Goal: Communication & Community: Answer question/provide support

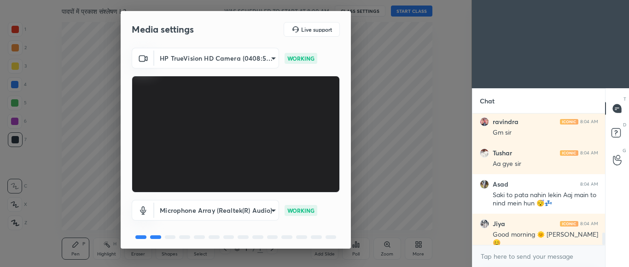
scroll to position [35, 0]
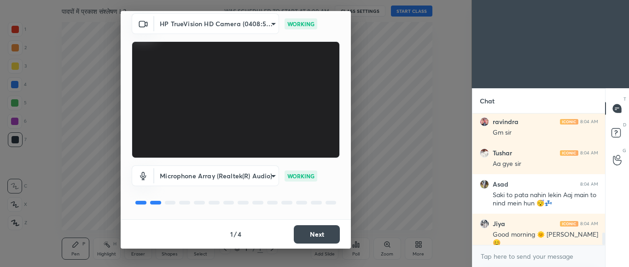
click at [311, 231] on button "Next" at bounding box center [317, 235] width 46 height 18
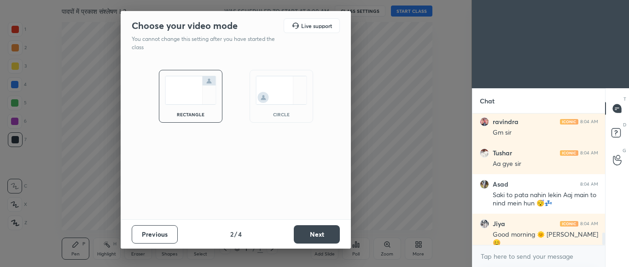
scroll to position [0, 0]
click at [311, 231] on button "Next" at bounding box center [317, 235] width 46 height 18
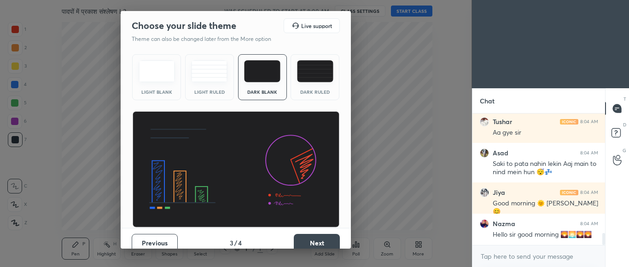
scroll to position [1325, 0]
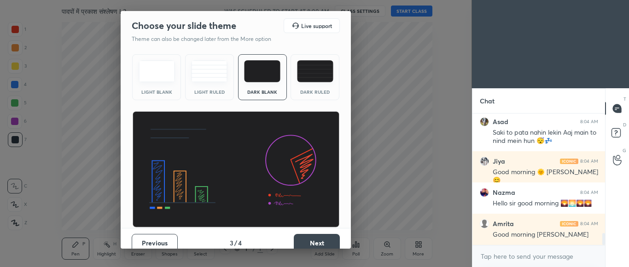
click at [314, 79] on img at bounding box center [315, 71] width 36 height 22
click at [316, 237] on button "Next" at bounding box center [317, 243] width 46 height 18
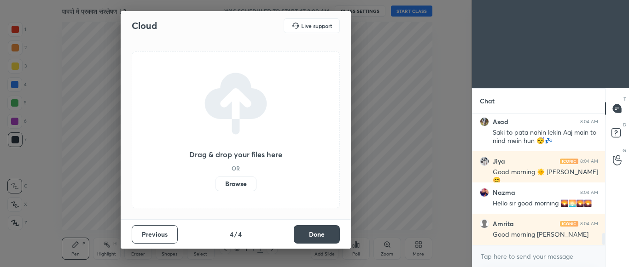
click at [316, 237] on button "Done" at bounding box center [317, 235] width 46 height 18
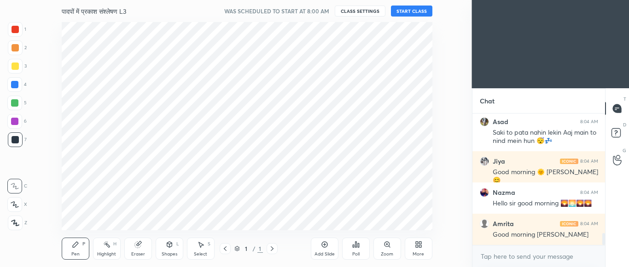
scroll to position [1358, 0]
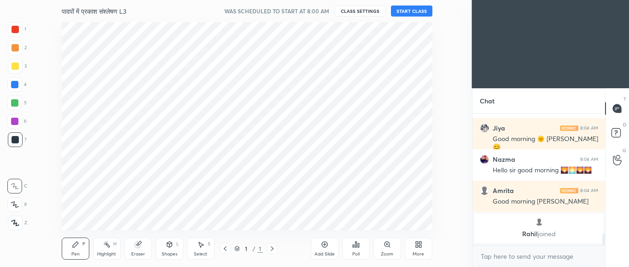
click at [422, 11] on button "START CLASS" at bounding box center [411, 11] width 41 height 11
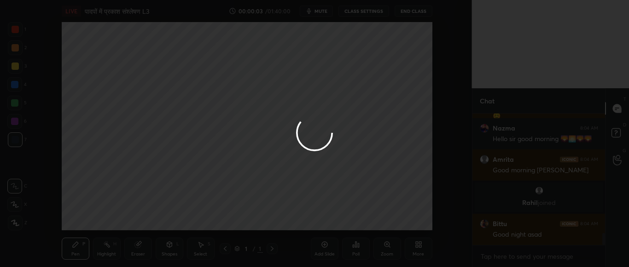
scroll to position [0, 0]
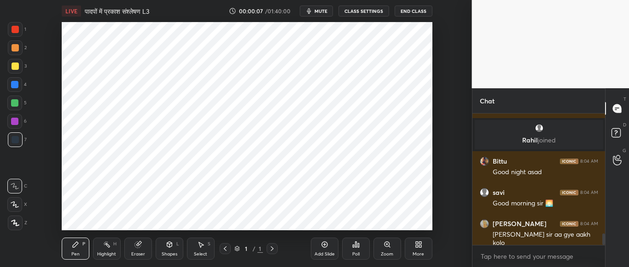
click at [325, 240] on div "Add Slide" at bounding box center [325, 249] width 28 height 22
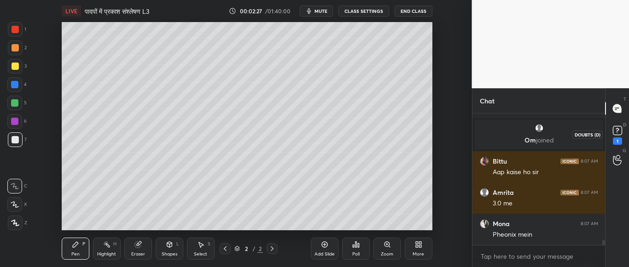
scroll to position [3158, 0]
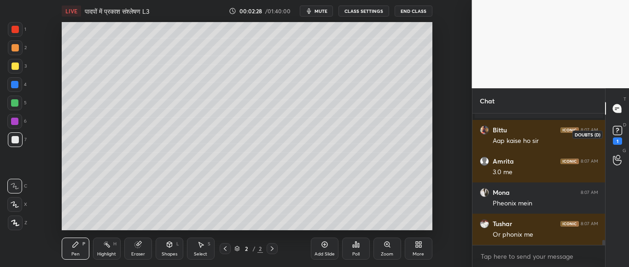
click at [615, 128] on rect at bounding box center [617, 131] width 9 height 9
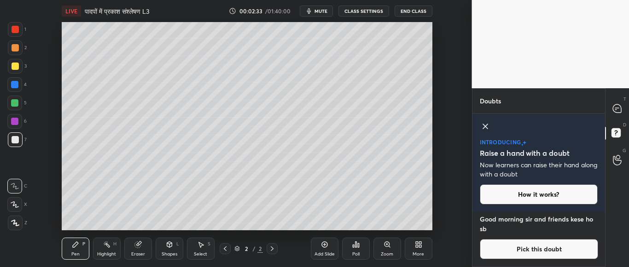
click at [487, 130] on icon at bounding box center [485, 126] width 11 height 11
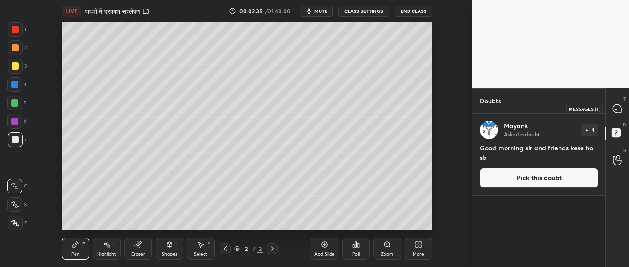
click at [615, 106] on icon at bounding box center [617, 109] width 8 height 8
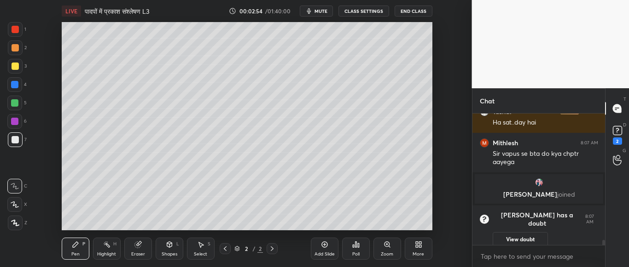
scroll to position [3465, 0]
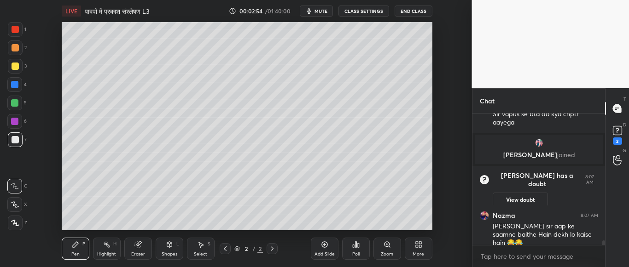
click at [419, 250] on div "More" at bounding box center [419, 249] width 28 height 22
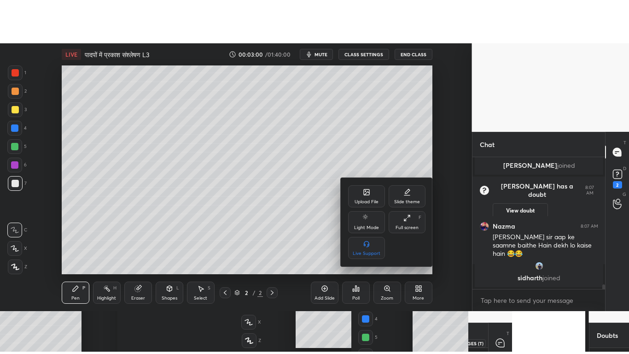
scroll to position [3494, 0]
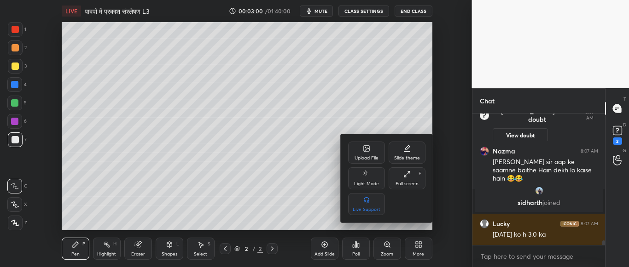
drag, startPoint x: 403, startPoint y: 178, endPoint x: 402, endPoint y: 243, distance: 64.9
click at [403, 179] on div "Full screen F" at bounding box center [407, 179] width 37 height 22
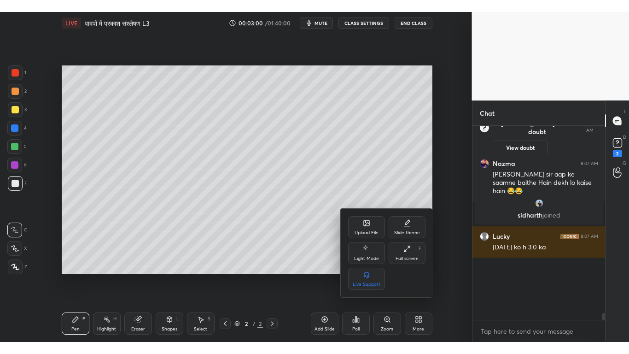
scroll to position [295, 435]
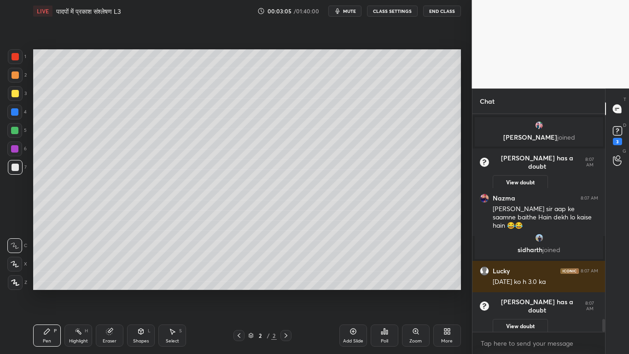
click at [16, 94] on div at bounding box center [15, 93] width 7 height 7
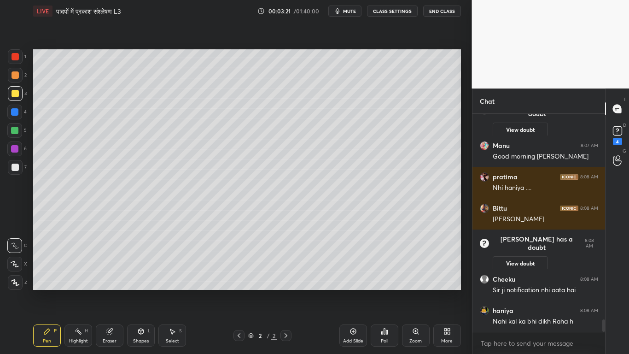
drag, startPoint x: 12, startPoint y: 168, endPoint x: 7, endPoint y: 164, distance: 5.9
click at [13, 168] on div at bounding box center [15, 166] width 7 height 7
click at [15, 94] on div at bounding box center [15, 93] width 7 height 7
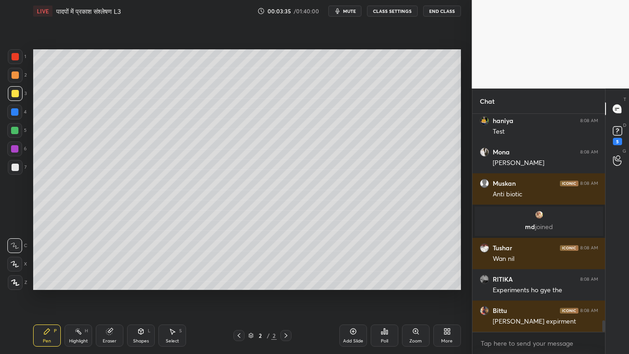
scroll to position [3857, 0]
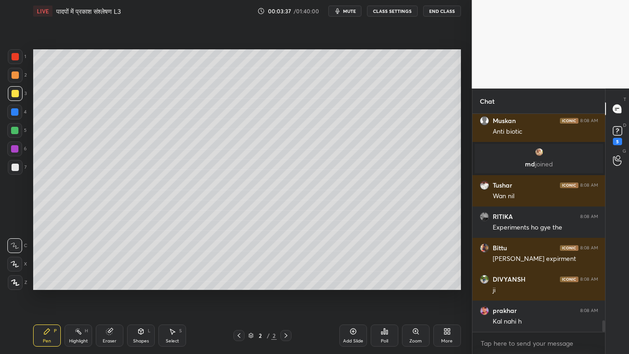
click at [13, 169] on div at bounding box center [15, 166] width 7 height 7
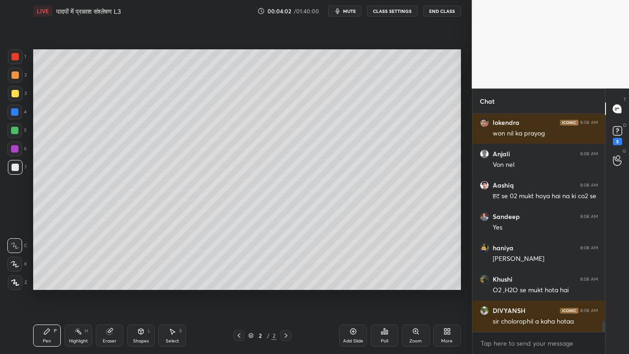
scroll to position [4204, 0]
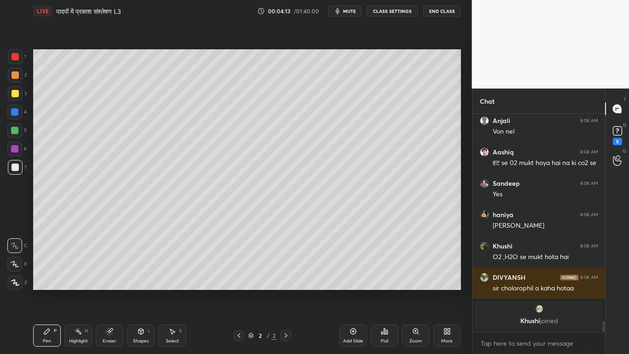
click at [15, 164] on div at bounding box center [15, 166] width 7 height 7
click at [15, 92] on div at bounding box center [15, 93] width 7 height 7
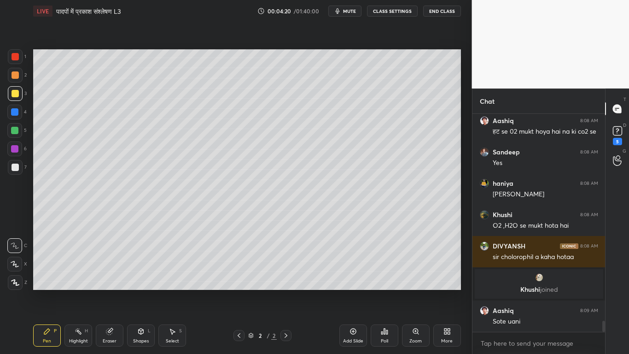
scroll to position [4049, 0]
click at [12, 165] on div at bounding box center [15, 166] width 7 height 7
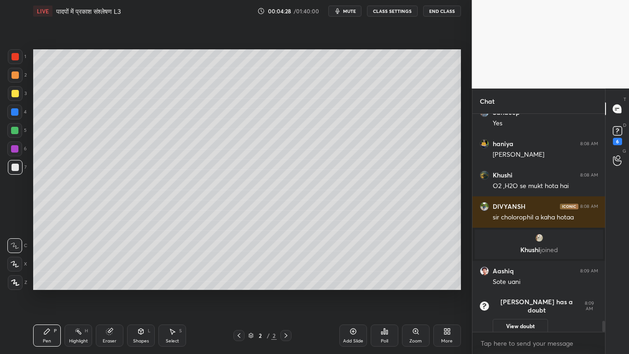
scroll to position [4105, 0]
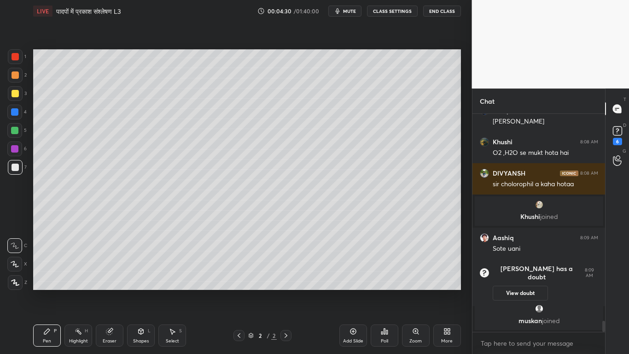
click at [101, 267] on div "Eraser" at bounding box center [110, 335] width 28 height 22
click at [42, 267] on div "Pen P" at bounding box center [47, 335] width 28 height 22
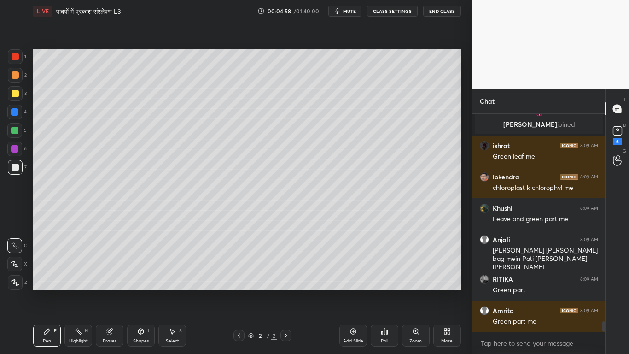
scroll to position [4362, 0]
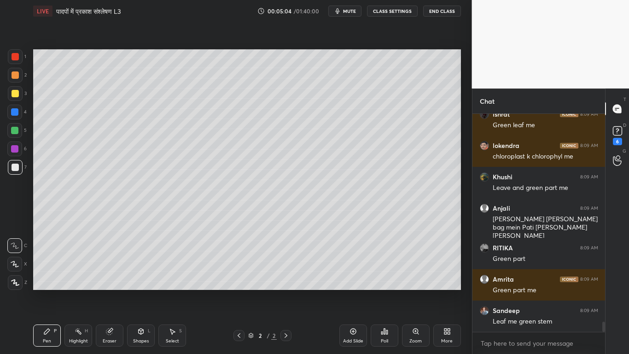
drag, startPoint x: 15, startPoint y: 93, endPoint x: 9, endPoint y: 93, distance: 6.0
click at [14, 93] on div at bounding box center [15, 93] width 7 height 7
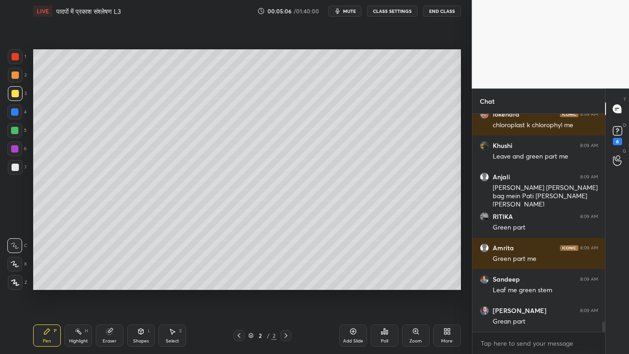
scroll to position [4424, 0]
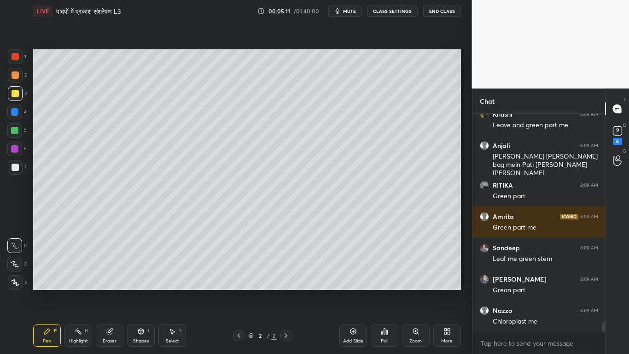
click at [12, 169] on div at bounding box center [15, 166] width 7 height 7
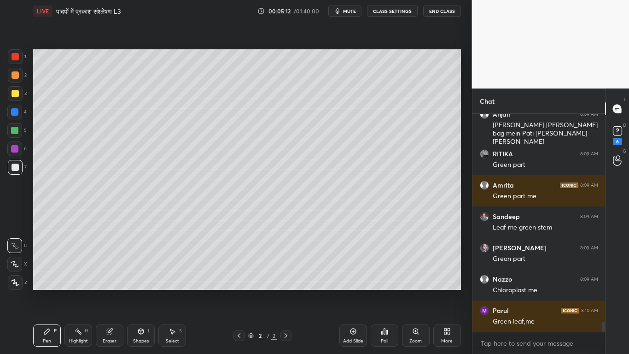
click at [15, 90] on div at bounding box center [15, 93] width 7 height 7
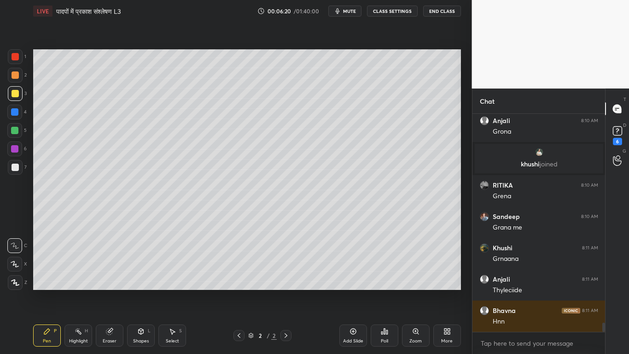
scroll to position [4850, 0]
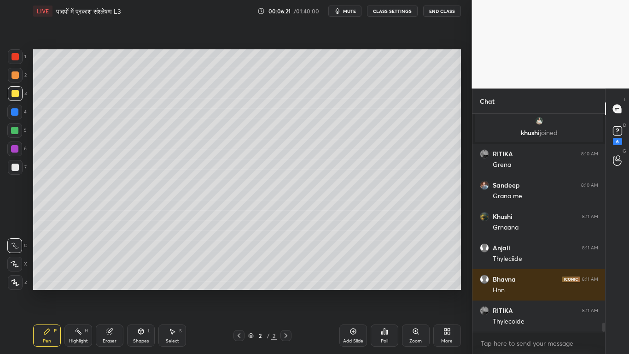
drag, startPoint x: 103, startPoint y: 335, endPoint x: 189, endPoint y: 308, distance: 90.3
click at [110, 267] on div "Eraser" at bounding box center [110, 335] width 28 height 22
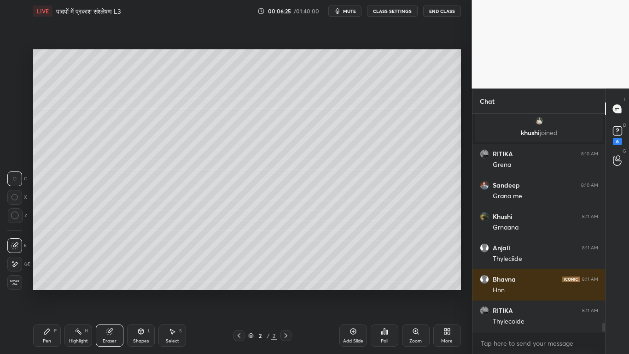
click at [45, 267] on div "Pen P" at bounding box center [47, 335] width 28 height 22
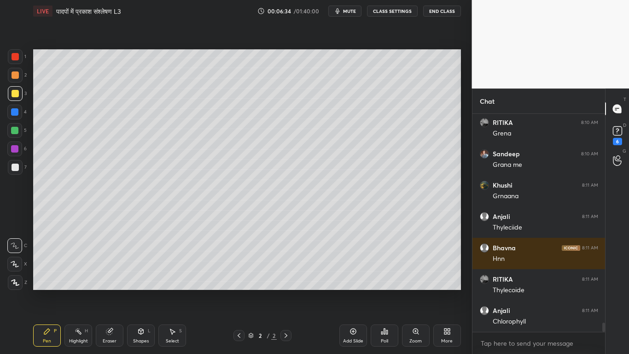
scroll to position [4914, 0]
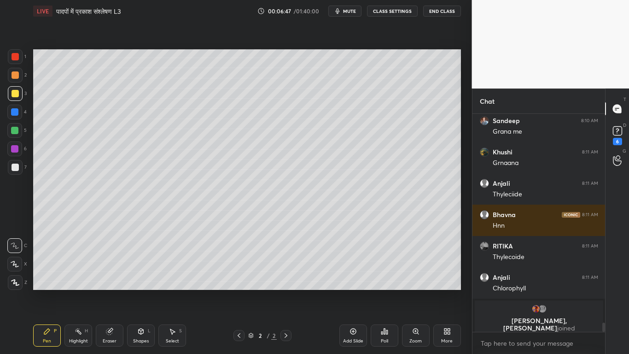
click at [15, 168] on div at bounding box center [15, 166] width 7 height 7
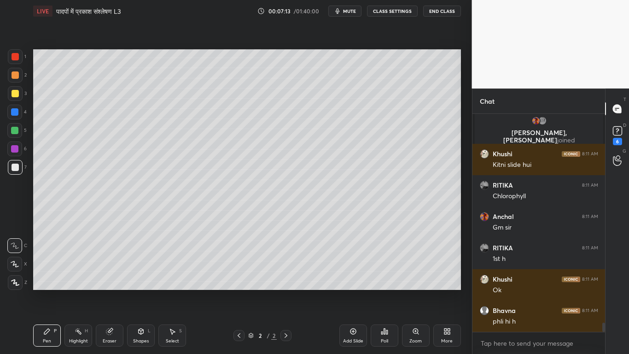
scroll to position [5065, 0]
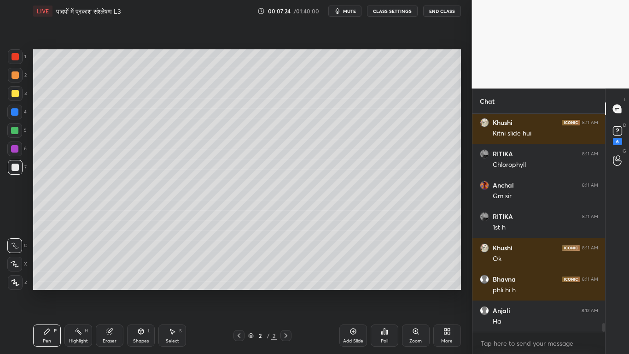
click at [13, 95] on div at bounding box center [15, 93] width 7 height 7
click at [12, 172] on div at bounding box center [15, 167] width 15 height 15
click at [14, 93] on div at bounding box center [15, 93] width 7 height 7
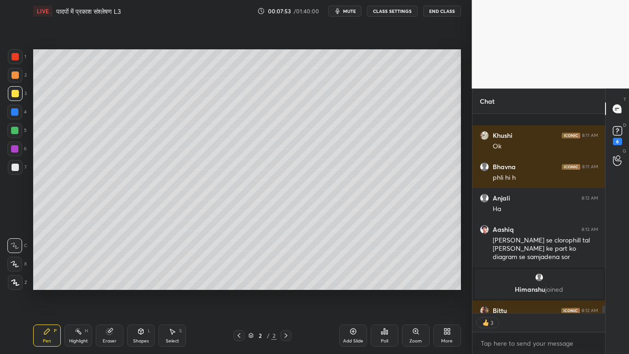
scroll to position [5145, 0]
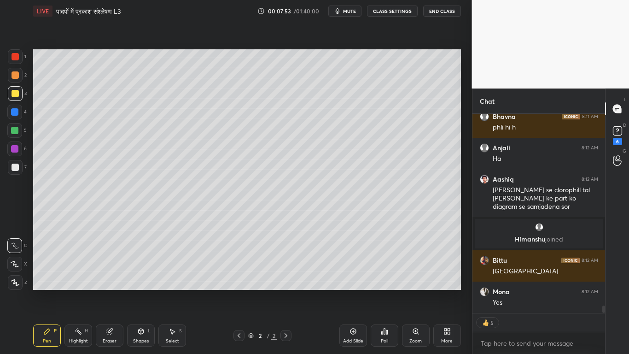
click at [11, 168] on div at bounding box center [15, 167] width 15 height 15
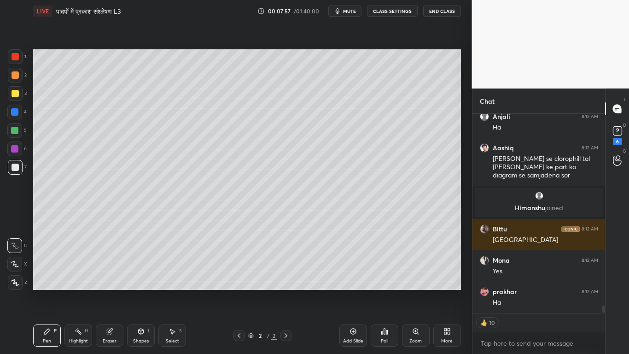
click at [5, 93] on div "1 2 3 4 5 6 7 C X Z C X Z E E Erase all H H" at bounding box center [14, 169] width 29 height 240
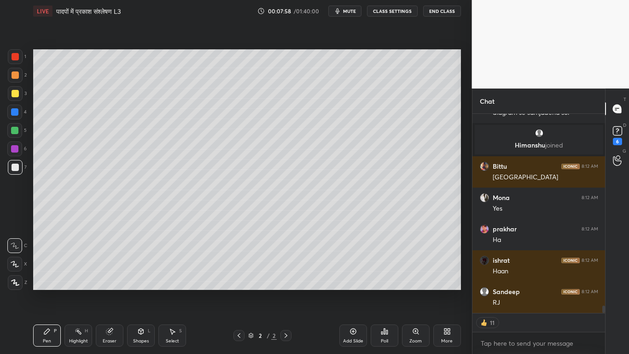
scroll to position [5270, 0]
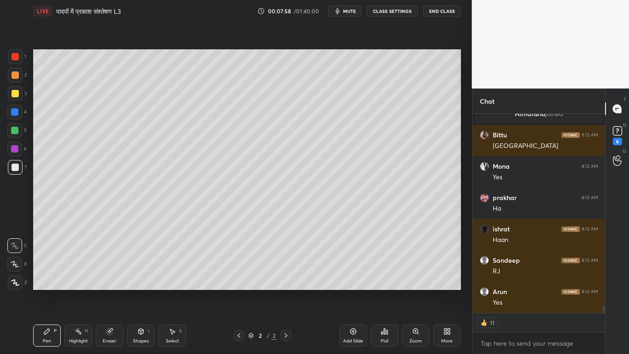
click at [17, 101] on div "3" at bounding box center [17, 95] width 19 height 18
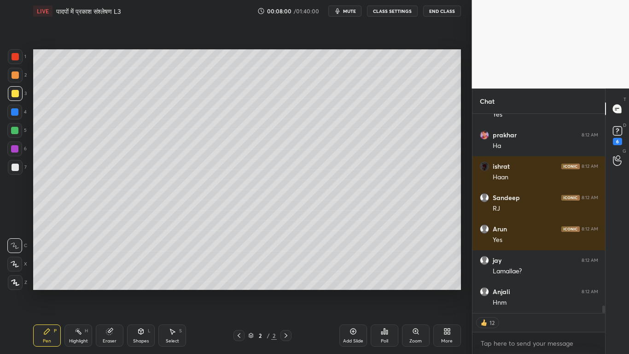
click at [351, 267] on div "Add Slide" at bounding box center [353, 335] width 28 height 22
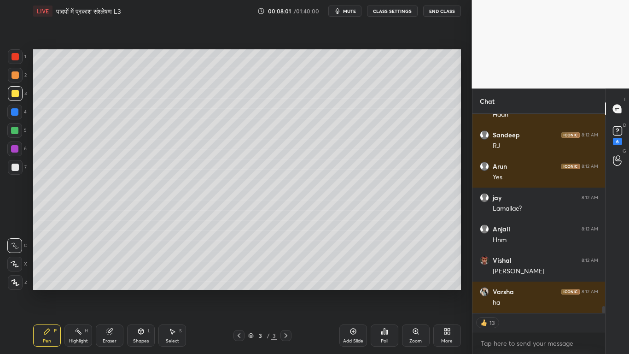
scroll to position [5427, 0]
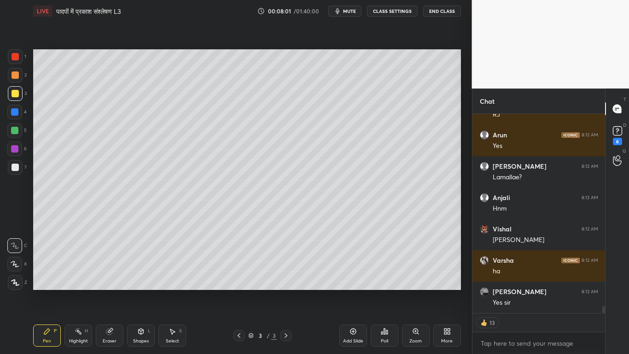
click at [17, 169] on div at bounding box center [15, 167] width 15 height 15
click at [10, 93] on div at bounding box center [15, 93] width 15 height 15
click at [13, 129] on div at bounding box center [14, 130] width 7 height 7
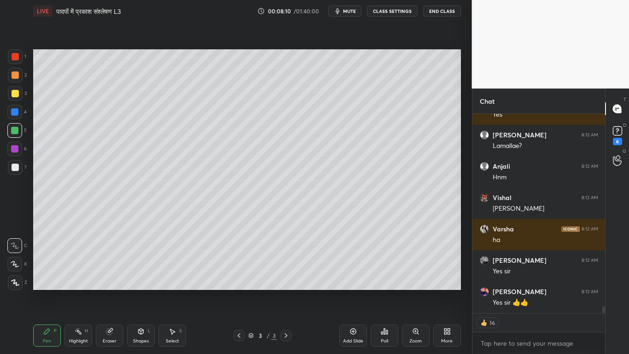
scroll to position [5489, 0]
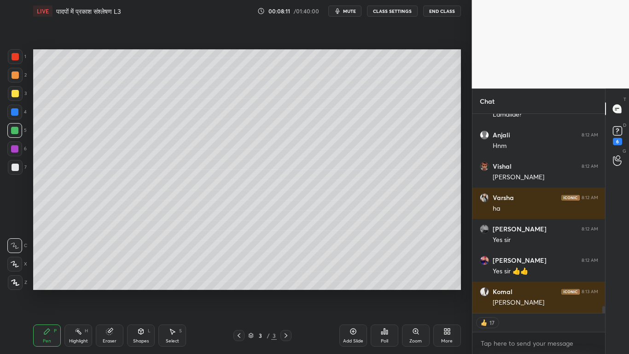
click at [22, 128] on div at bounding box center [14, 130] width 15 height 15
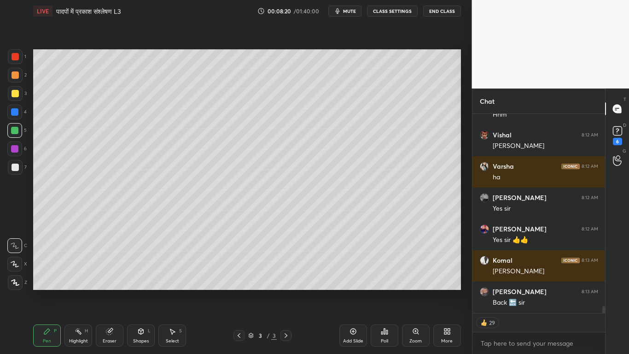
click at [13, 166] on div at bounding box center [15, 166] width 7 height 7
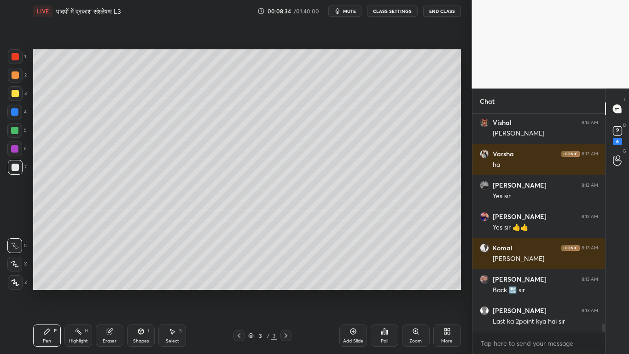
scroll to position [5564, 0]
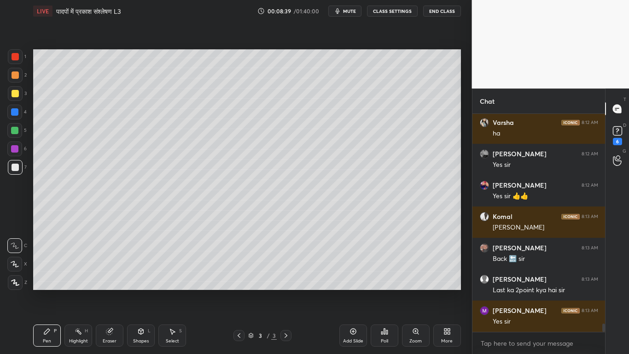
click at [12, 91] on div at bounding box center [15, 93] width 7 height 7
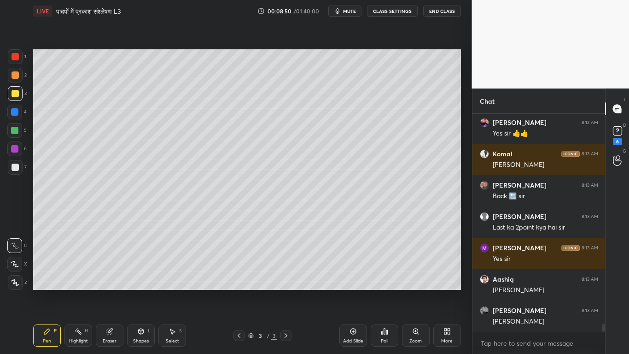
scroll to position [5658, 0]
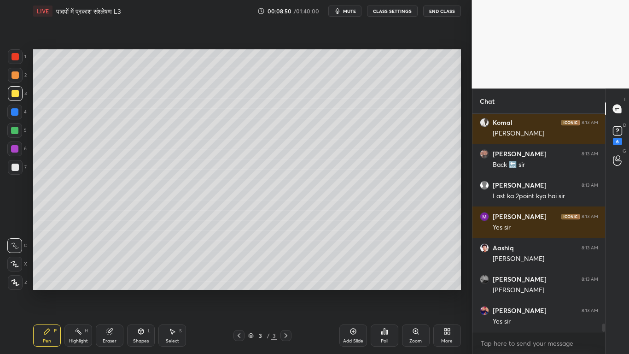
click at [15, 167] on div at bounding box center [15, 166] width 7 height 7
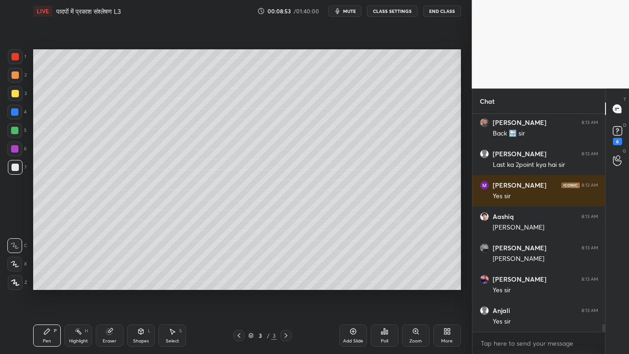
click at [138, 267] on div "Shapes" at bounding box center [141, 340] width 16 height 5
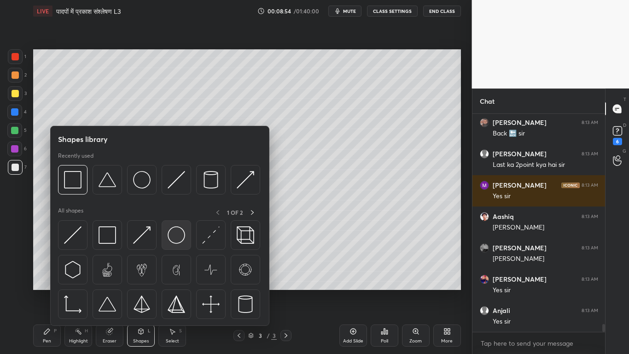
scroll to position [5721, 0]
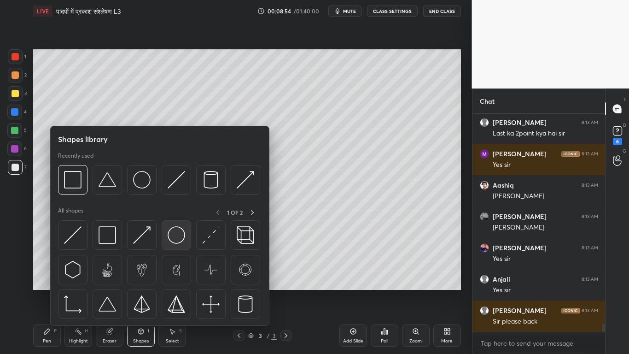
click at [174, 237] on img at bounding box center [176, 234] width 17 height 17
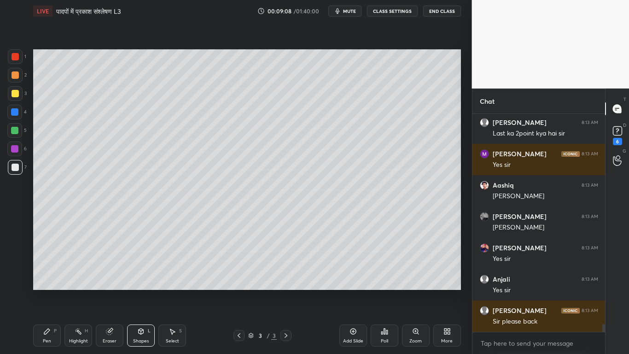
click at [46, 267] on div "Pen" at bounding box center [47, 340] width 8 height 5
click at [17, 94] on div at bounding box center [15, 93] width 7 height 7
click at [238, 267] on div at bounding box center [238, 335] width 11 height 11
click at [285, 267] on icon at bounding box center [285, 334] width 7 height 7
click at [17, 170] on div at bounding box center [15, 166] width 7 height 7
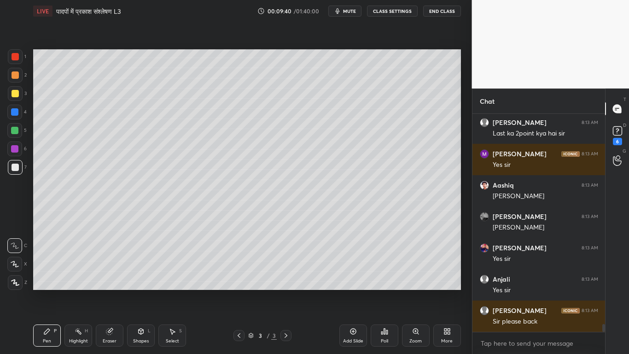
scroll to position [5752, 0]
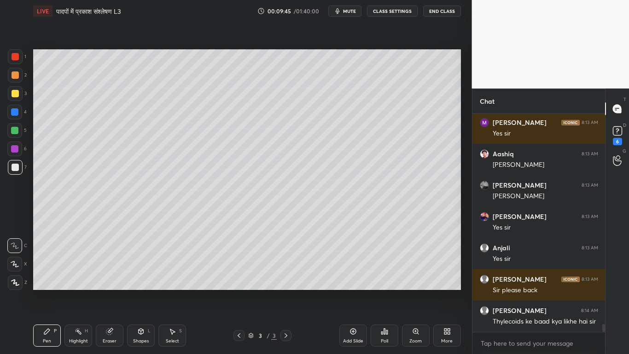
click at [234, 267] on div at bounding box center [238, 335] width 11 height 11
click at [285, 267] on icon at bounding box center [285, 334] width 7 height 7
click at [15, 95] on div at bounding box center [15, 93] width 7 height 7
click at [174, 267] on div "Select S" at bounding box center [172, 335] width 28 height 22
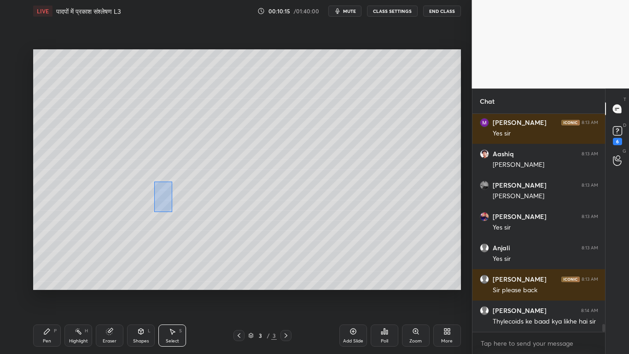
drag, startPoint x: 154, startPoint y: 181, endPoint x: 179, endPoint y: 207, distance: 35.8
click at [182, 210] on div "0 ° Undo Copy Duplicate Duplicate to new slide Delete" at bounding box center [247, 169] width 428 height 240
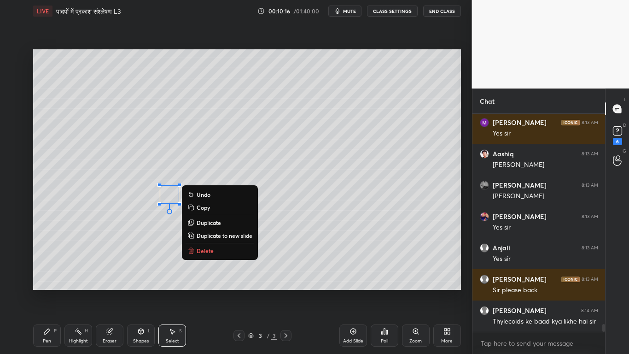
click at [204, 206] on p "Copy" at bounding box center [203, 206] width 13 height 7
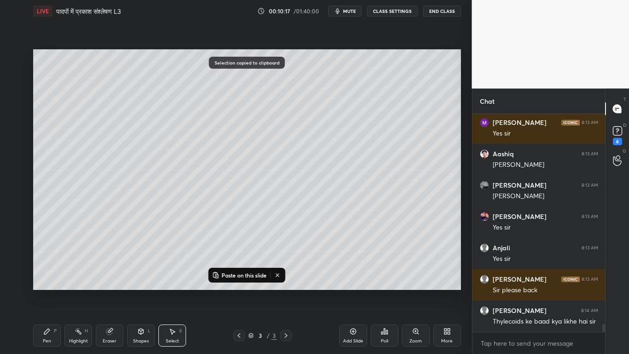
click at [235, 267] on p "Paste on this slide" at bounding box center [243, 274] width 45 height 7
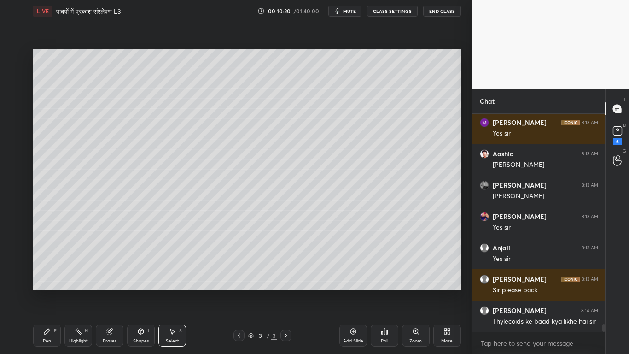
drag, startPoint x: 206, startPoint y: 200, endPoint x: 223, endPoint y: 186, distance: 21.6
click at [223, 186] on div "0 ° Undo Copy Paste here Duplicate Duplicate to new slide Delete" at bounding box center [247, 169] width 428 height 240
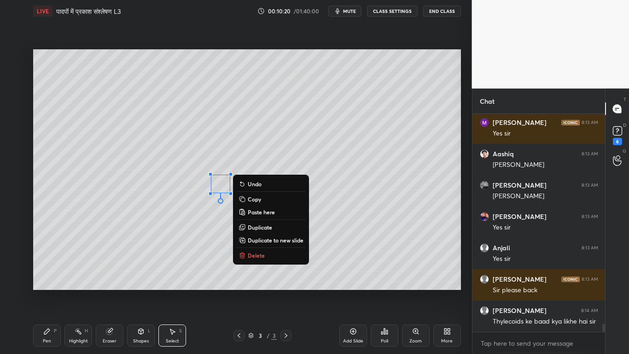
click at [259, 212] on p "Paste here" at bounding box center [261, 211] width 27 height 7
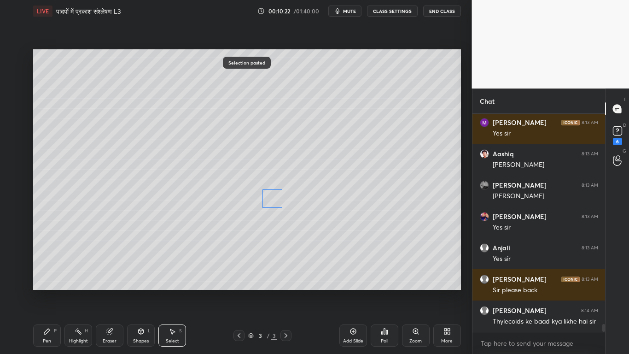
drag, startPoint x: 232, startPoint y: 197, endPoint x: 274, endPoint y: 203, distance: 42.7
click at [274, 203] on div "0 ° Undo Copy Paste here Duplicate Duplicate to new slide Delete" at bounding box center [247, 169] width 428 height 240
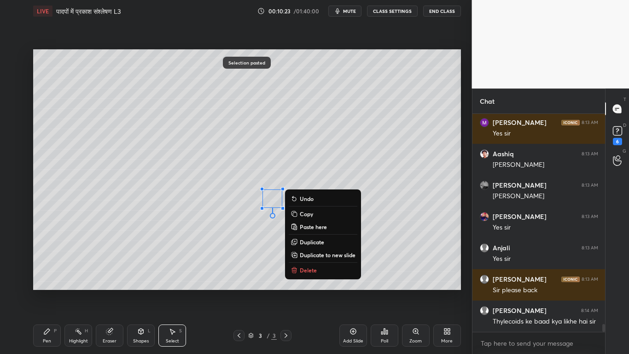
click at [306, 226] on p "Paste here" at bounding box center [313, 226] width 27 height 7
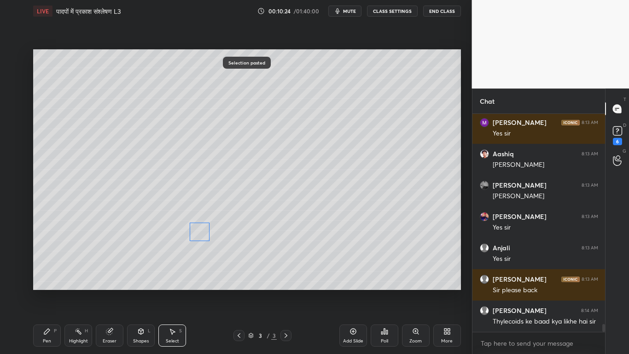
drag, startPoint x: 278, startPoint y: 204, endPoint x: 193, endPoint y: 228, distance: 87.9
click at [193, 228] on div "0 ° Undo Copy Paste here Duplicate Duplicate to new slide Delete" at bounding box center [247, 169] width 428 height 240
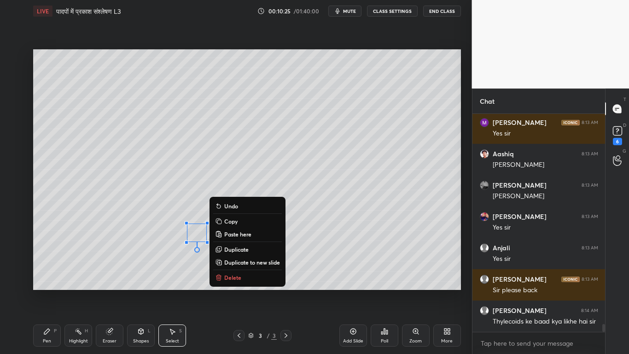
click at [242, 231] on p "Paste here" at bounding box center [237, 233] width 27 height 7
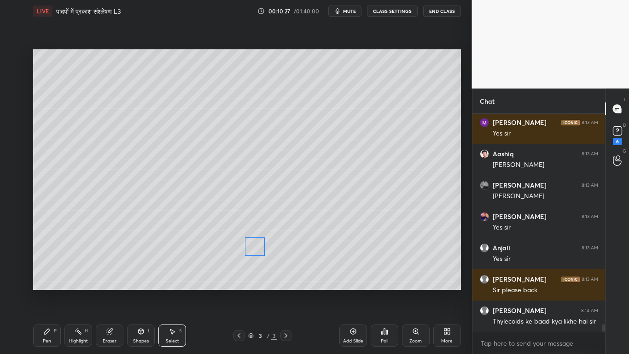
drag, startPoint x: 207, startPoint y: 244, endPoint x: 255, endPoint y: 248, distance: 48.5
click at [255, 248] on div "0 ° Undo Copy Paste here Duplicate Duplicate to new slide Delete" at bounding box center [247, 169] width 428 height 240
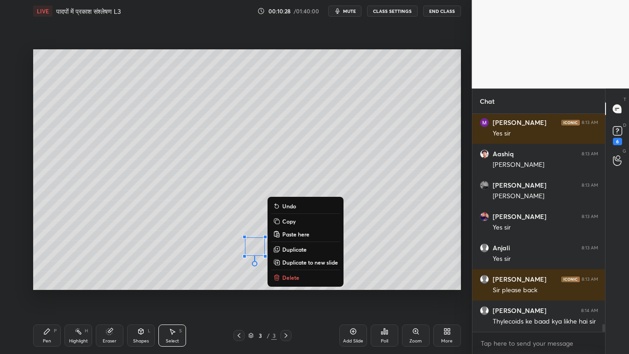
click at [294, 235] on p "Paste here" at bounding box center [295, 233] width 27 height 7
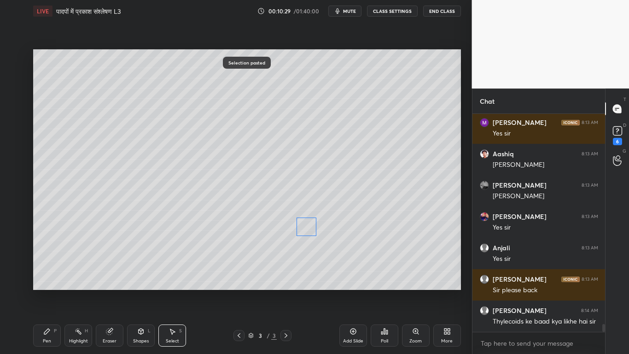
drag, startPoint x: 271, startPoint y: 253, endPoint x: 308, endPoint y: 226, distance: 45.9
click at [308, 226] on div "0 ° Undo Copy Paste here Duplicate Duplicate to new slide Delete" at bounding box center [247, 169] width 428 height 240
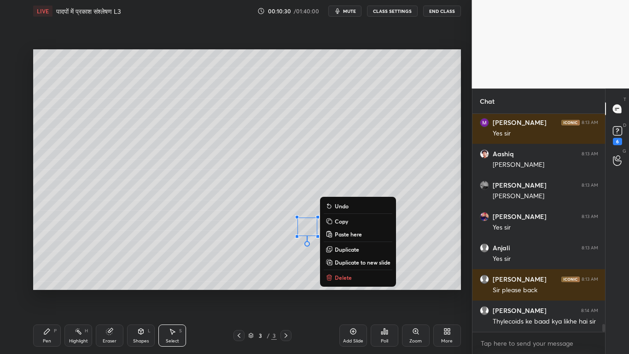
click at [339, 233] on p "Paste here" at bounding box center [348, 233] width 27 height 7
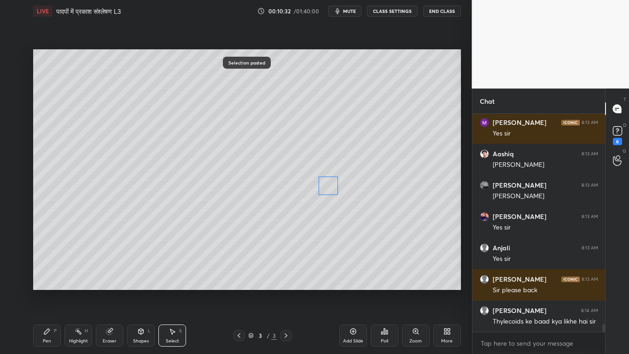
drag, startPoint x: 316, startPoint y: 238, endPoint x: 326, endPoint y: 189, distance: 49.4
click at [326, 189] on div "0 ° Undo Copy Paste here Duplicate Duplicate to new slide Delete" at bounding box center [247, 169] width 428 height 240
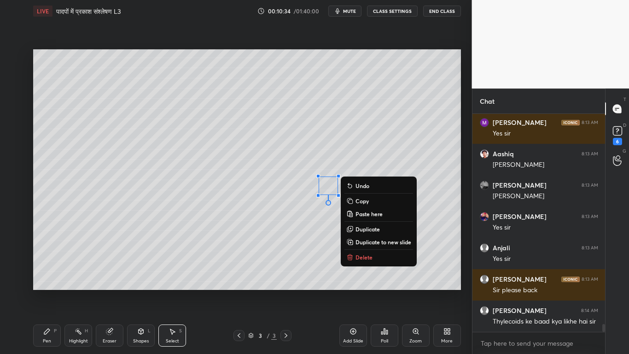
click at [374, 213] on p "Paste here" at bounding box center [368, 213] width 27 height 7
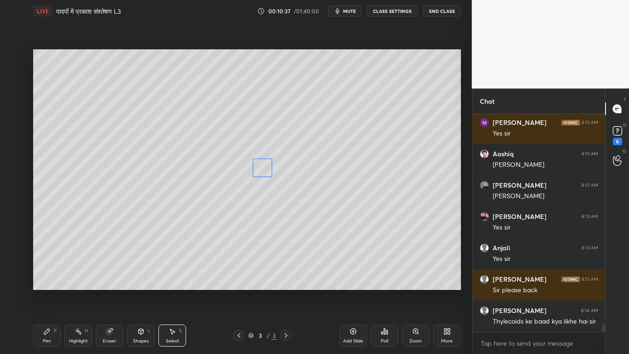
drag, startPoint x: 314, startPoint y: 197, endPoint x: 259, endPoint y: 172, distance: 60.6
click at [259, 172] on div "0 ° Undo Copy Paste here Duplicate Duplicate to new slide Delete" at bounding box center [247, 169] width 428 height 240
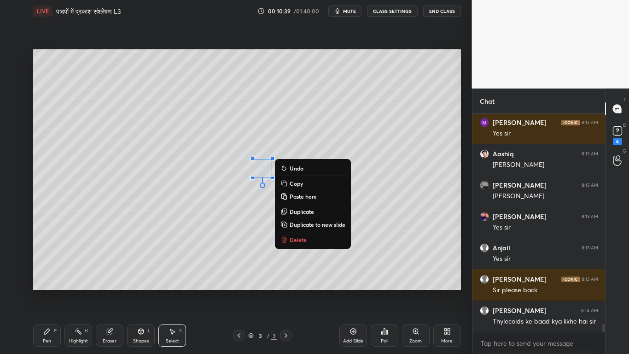
click at [40, 267] on div "Pen P" at bounding box center [47, 335] width 28 height 22
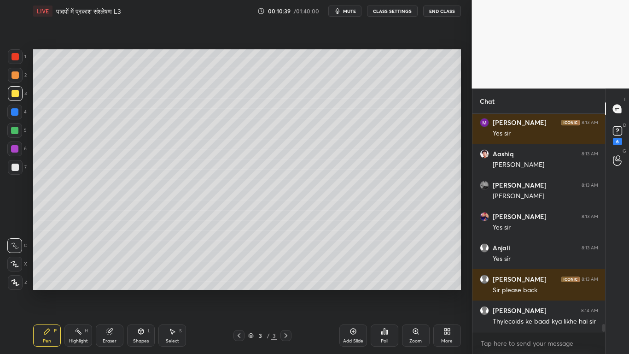
click at [13, 130] on div at bounding box center [14, 130] width 7 height 7
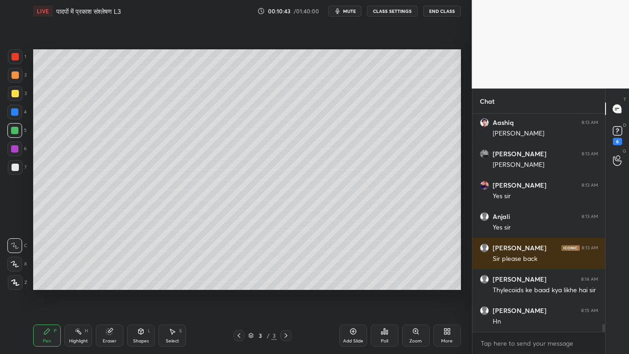
scroll to position [5815, 0]
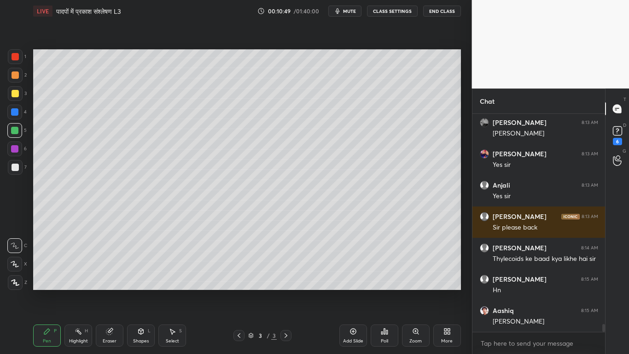
click at [17, 261] on icon at bounding box center [15, 264] width 8 height 6
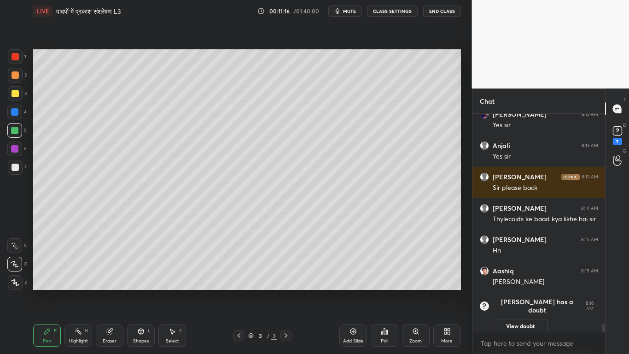
click at [16, 91] on div at bounding box center [15, 93] width 7 height 7
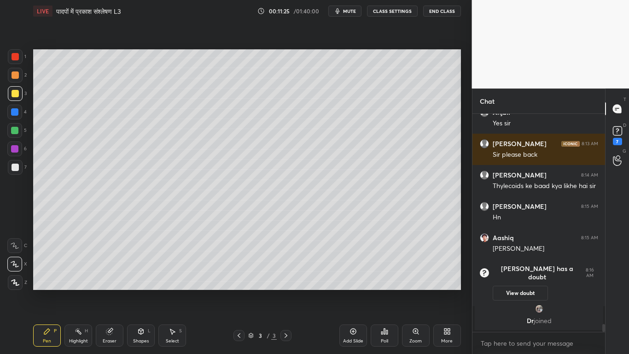
scroll to position [5698, 0]
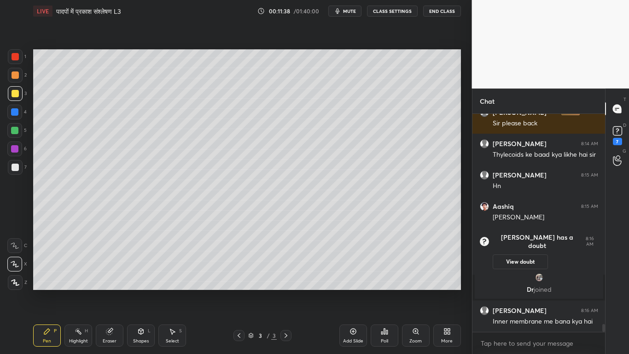
click at [12, 128] on div at bounding box center [14, 130] width 7 height 7
click at [14, 92] on div at bounding box center [15, 93] width 7 height 7
click at [14, 127] on div at bounding box center [14, 130] width 7 height 7
click at [12, 92] on div at bounding box center [15, 93] width 7 height 7
click at [14, 130] on div at bounding box center [14, 130] width 7 height 7
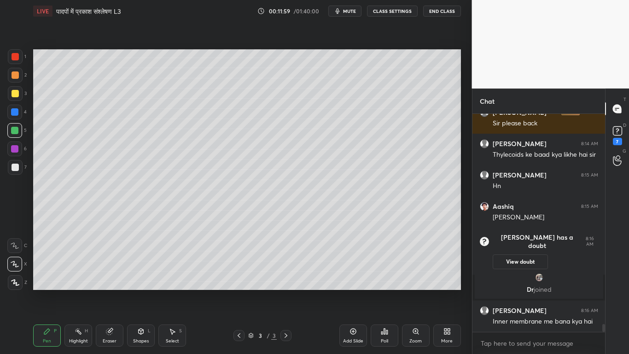
scroll to position [5754, 0]
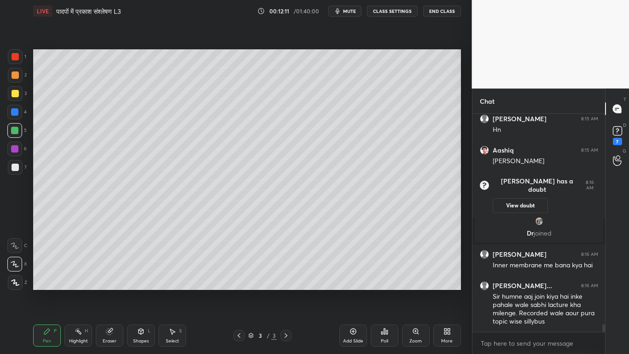
click at [44, 267] on div "Pen" at bounding box center [47, 340] width 8 height 5
click at [14, 169] on div at bounding box center [15, 167] width 15 height 15
click at [16, 92] on div at bounding box center [15, 93] width 7 height 7
click at [11, 165] on div at bounding box center [15, 167] width 15 height 15
click at [13, 93] on div at bounding box center [15, 93] width 7 height 7
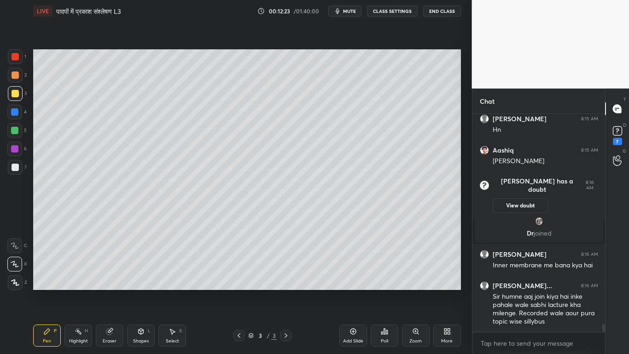
click at [15, 112] on div at bounding box center [14, 111] width 7 height 7
click at [15, 148] on div at bounding box center [14, 148] width 7 height 7
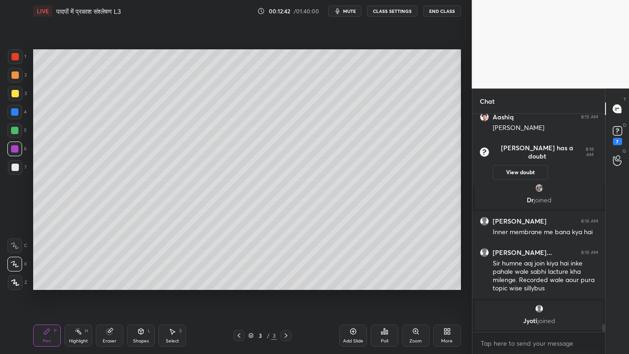
click at [9, 163] on div at bounding box center [15, 167] width 15 height 15
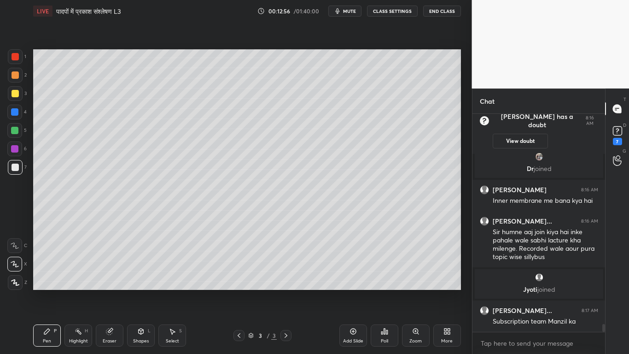
click at [14, 93] on div at bounding box center [15, 93] width 7 height 7
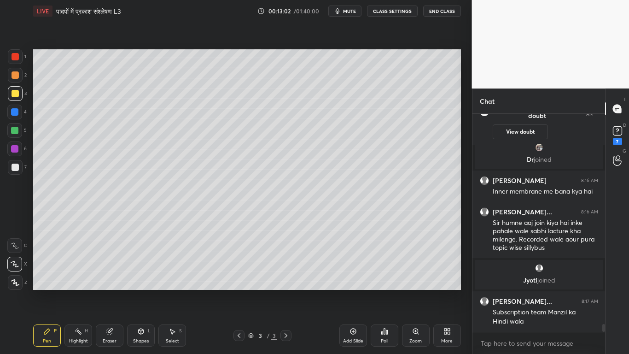
click at [16, 166] on div at bounding box center [15, 166] width 7 height 7
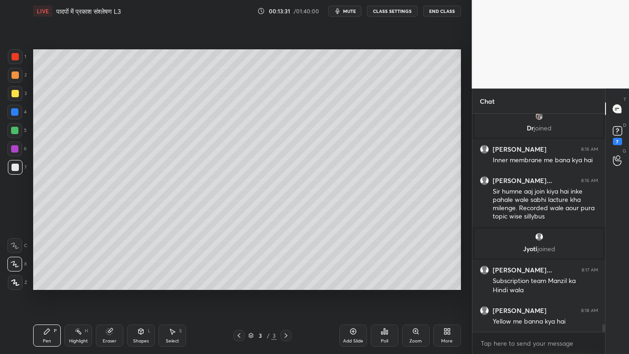
click at [6, 242] on div "1 2 3 4 5 6 7 C X Z C X Z E E Erase all H H" at bounding box center [14, 169] width 29 height 240
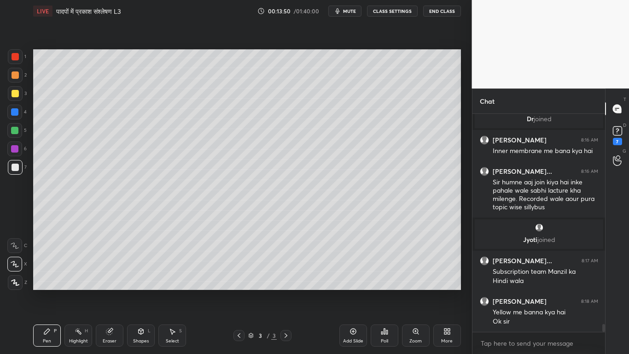
click at [17, 93] on div at bounding box center [15, 93] width 7 height 7
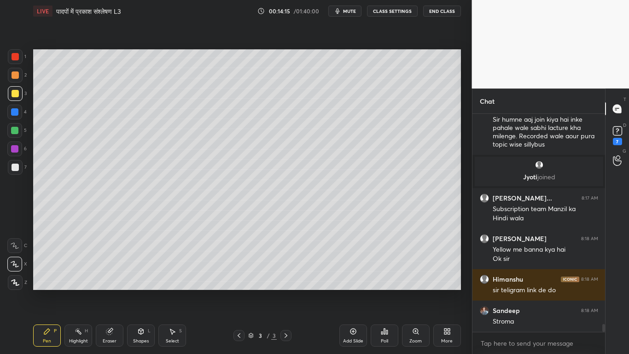
scroll to position [5922, 0]
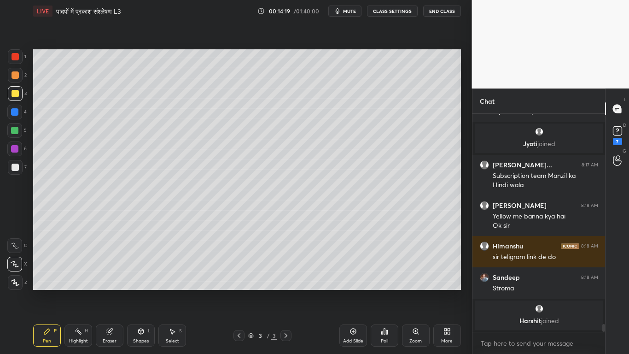
click at [16, 166] on div at bounding box center [15, 166] width 7 height 7
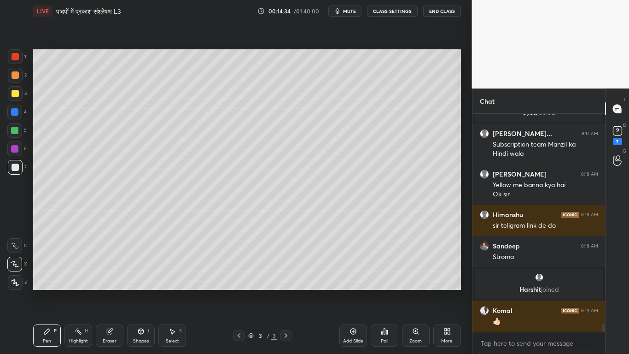
click at [13, 90] on div at bounding box center [15, 93] width 7 height 7
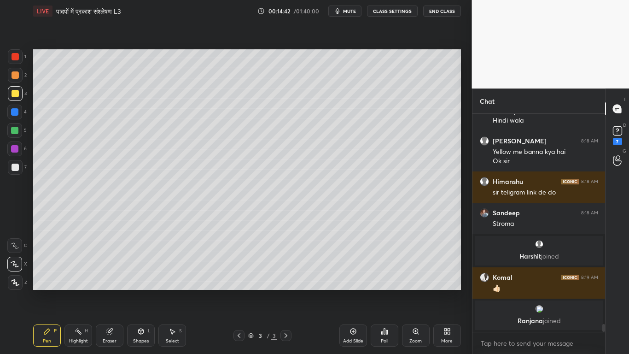
click at [133, 267] on div "Shapes L" at bounding box center [141, 335] width 28 height 22
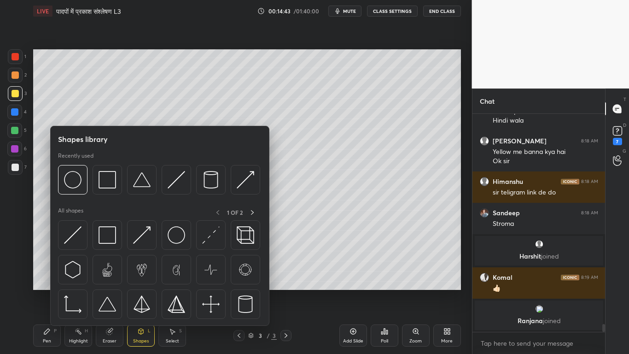
click at [110, 267] on icon at bounding box center [109, 331] width 6 height 6
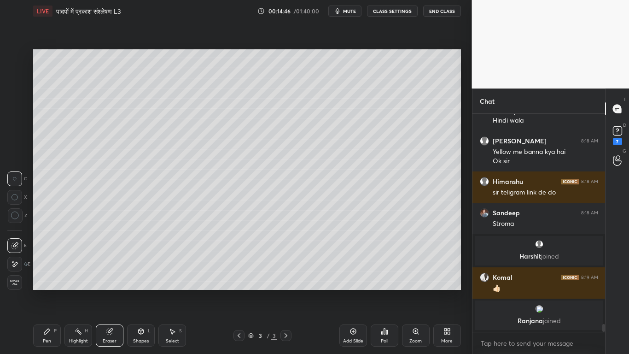
click at [46, 267] on div "Pen" at bounding box center [47, 340] width 8 height 5
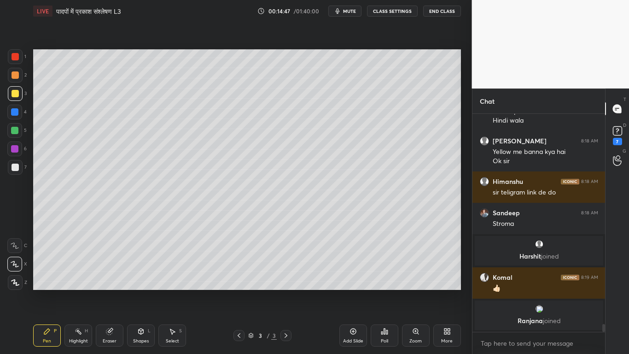
click at [10, 242] on div at bounding box center [14, 245] width 15 height 15
click at [11, 171] on div at bounding box center [15, 167] width 15 height 15
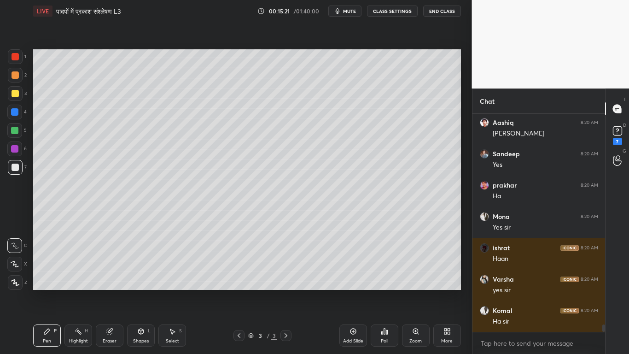
scroll to position [6211, 0]
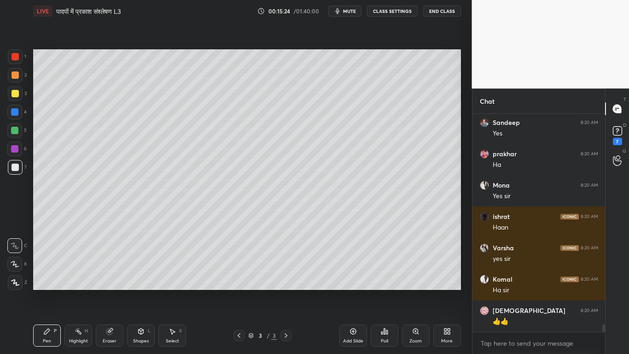
click at [16, 96] on div at bounding box center [15, 93] width 7 height 7
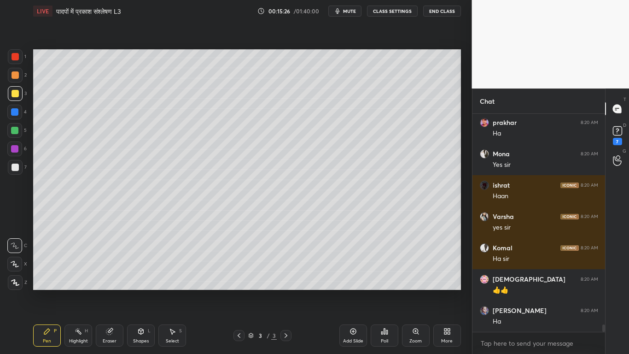
scroll to position [6273, 0]
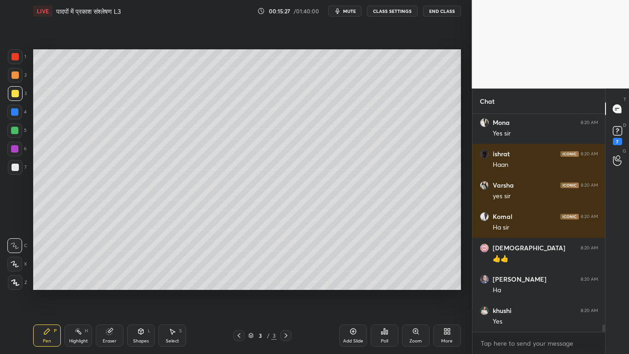
click at [15, 147] on div at bounding box center [14, 148] width 7 height 7
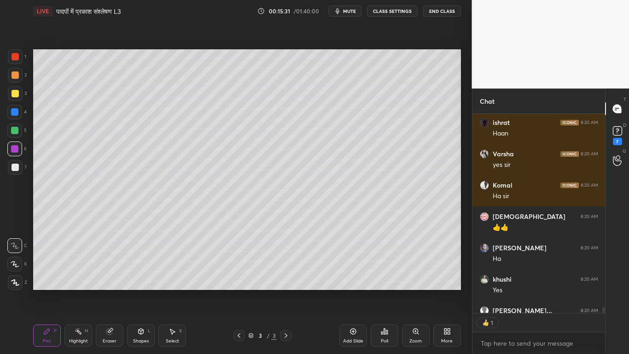
scroll to position [6355, 0]
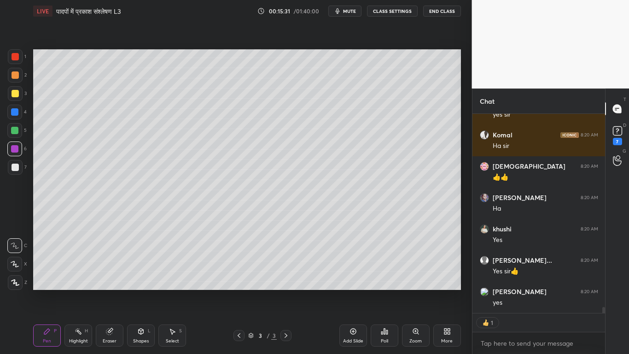
click at [14, 166] on div at bounding box center [15, 166] width 7 height 7
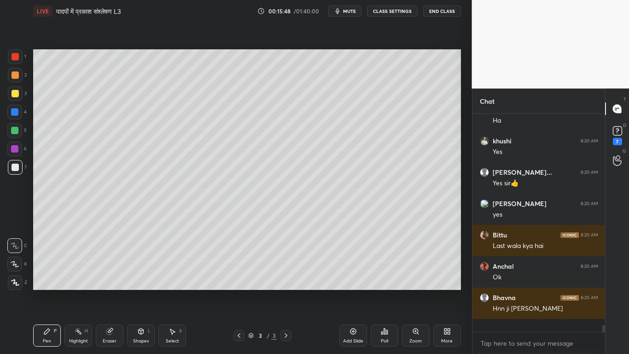
scroll to position [6430, 0]
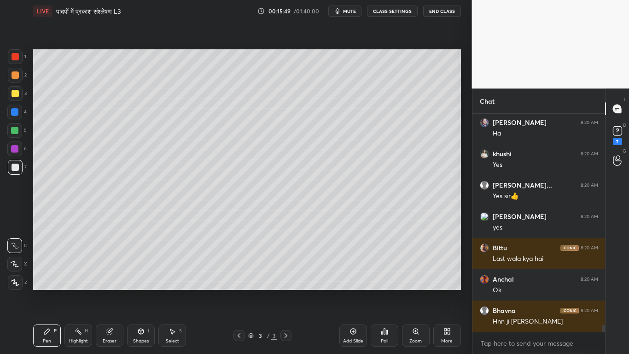
click at [12, 93] on div at bounding box center [15, 93] width 7 height 7
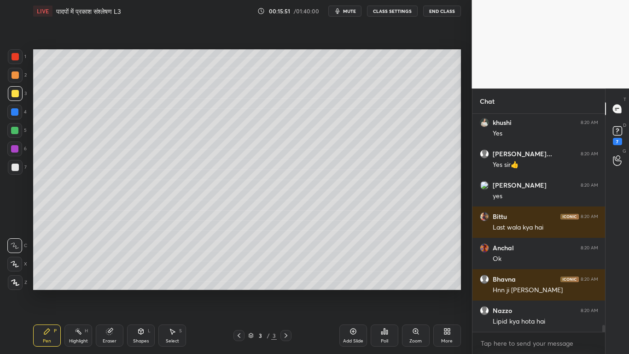
click at [12, 167] on div at bounding box center [15, 166] width 7 height 7
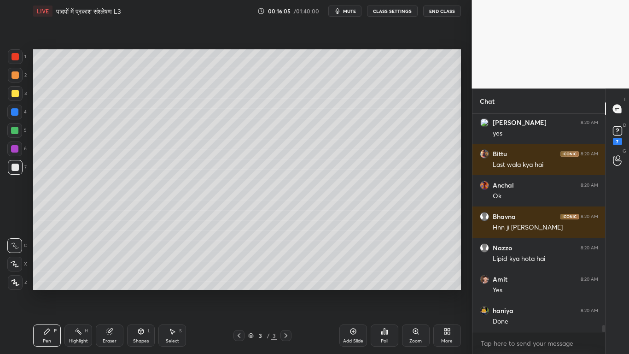
scroll to position [6555, 0]
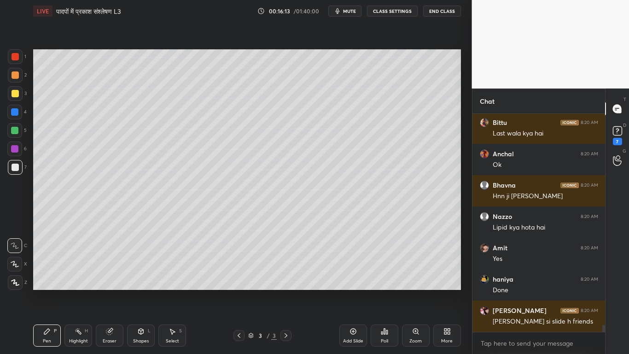
click at [13, 92] on div at bounding box center [15, 93] width 7 height 7
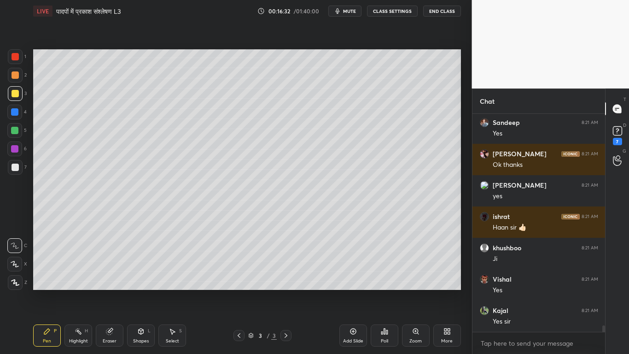
scroll to position [7158, 0]
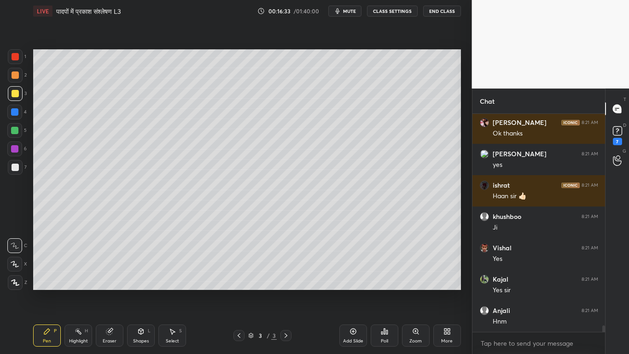
click at [15, 130] on div at bounding box center [14, 130] width 7 height 7
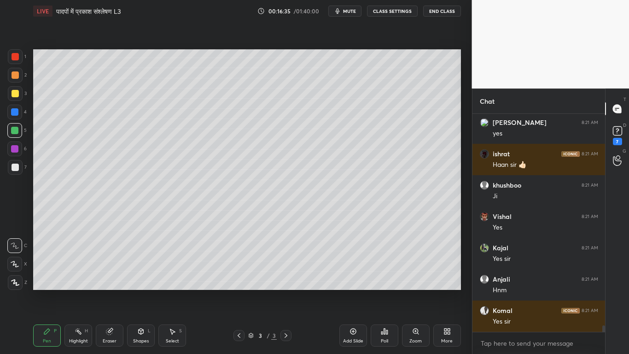
click at [12, 166] on div at bounding box center [15, 166] width 7 height 7
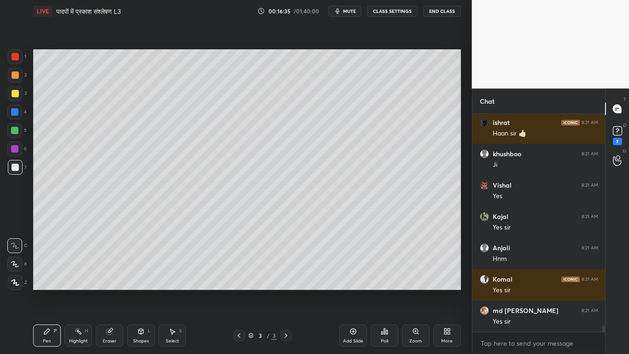
click at [12, 93] on div at bounding box center [15, 93] width 7 height 7
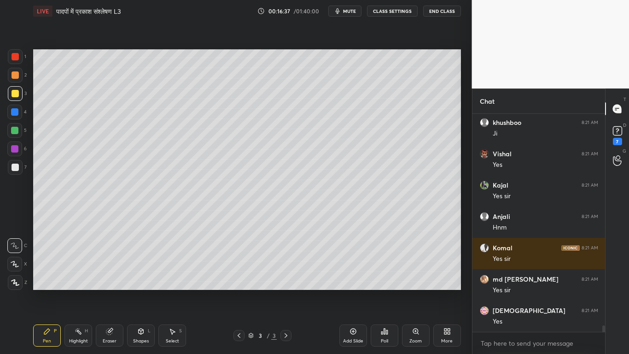
click at [14, 164] on div at bounding box center [15, 166] width 7 height 7
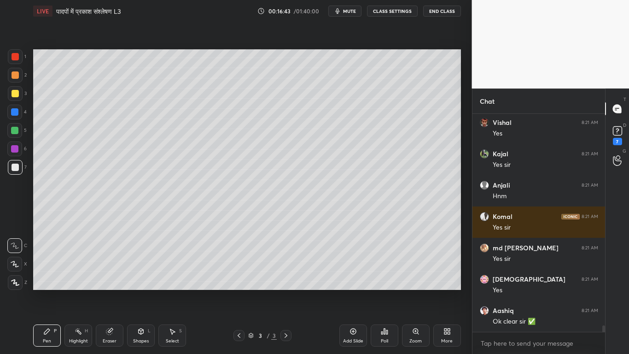
scroll to position [7315, 0]
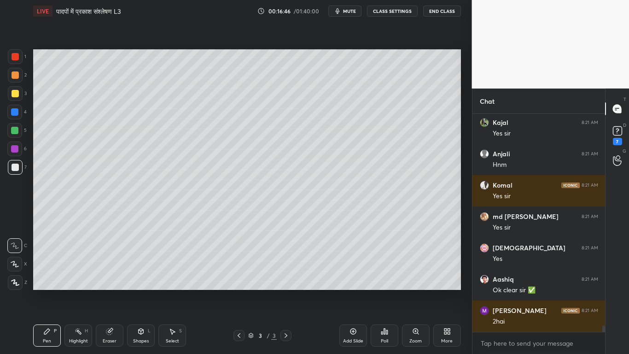
click at [9, 97] on div at bounding box center [15, 93] width 15 height 15
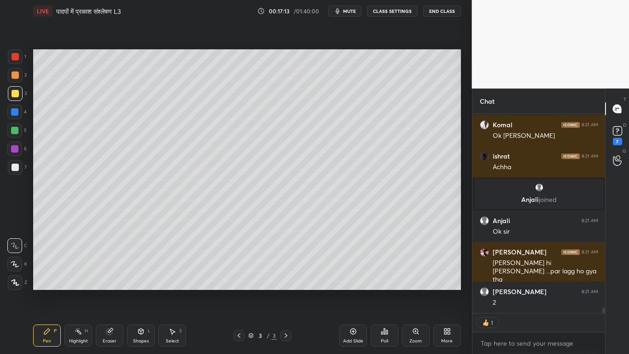
scroll to position [7261, 0]
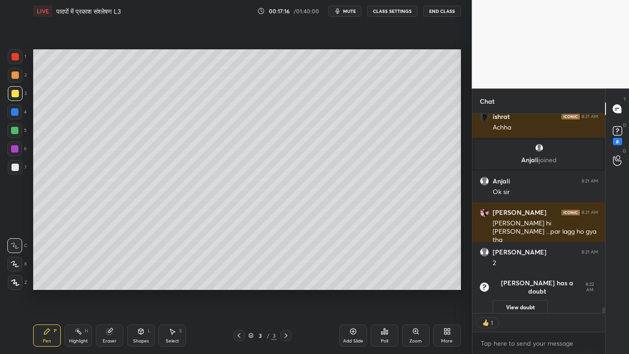
click at [349, 267] on div "Add Slide" at bounding box center [353, 335] width 28 height 22
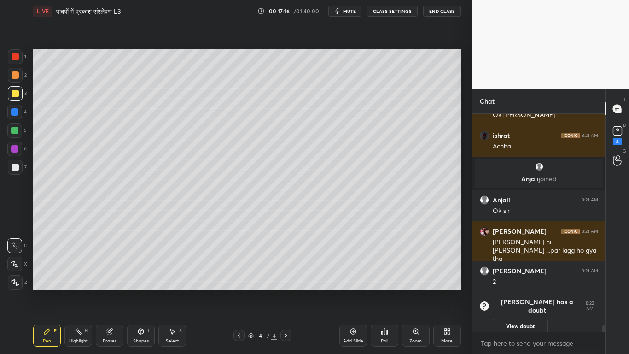
scroll to position [3, 3]
click at [15, 166] on div at bounding box center [15, 166] width 7 height 7
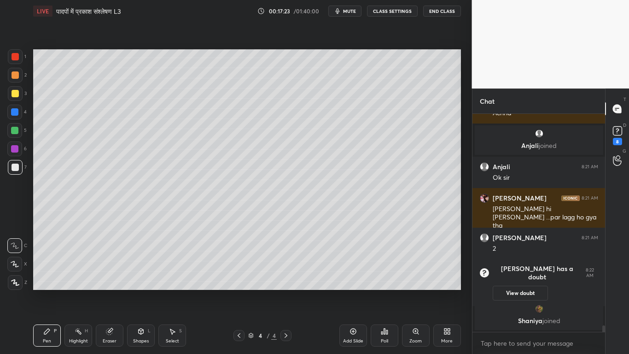
click at [10, 91] on div at bounding box center [15, 93] width 15 height 15
click at [13, 167] on div at bounding box center [15, 166] width 7 height 7
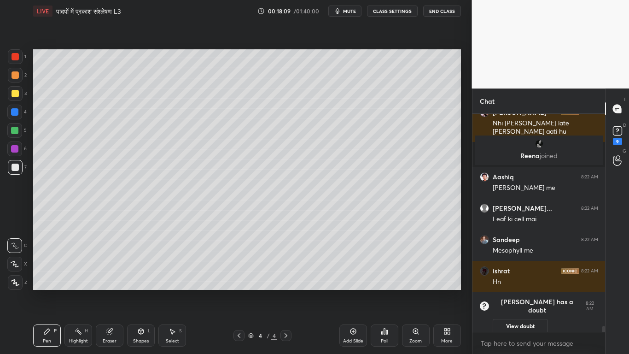
scroll to position [7444, 0]
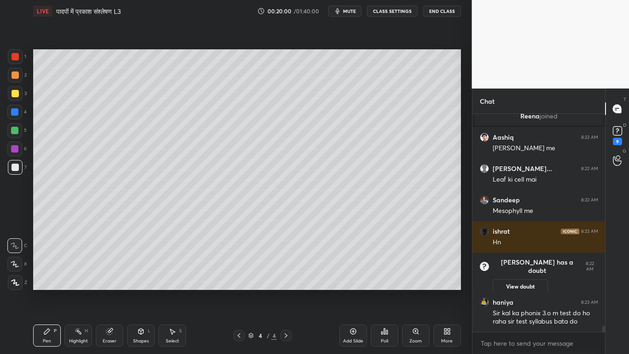
drag, startPoint x: 111, startPoint y: 335, endPoint x: 116, endPoint y: 314, distance: 21.2
click at [110, 267] on div "Eraser" at bounding box center [110, 335] width 28 height 22
click at [47, 267] on div "Pen P" at bounding box center [47, 335] width 28 height 22
click at [107, 267] on div "Eraser" at bounding box center [110, 335] width 28 height 22
drag, startPoint x: 44, startPoint y: 329, endPoint x: 49, endPoint y: 328, distance: 5.1
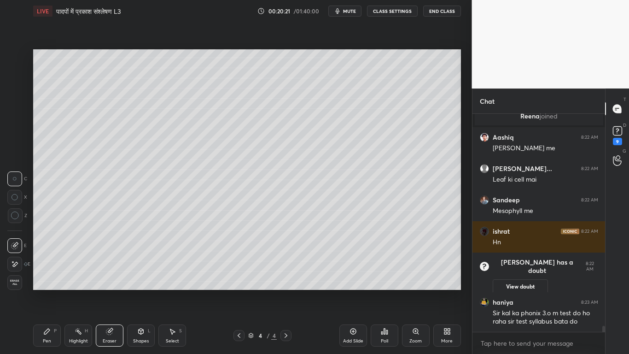
click at [46, 267] on icon at bounding box center [46, 330] width 7 height 7
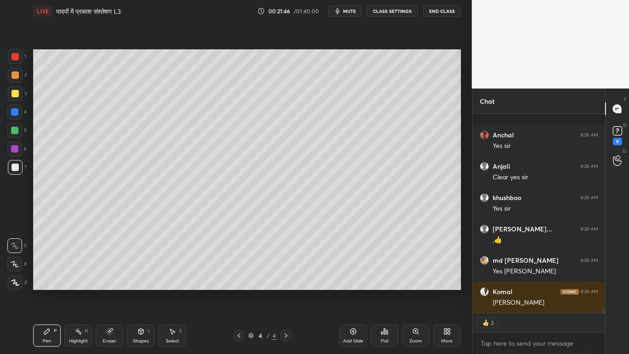
scroll to position [8183, 0]
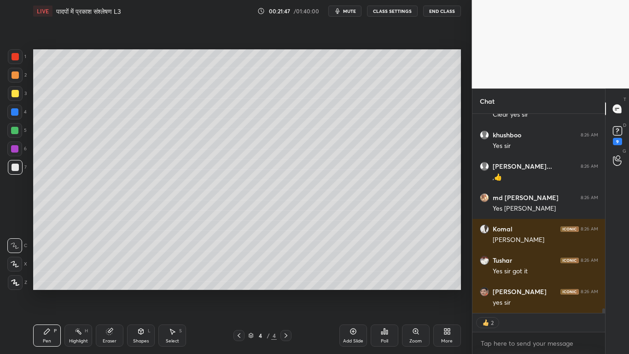
drag, startPoint x: 18, startPoint y: 91, endPoint x: 12, endPoint y: 93, distance: 6.0
click at [17, 93] on div at bounding box center [15, 93] width 7 height 7
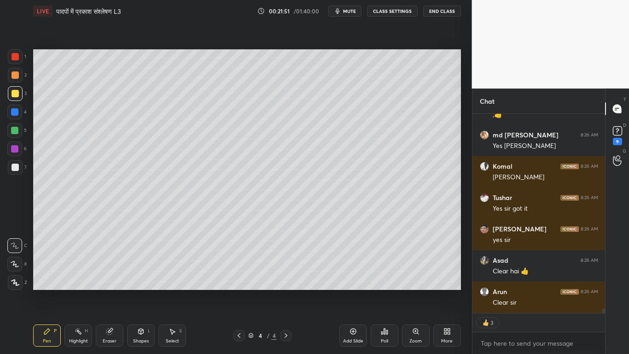
scroll to position [8277, 0]
click at [14, 169] on div at bounding box center [15, 166] width 7 height 7
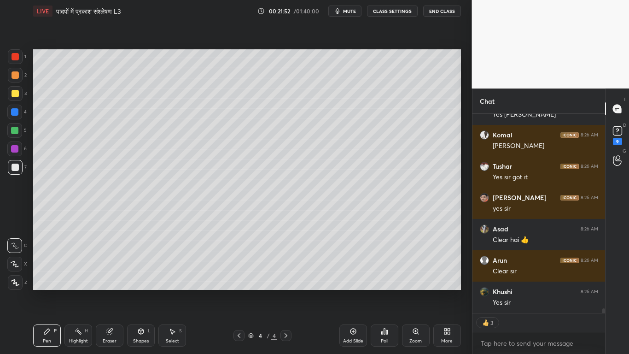
scroll to position [8309, 0]
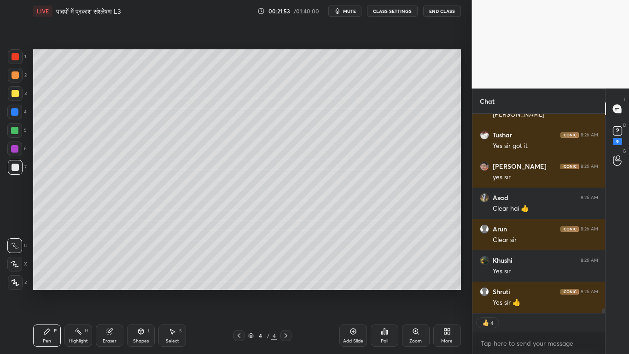
click at [10, 94] on div at bounding box center [15, 93] width 15 height 15
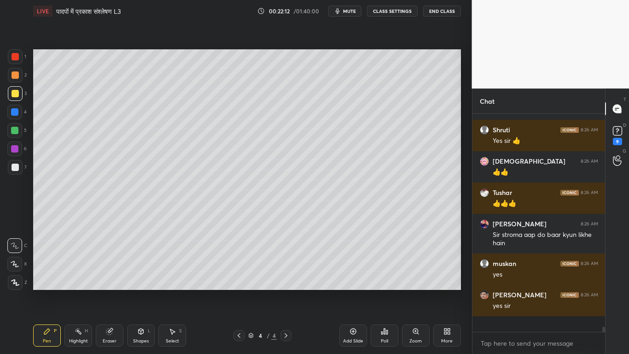
scroll to position [8454, 0]
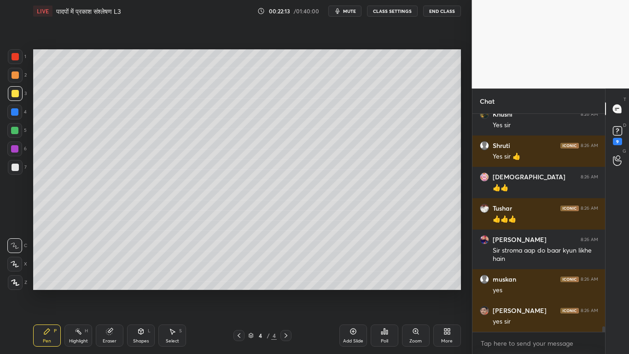
click at [236, 267] on div at bounding box center [238, 335] width 11 height 11
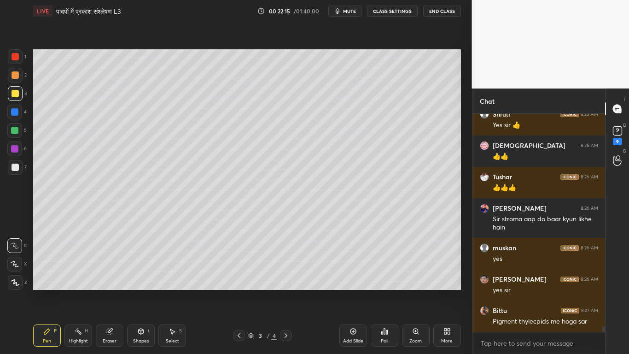
scroll to position [8517, 0]
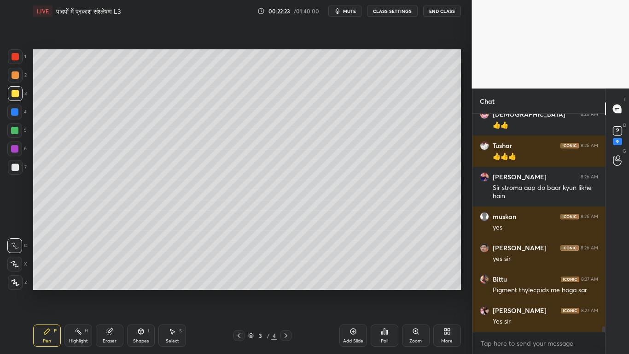
click at [287, 267] on icon at bounding box center [285, 334] width 7 height 7
click at [286, 267] on icon at bounding box center [285, 334] width 7 height 7
click at [243, 267] on div "Pen P Highlight H Eraser Shapes L Select S 4 / 4 Add Slide Poll Zoom More" at bounding box center [247, 335] width 428 height 37
click at [237, 267] on icon at bounding box center [238, 334] width 7 height 7
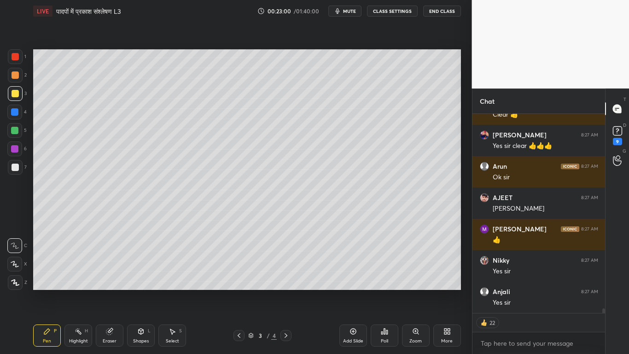
scroll to position [8818, 0]
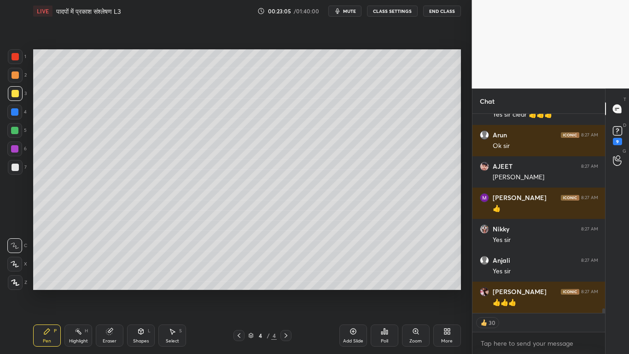
click at [352, 267] on div "Add Slide" at bounding box center [353, 335] width 28 height 22
click at [15, 164] on div at bounding box center [15, 166] width 7 height 7
click at [12, 97] on div at bounding box center [15, 93] width 7 height 7
click at [14, 94] on div at bounding box center [15, 93] width 7 height 7
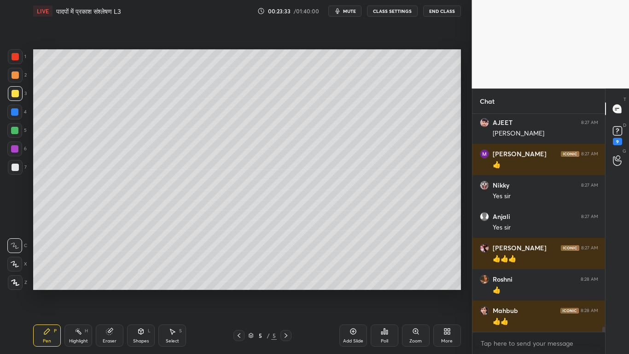
scroll to position [8895, 0]
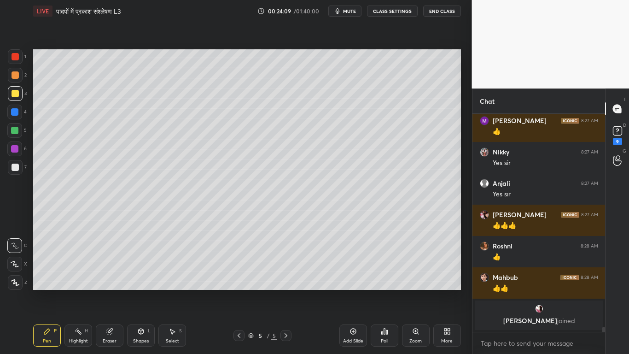
click at [19, 163] on div at bounding box center [15, 167] width 15 height 15
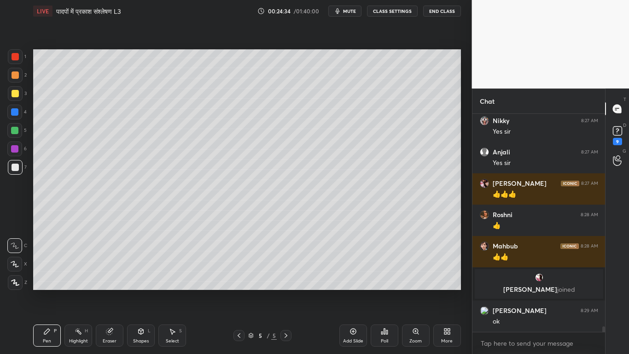
click at [12, 91] on div at bounding box center [15, 93] width 7 height 7
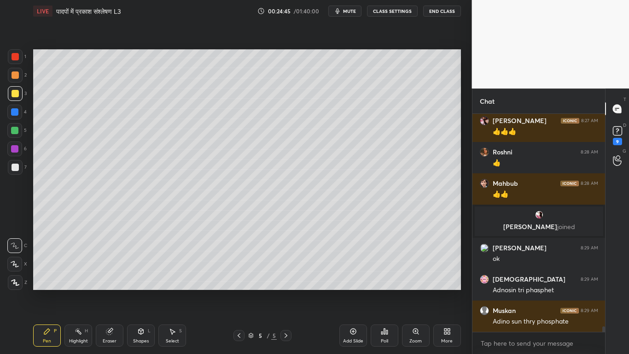
scroll to position [8592, 0]
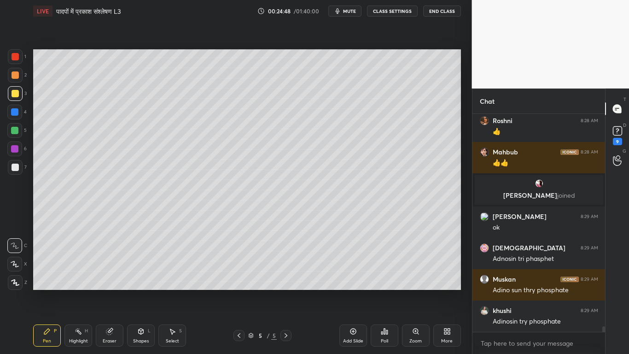
click at [12, 168] on div at bounding box center [15, 166] width 7 height 7
click at [14, 95] on div at bounding box center [15, 93] width 7 height 7
click at [17, 167] on div at bounding box center [15, 166] width 7 height 7
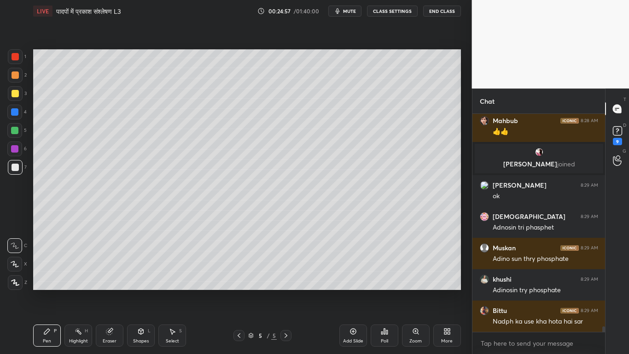
click at [12, 95] on div at bounding box center [15, 93] width 7 height 7
click at [16, 166] on div at bounding box center [15, 166] width 7 height 7
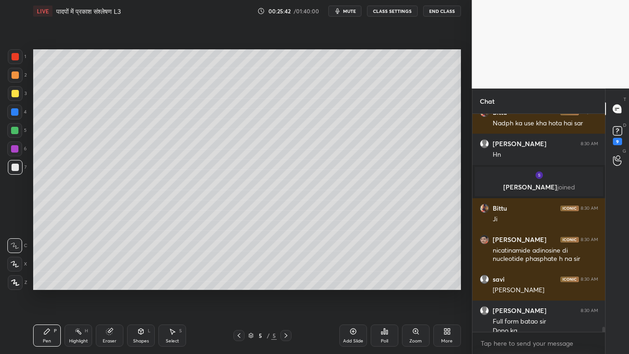
scroll to position [8764, 0]
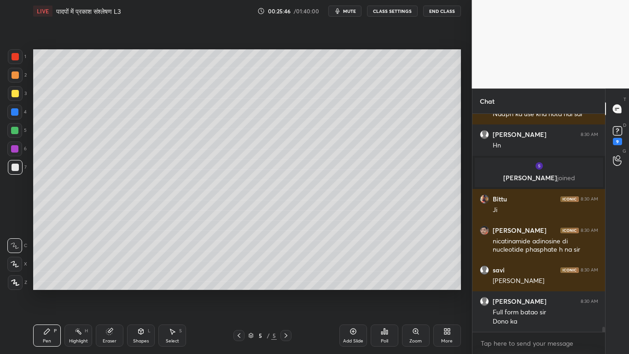
click at [12, 98] on div at bounding box center [15, 93] width 15 height 15
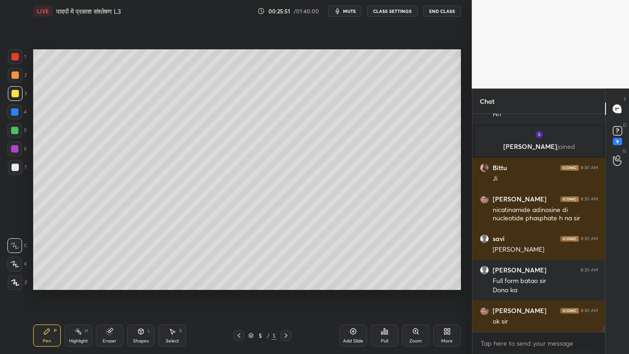
drag, startPoint x: 11, startPoint y: 165, endPoint x: 6, endPoint y: 163, distance: 5.0
click at [11, 166] on div at bounding box center [15, 167] width 15 height 15
drag, startPoint x: 11, startPoint y: 90, endPoint x: 6, endPoint y: 92, distance: 4.8
click at [12, 90] on div at bounding box center [15, 93] width 7 height 7
click at [12, 169] on div at bounding box center [15, 166] width 7 height 7
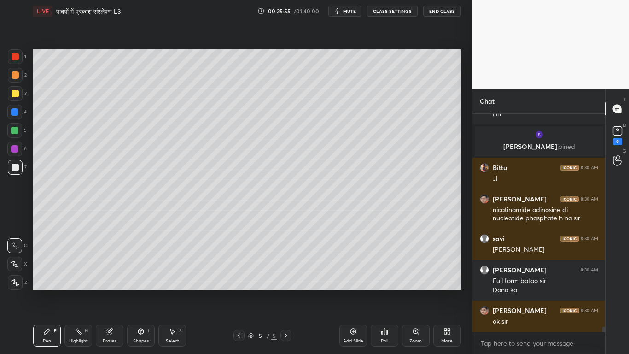
scroll to position [8826, 0]
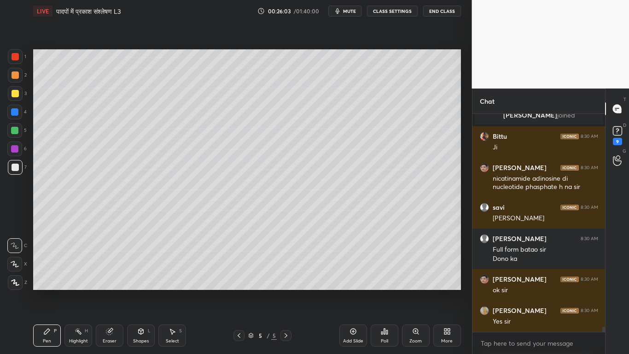
click at [14, 95] on div at bounding box center [15, 93] width 7 height 7
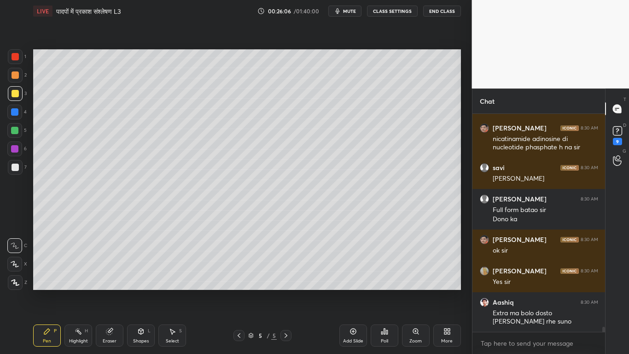
drag, startPoint x: 12, startPoint y: 166, endPoint x: 10, endPoint y: 160, distance: 5.8
click at [12, 165] on div at bounding box center [15, 166] width 7 height 7
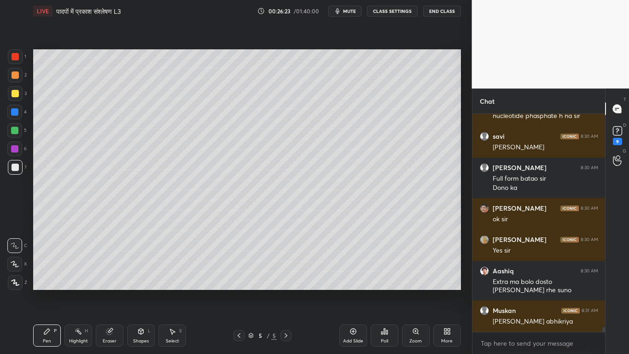
scroll to position [8930, 0]
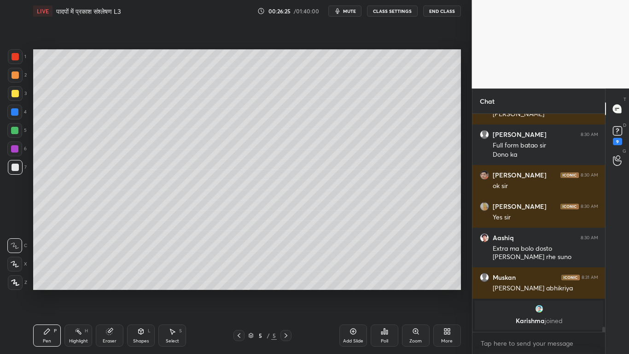
click at [15, 92] on div at bounding box center [15, 93] width 7 height 7
click at [15, 129] on div at bounding box center [14, 130] width 7 height 7
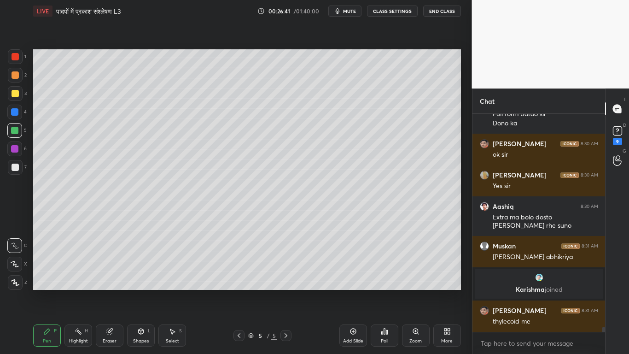
click at [12, 168] on div at bounding box center [15, 166] width 7 height 7
click at [14, 169] on div at bounding box center [15, 166] width 7 height 7
click at [38, 136] on div "1 2 3 4 5 6 7 C X Z C X Z E E Erase all H H LIVE पादपों में प्रकाश संश्लेषण L3 …" at bounding box center [232, 177] width 464 height 354
click at [10, 91] on div at bounding box center [15, 93] width 15 height 15
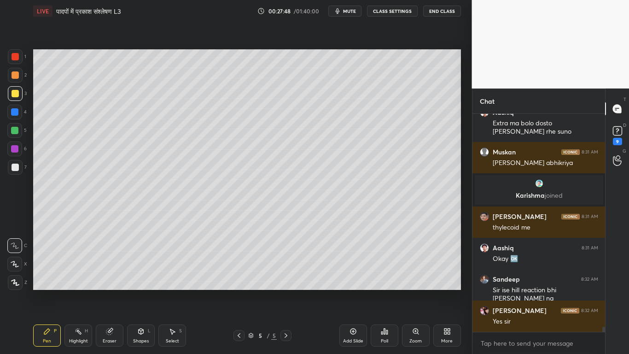
scroll to position [9004, 0]
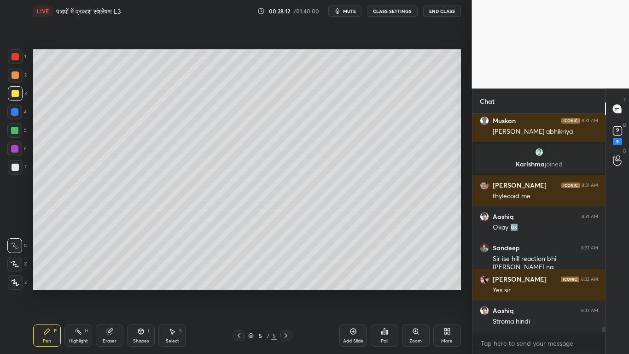
click at [17, 164] on div at bounding box center [15, 166] width 7 height 7
click at [14, 96] on div at bounding box center [15, 93] width 7 height 7
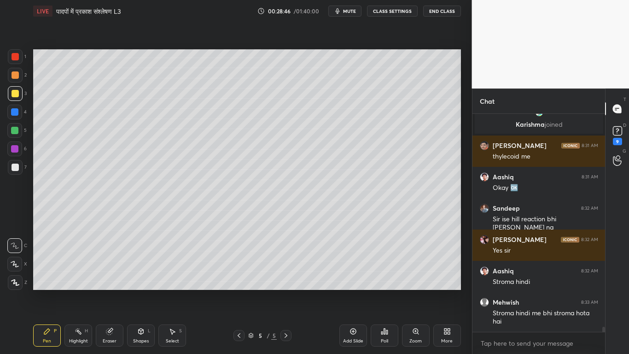
click at [16, 170] on div at bounding box center [15, 166] width 7 height 7
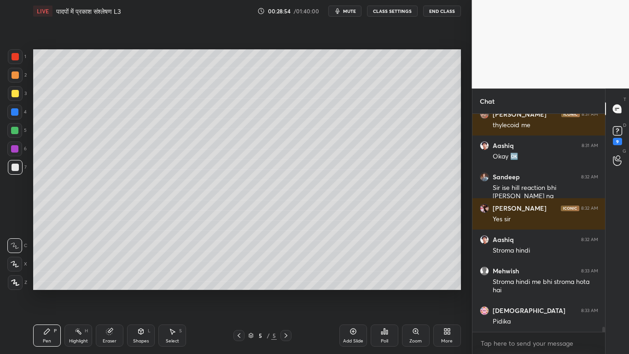
scroll to position [9106, 0]
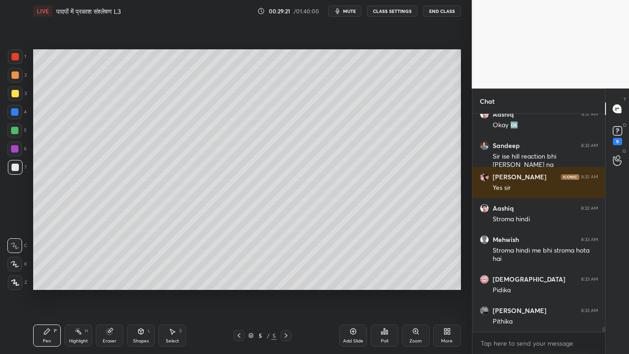
click at [13, 92] on div at bounding box center [15, 93] width 7 height 7
click at [9, 131] on div at bounding box center [14, 130] width 15 height 15
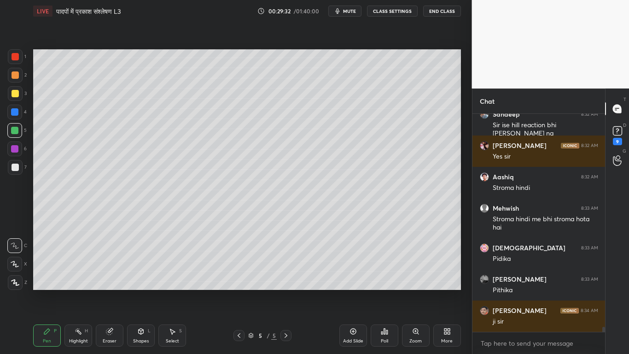
click at [11, 169] on div at bounding box center [15, 167] width 15 height 15
click at [13, 92] on div at bounding box center [15, 93] width 7 height 7
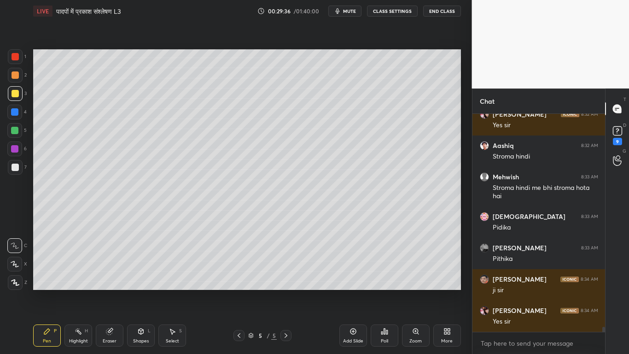
click at [11, 127] on div at bounding box center [14, 130] width 7 height 7
click at [12, 93] on div at bounding box center [15, 93] width 7 height 7
click at [12, 113] on div at bounding box center [14, 111] width 7 height 7
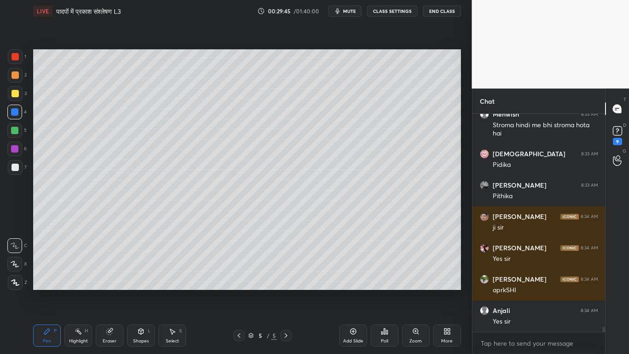
scroll to position [9271, 0]
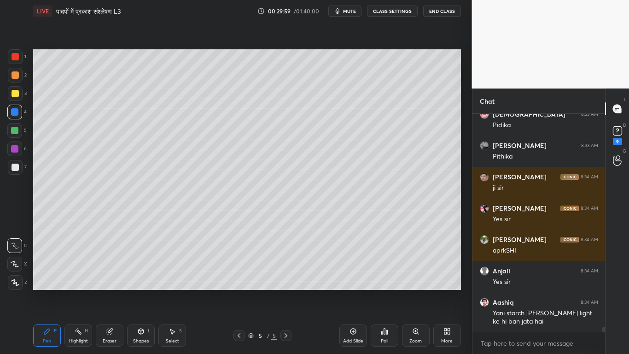
click at [14, 96] on div at bounding box center [15, 93] width 7 height 7
click at [15, 169] on div at bounding box center [15, 166] width 7 height 7
click at [12, 89] on div at bounding box center [15, 93] width 15 height 15
click at [15, 163] on div at bounding box center [15, 167] width 15 height 15
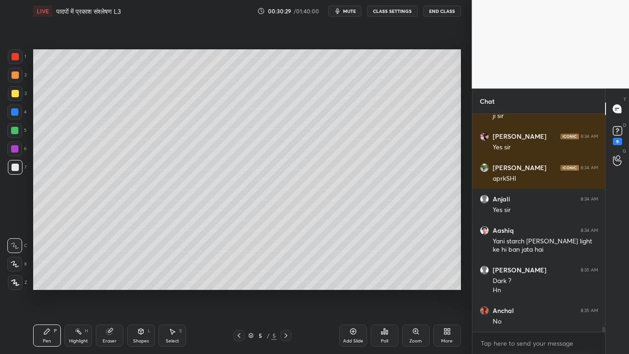
scroll to position [9374, 0]
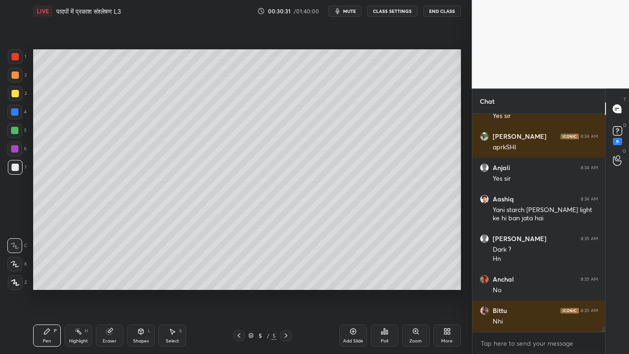
click at [101, 267] on div "Eraser" at bounding box center [110, 335] width 28 height 22
click at [51, 267] on div "Pen P" at bounding box center [47, 335] width 28 height 22
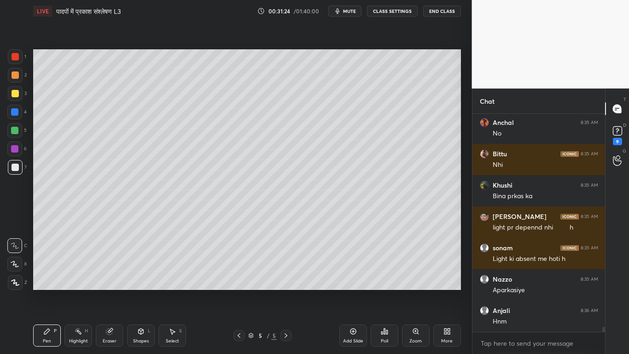
scroll to position [9570, 0]
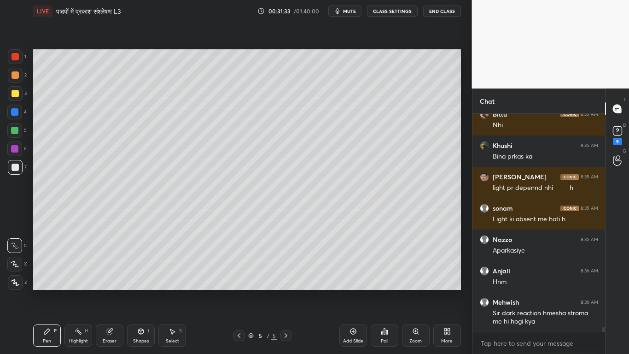
click at [12, 98] on div at bounding box center [15, 93] width 15 height 15
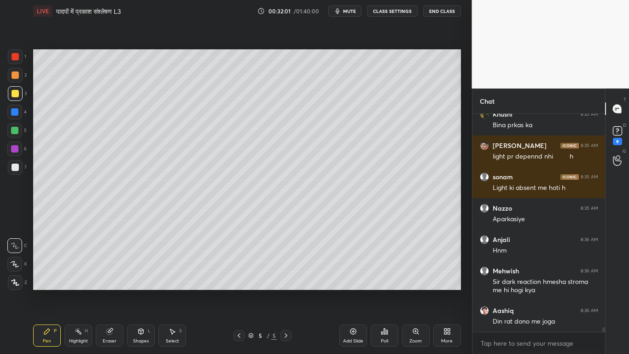
click at [20, 166] on div at bounding box center [15, 167] width 15 height 15
click at [9, 92] on div at bounding box center [15, 93] width 15 height 15
drag, startPoint x: 13, startPoint y: 163, endPoint x: 6, endPoint y: 165, distance: 7.3
click at [12, 165] on div at bounding box center [15, 166] width 7 height 7
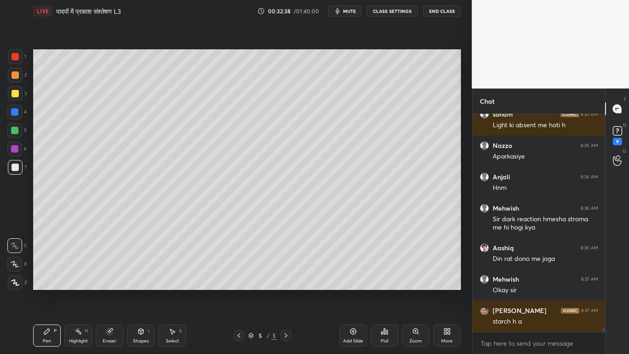
scroll to position [9696, 0]
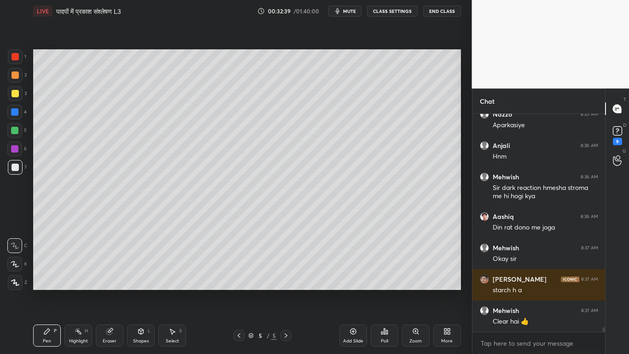
click at [17, 112] on div at bounding box center [14, 111] width 7 height 7
click at [11, 149] on div at bounding box center [14, 148] width 7 height 7
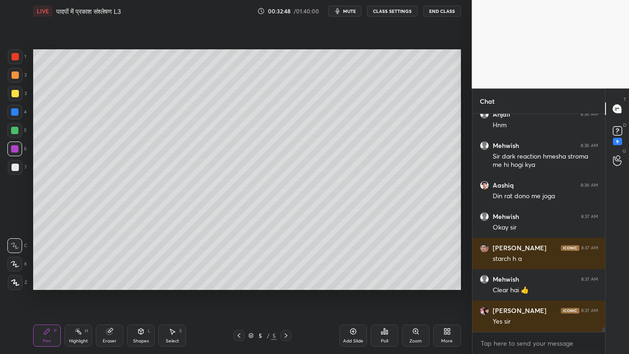
click at [12, 168] on div at bounding box center [15, 166] width 7 height 7
click at [12, 93] on div at bounding box center [15, 93] width 7 height 7
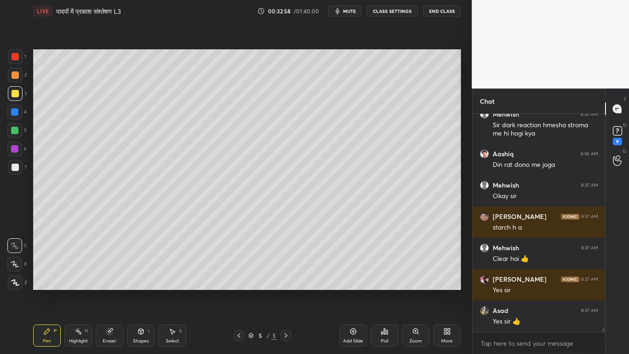
scroll to position [9789, 0]
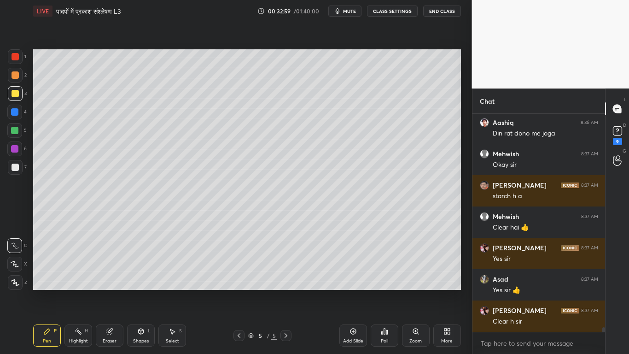
click at [344, 267] on div "Add Slide" at bounding box center [353, 340] width 20 height 5
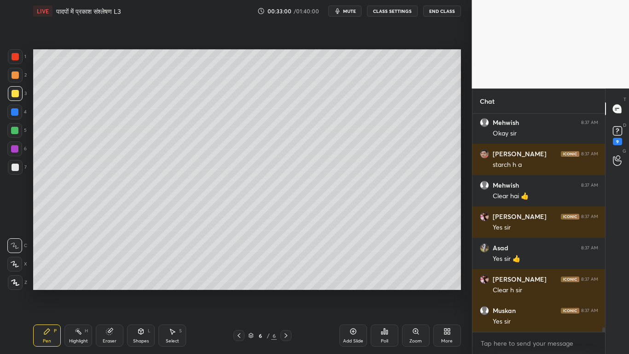
click at [17, 163] on div at bounding box center [15, 167] width 15 height 15
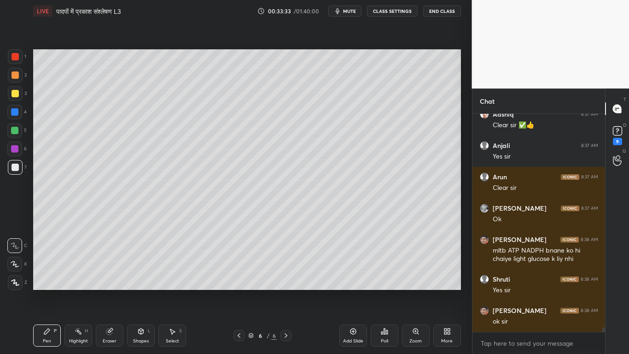
scroll to position [10113, 0]
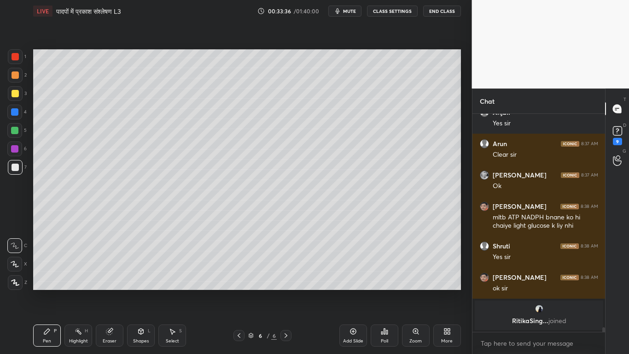
click at [16, 97] on div at bounding box center [15, 93] width 7 height 7
click at [15, 163] on div at bounding box center [15, 167] width 15 height 15
click at [13, 95] on div at bounding box center [15, 93] width 7 height 7
click at [13, 174] on div "7" at bounding box center [17, 169] width 19 height 18
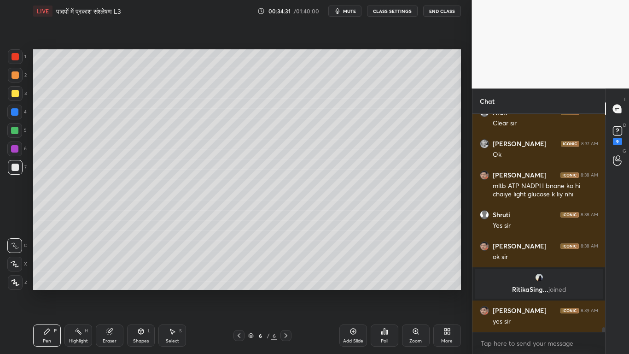
scroll to position [9772, 0]
click at [14, 93] on div at bounding box center [15, 93] width 7 height 7
click at [15, 167] on div at bounding box center [15, 166] width 7 height 7
click at [12, 100] on div at bounding box center [15, 93] width 15 height 15
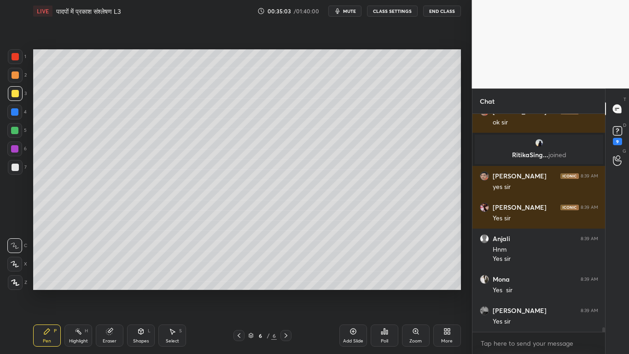
scroll to position [9938, 0]
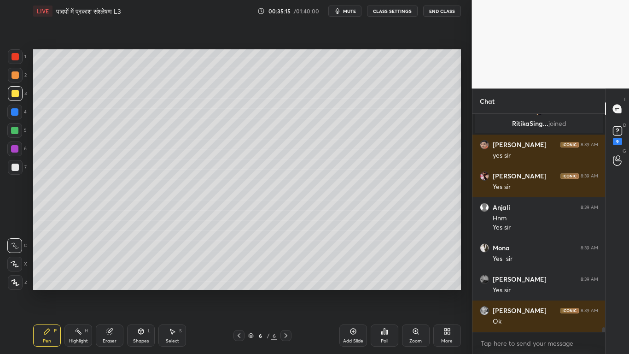
click at [14, 170] on div at bounding box center [15, 166] width 7 height 7
click at [12, 92] on div at bounding box center [15, 93] width 7 height 7
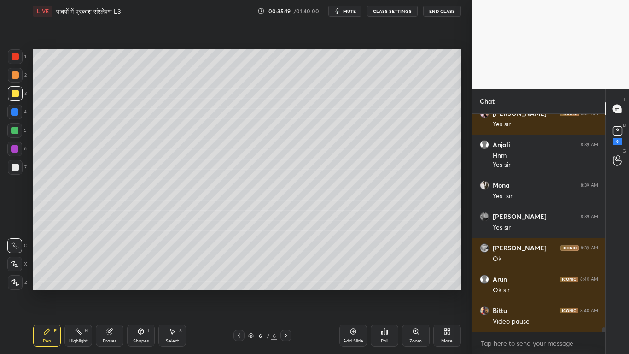
scroll to position [10032, 0]
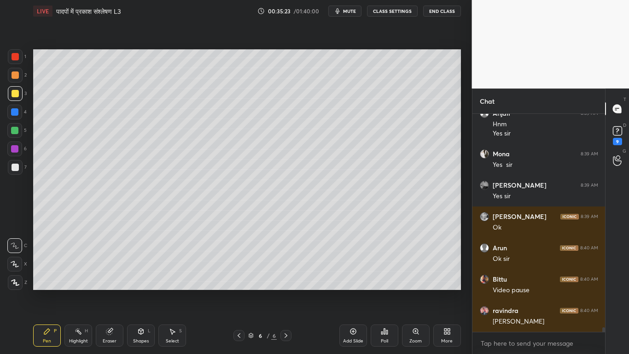
click at [14, 169] on div at bounding box center [15, 166] width 7 height 7
click at [11, 98] on div at bounding box center [15, 93] width 15 height 15
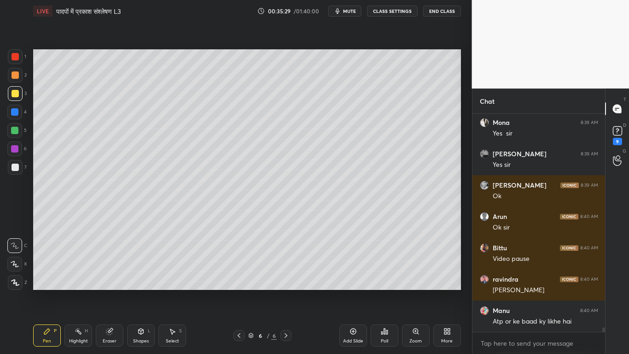
click at [109, 267] on div "Pen P Highlight H Eraser Shapes L Select S 6 / 6 Add Slide Poll Zoom More" at bounding box center [247, 335] width 428 height 37
drag, startPoint x: 106, startPoint y: 337, endPoint x: 117, endPoint y: 299, distance: 39.3
click at [107, 267] on div "Eraser" at bounding box center [110, 335] width 28 height 22
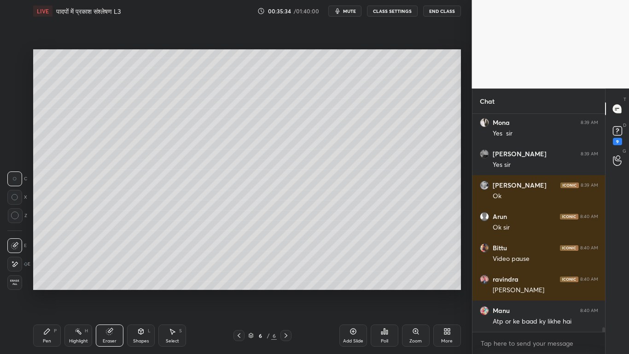
click at [51, 267] on div "Pen P" at bounding box center [47, 335] width 28 height 22
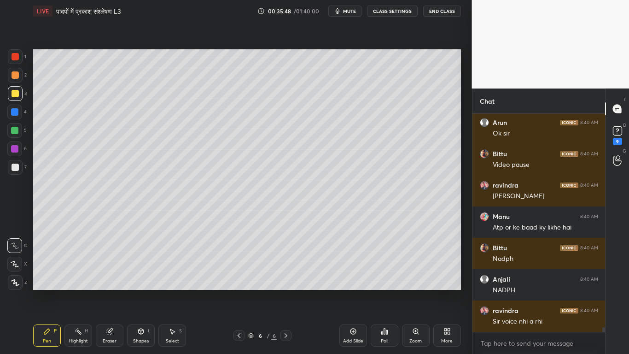
scroll to position [10188, 0]
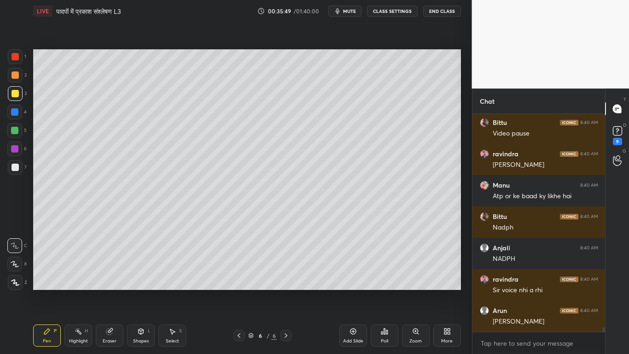
click at [12, 159] on div "6" at bounding box center [16, 150] width 19 height 18
click at [12, 163] on div at bounding box center [15, 166] width 7 height 7
click at [14, 110] on div at bounding box center [14, 111] width 7 height 7
click at [14, 170] on div at bounding box center [15, 167] width 15 height 15
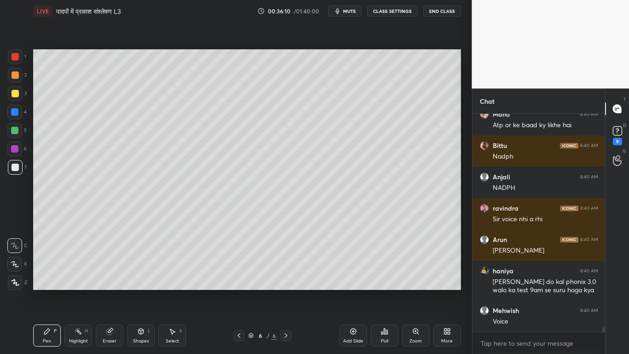
scroll to position [10290, 0]
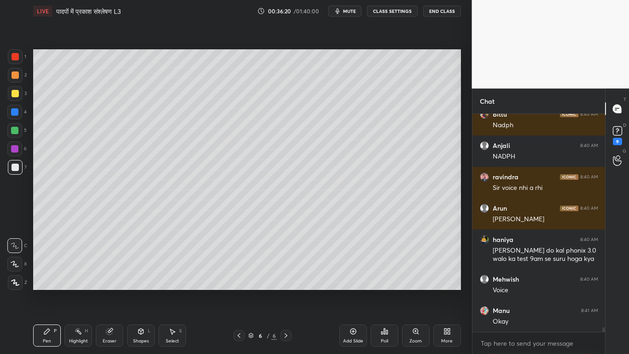
click at [16, 92] on div at bounding box center [15, 93] width 7 height 7
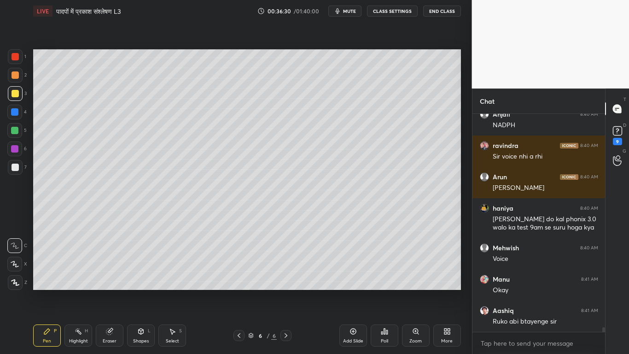
scroll to position [10353, 0]
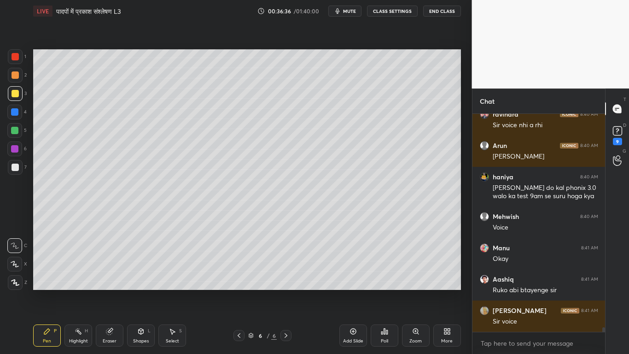
click at [13, 169] on div at bounding box center [15, 166] width 7 height 7
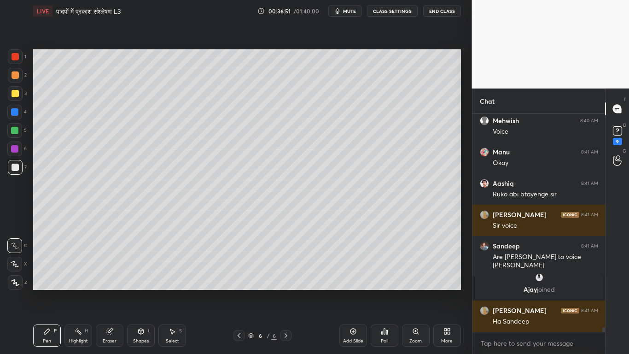
scroll to position [10256, 0]
click at [12, 92] on div at bounding box center [15, 93] width 7 height 7
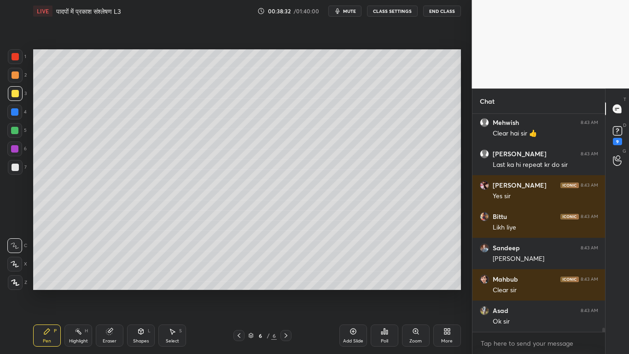
scroll to position [196, 130]
click at [17, 125] on div at bounding box center [14, 130] width 15 height 15
click at [16, 110] on div at bounding box center [14, 111] width 7 height 7
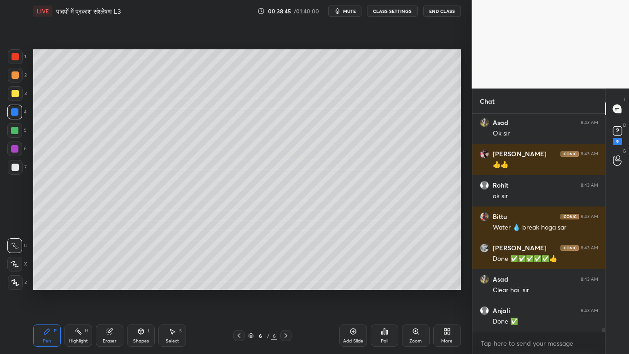
scroll to position [11289, 0]
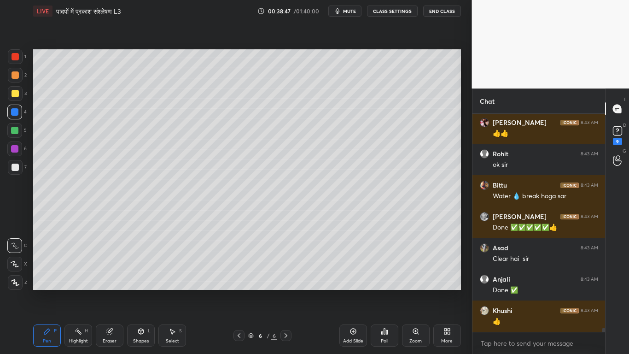
click at [15, 163] on div at bounding box center [15, 166] width 7 height 7
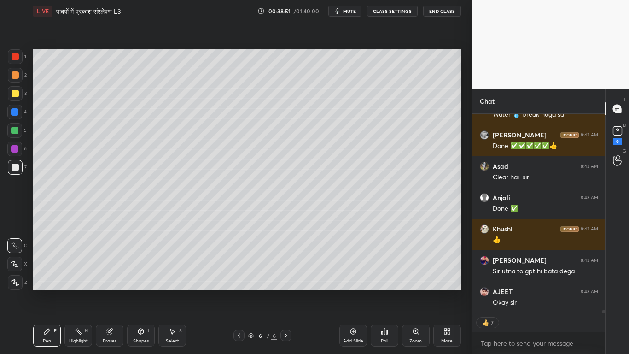
click at [15, 97] on div at bounding box center [15, 93] width 7 height 7
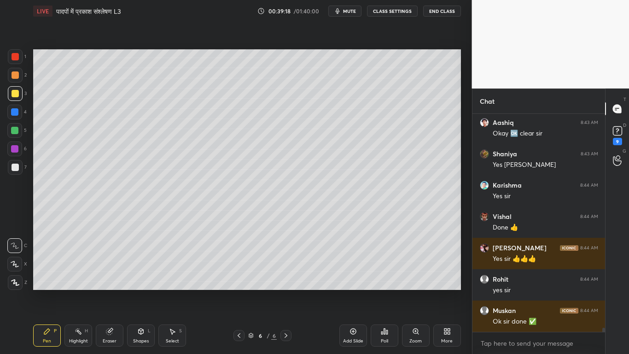
scroll to position [11790, 0]
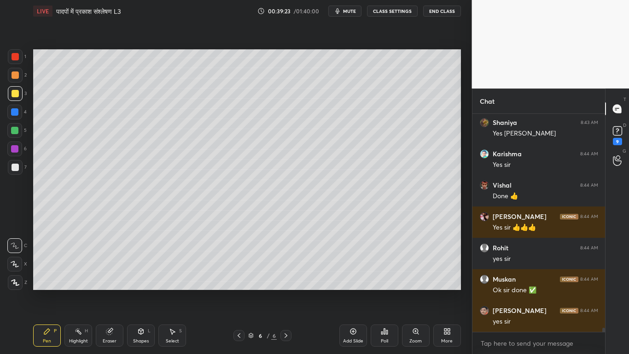
click at [352, 267] on div "Add Slide" at bounding box center [353, 335] width 28 height 22
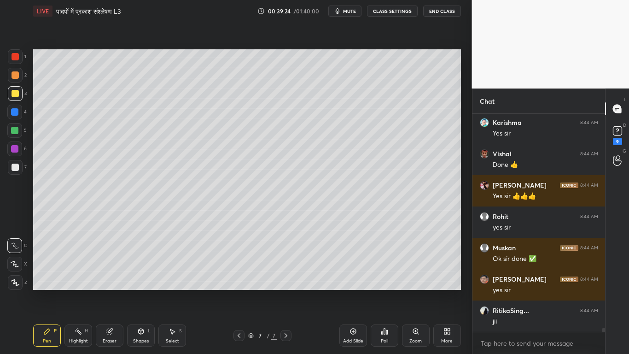
click at [14, 166] on div at bounding box center [15, 166] width 7 height 7
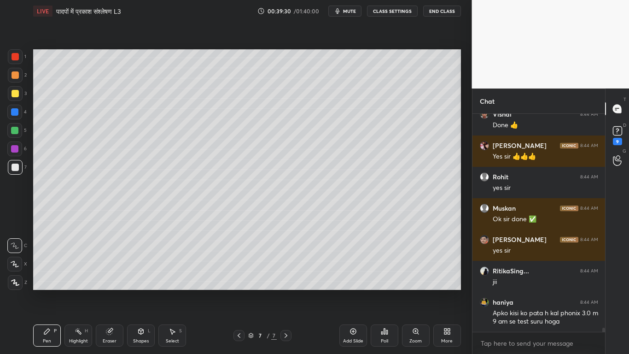
click at [9, 97] on div at bounding box center [15, 93] width 15 height 15
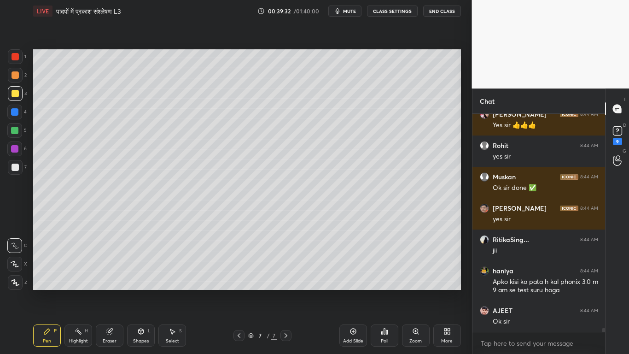
scroll to position [11924, 0]
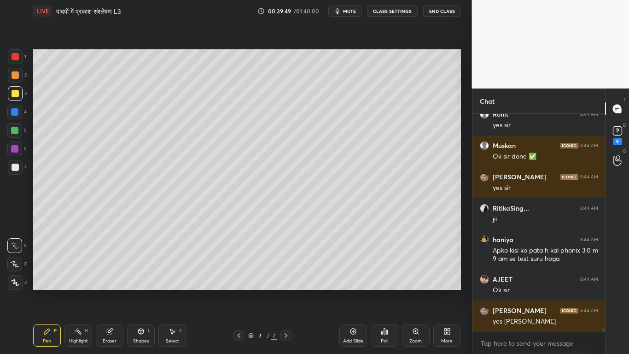
click at [11, 165] on div at bounding box center [15, 167] width 15 height 15
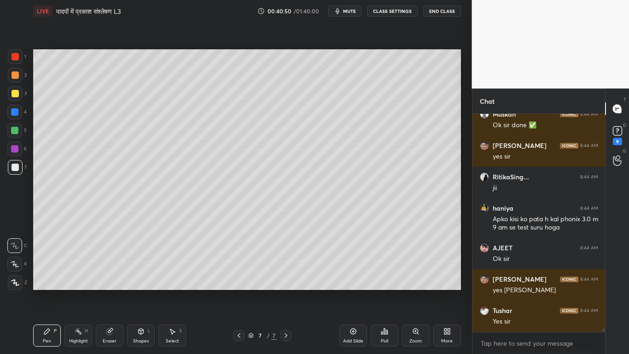
scroll to position [11986, 0]
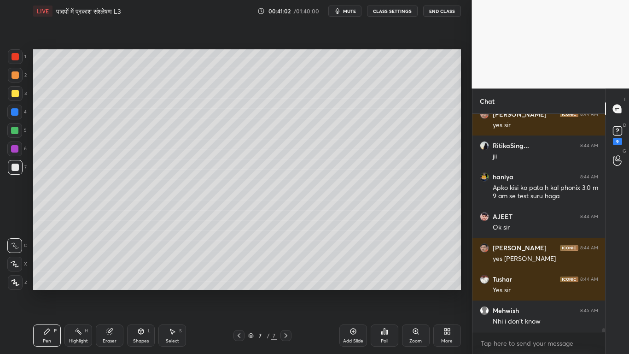
click at [14, 94] on div at bounding box center [15, 93] width 7 height 7
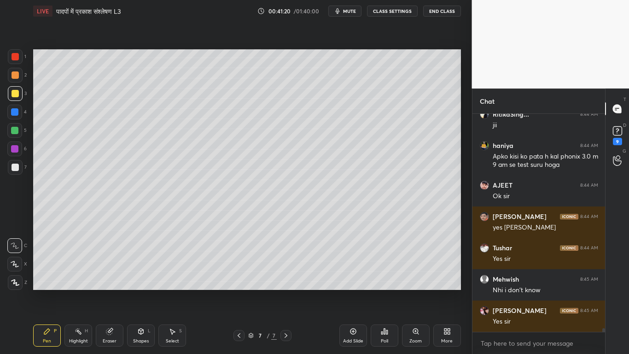
click at [10, 166] on div at bounding box center [15, 167] width 15 height 15
click at [16, 84] on div "2" at bounding box center [17, 77] width 19 height 18
click at [14, 95] on div at bounding box center [15, 93] width 7 height 7
click at [15, 167] on div at bounding box center [15, 166] width 7 height 7
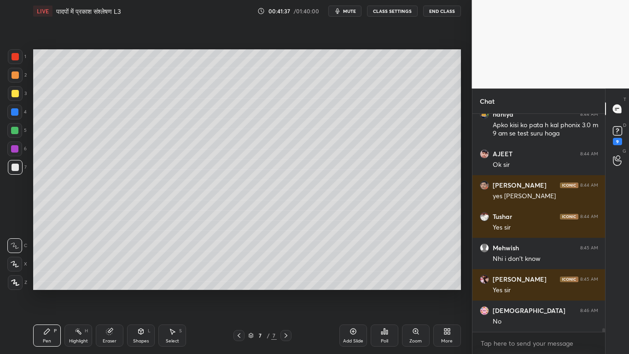
scroll to position [12080, 0]
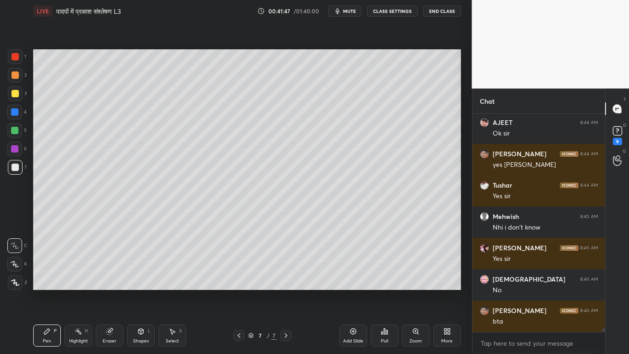
click at [114, 267] on div "Eraser" at bounding box center [110, 335] width 28 height 22
click at [143, 267] on div "Shapes L" at bounding box center [141, 335] width 28 height 22
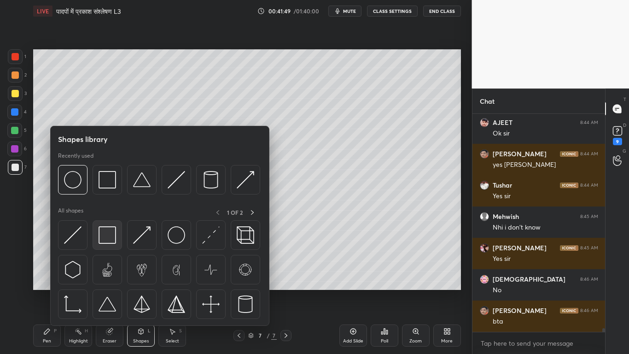
click at [101, 243] on img at bounding box center [107, 234] width 17 height 17
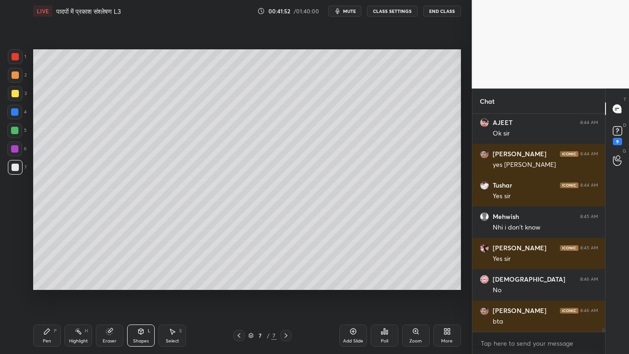
click at [45, 267] on div "Pen" at bounding box center [47, 340] width 8 height 5
click at [15, 96] on div at bounding box center [15, 93] width 7 height 7
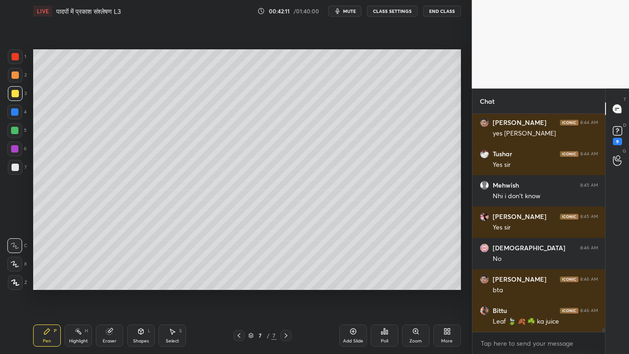
click at [13, 169] on div at bounding box center [15, 166] width 7 height 7
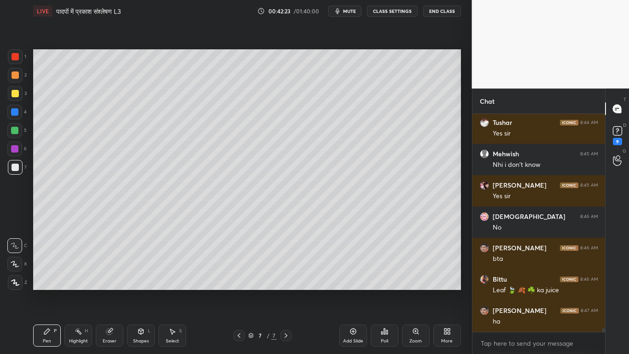
scroll to position [12174, 0]
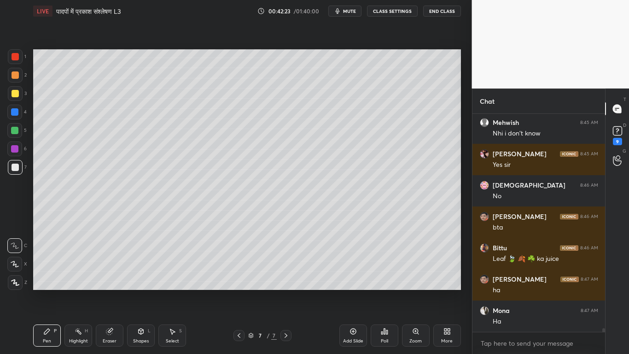
click at [107, 267] on icon at bounding box center [109, 330] width 7 height 7
click at [48, 267] on icon at bounding box center [46, 330] width 7 height 7
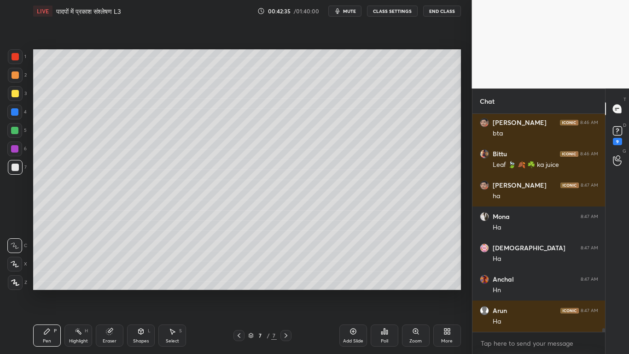
scroll to position [12299, 0]
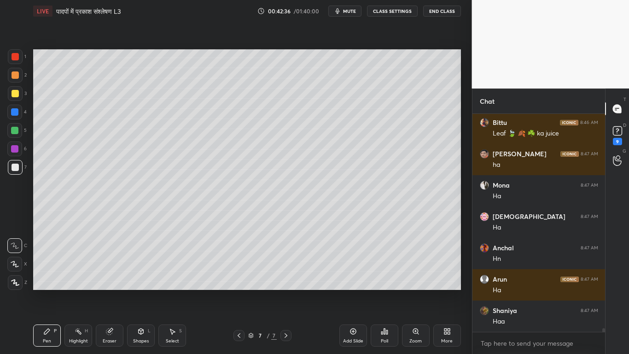
click at [16, 97] on div at bounding box center [15, 93] width 15 height 15
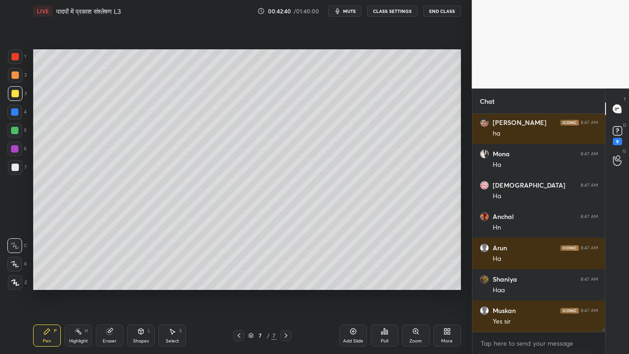
scroll to position [12362, 0]
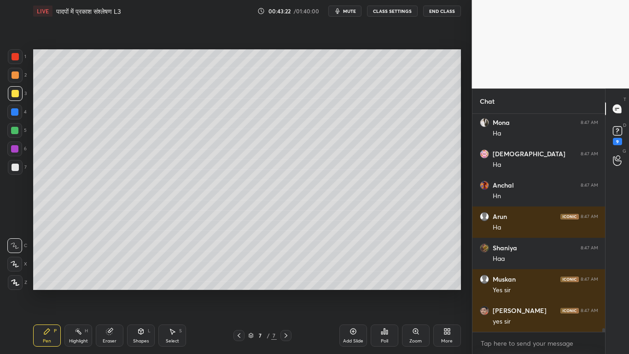
drag, startPoint x: 15, startPoint y: 169, endPoint x: 13, endPoint y: 164, distance: 5.4
click at [14, 168] on div at bounding box center [15, 166] width 7 height 7
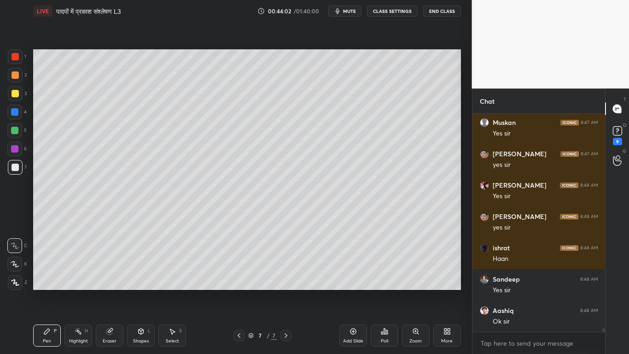
scroll to position [12550, 0]
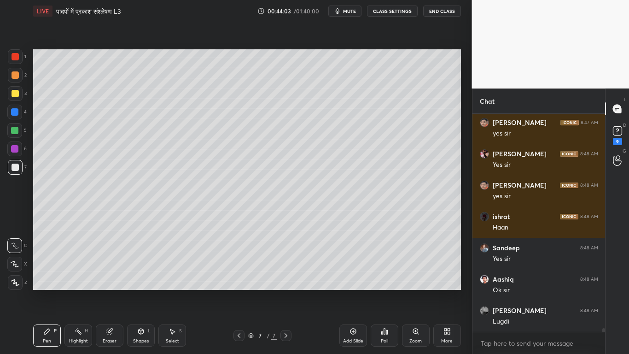
drag, startPoint x: 14, startPoint y: 165, endPoint x: 10, endPoint y: 166, distance: 4.7
click at [13, 166] on div at bounding box center [15, 166] width 7 height 7
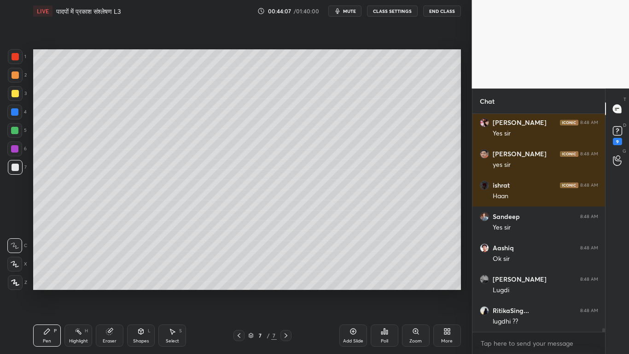
click at [348, 267] on div "Add Slide" at bounding box center [353, 335] width 28 height 22
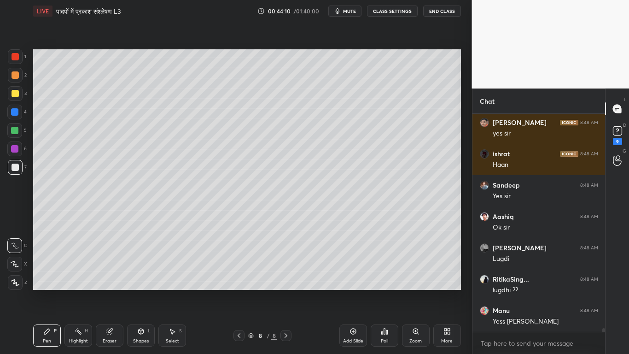
click at [14, 92] on div at bounding box center [15, 93] width 15 height 15
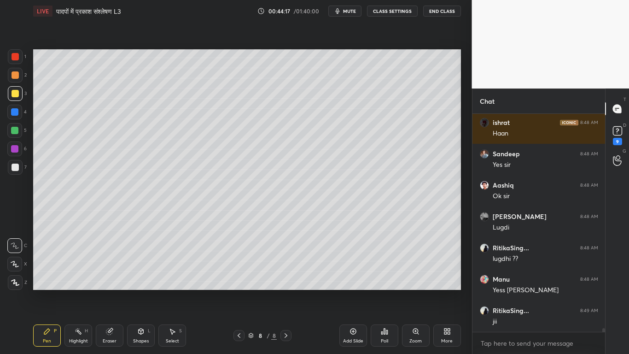
click at [14, 168] on div at bounding box center [15, 166] width 7 height 7
click at [14, 87] on div at bounding box center [15, 93] width 15 height 15
click at [12, 167] on div at bounding box center [15, 166] width 7 height 7
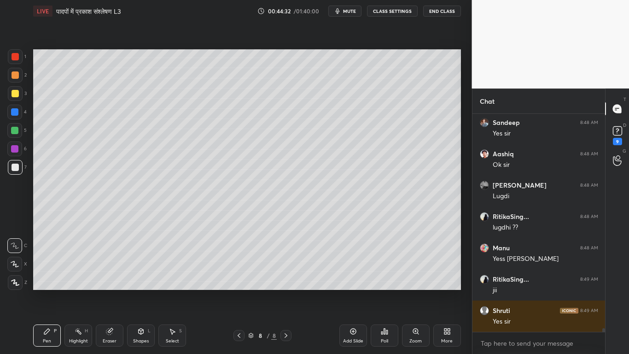
scroll to position [12706, 0]
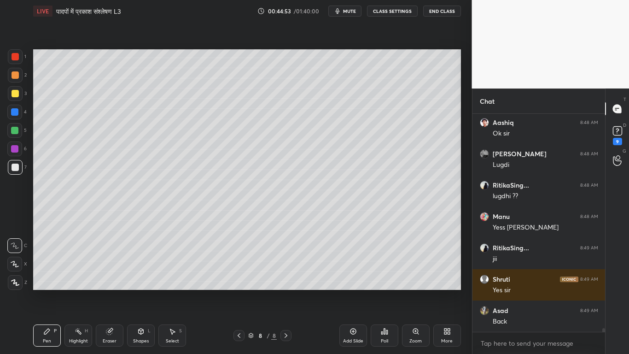
drag, startPoint x: 108, startPoint y: 334, endPoint x: 112, endPoint y: 330, distance: 6.2
click at [109, 267] on div "Eraser" at bounding box center [110, 335] width 28 height 22
click at [54, 267] on div "P" at bounding box center [55, 330] width 3 height 5
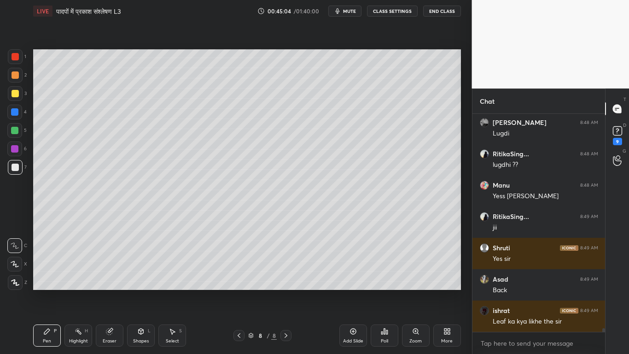
click at [239, 267] on icon at bounding box center [238, 334] width 7 height 7
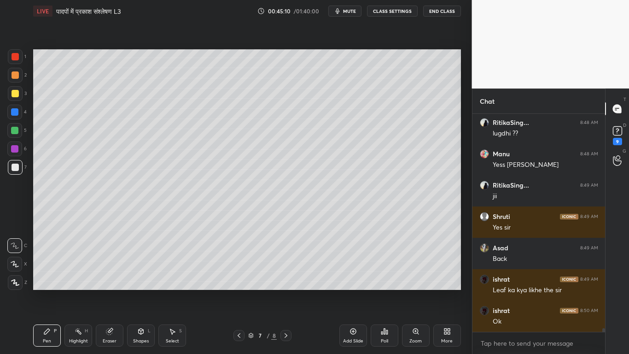
click at [285, 267] on icon at bounding box center [285, 334] width 7 height 7
click at [106, 267] on div "Eraser" at bounding box center [110, 335] width 28 height 22
click at [50, 267] on div "Pen P" at bounding box center [47, 335] width 28 height 22
click at [14, 92] on div at bounding box center [15, 93] width 7 height 7
click at [10, 167] on div at bounding box center [15, 167] width 15 height 15
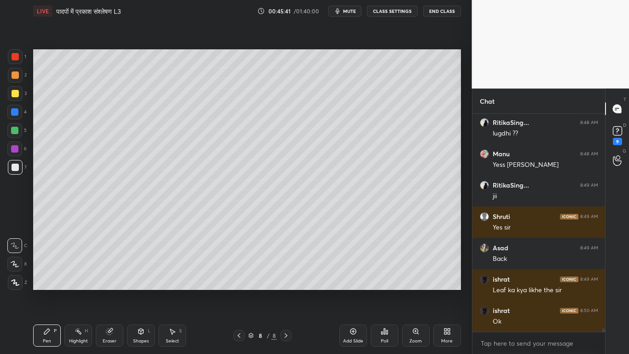
click at [13, 97] on div at bounding box center [15, 93] width 15 height 15
click at [14, 128] on div at bounding box center [14, 130] width 7 height 7
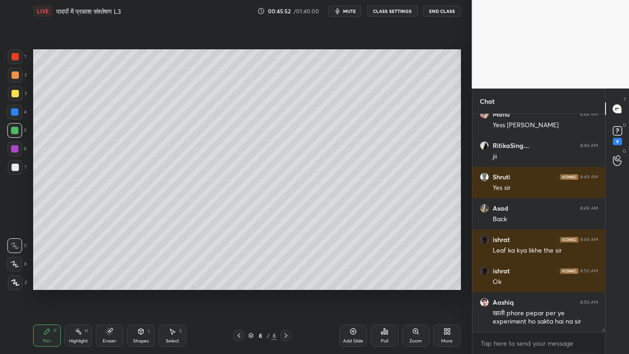
click at [16, 168] on div at bounding box center [15, 166] width 7 height 7
click at [10, 96] on div at bounding box center [15, 93] width 15 height 15
click at [18, 130] on div at bounding box center [14, 130] width 7 height 7
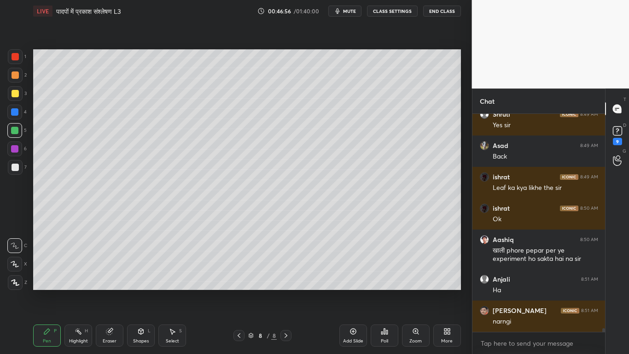
scroll to position [12902, 0]
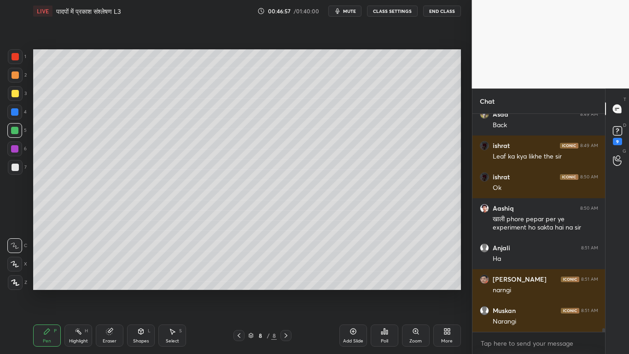
drag, startPoint x: 109, startPoint y: 333, endPoint x: 152, endPoint y: 299, distance: 55.7
click at [114, 267] on div "Eraser" at bounding box center [110, 335] width 28 height 22
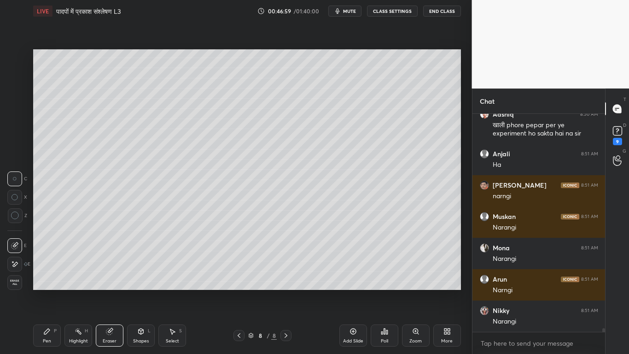
scroll to position [13090, 0]
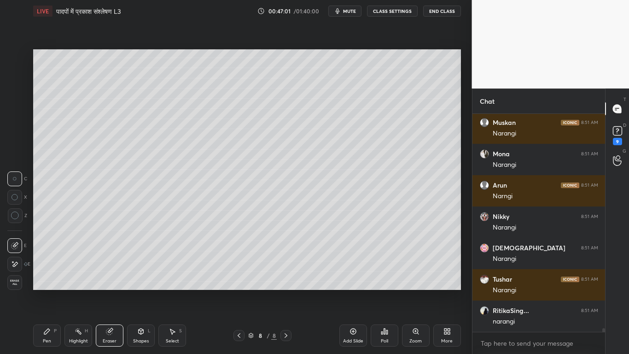
click at [44, 267] on icon at bounding box center [46, 330] width 7 height 7
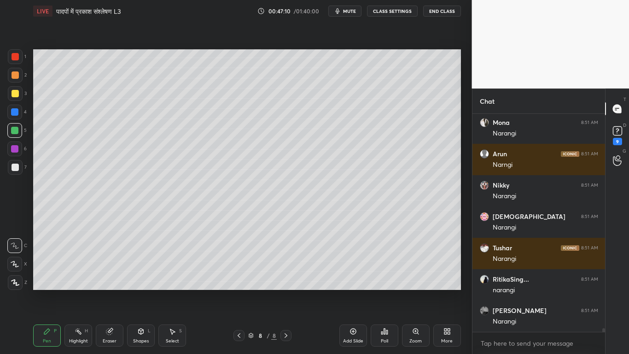
scroll to position [13153, 0]
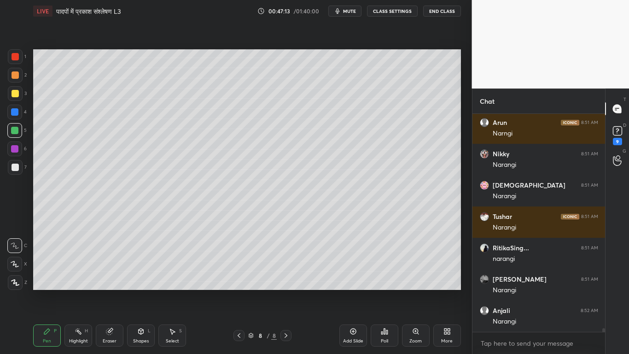
click at [12, 92] on div at bounding box center [15, 93] width 7 height 7
drag, startPoint x: 14, startPoint y: 168, endPoint x: 6, endPoint y: 165, distance: 8.2
click at [14, 167] on div at bounding box center [15, 166] width 7 height 7
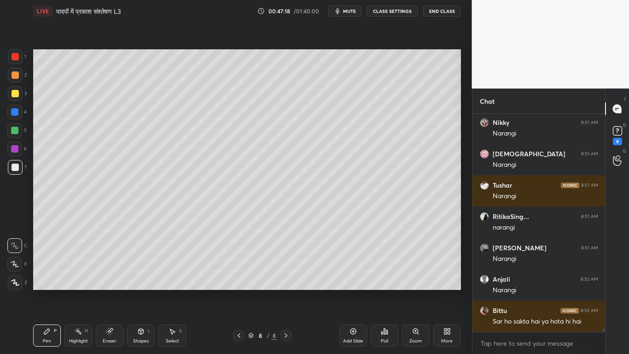
scroll to position [13215, 0]
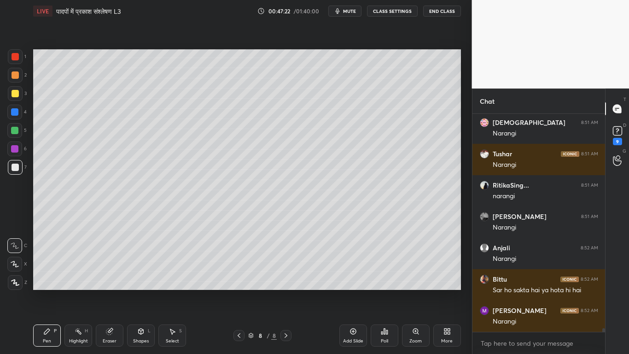
click at [12, 93] on div at bounding box center [15, 93] width 7 height 7
click at [12, 169] on div at bounding box center [15, 166] width 7 height 7
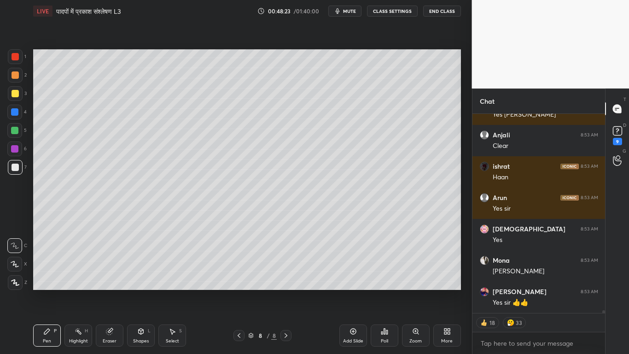
scroll to position [13547, 0]
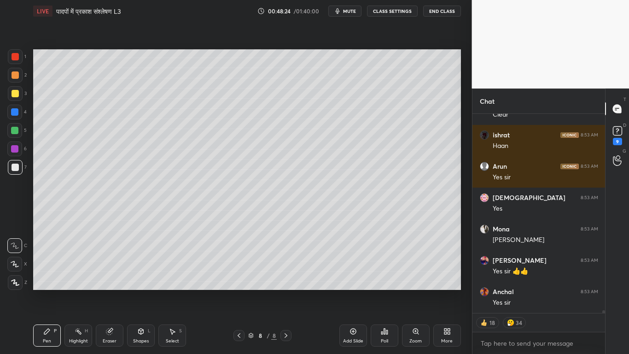
click at [12, 94] on div at bounding box center [15, 93] width 7 height 7
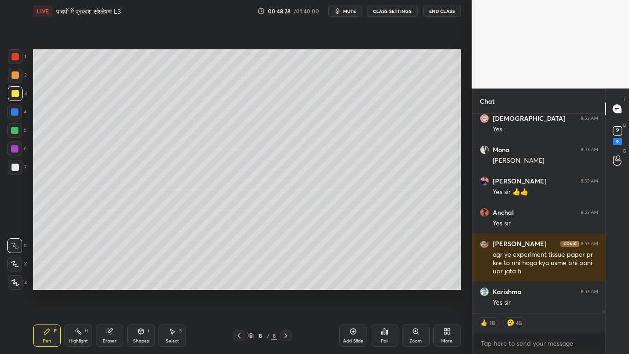
scroll to position [13658, 0]
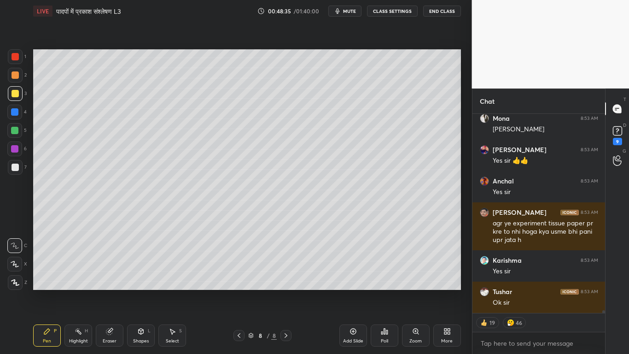
click at [13, 130] on div at bounding box center [14, 130] width 7 height 7
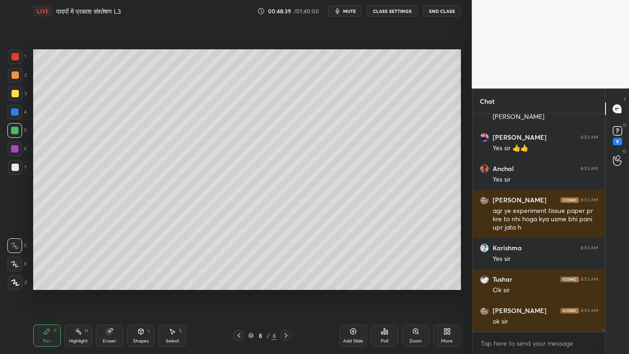
scroll to position [215, 130]
click at [13, 172] on div at bounding box center [15, 167] width 15 height 15
click at [16, 90] on div at bounding box center [15, 93] width 7 height 7
click at [15, 169] on div at bounding box center [15, 166] width 7 height 7
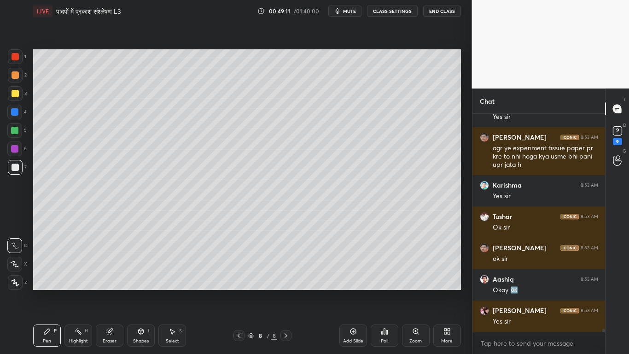
scroll to position [13764, 0]
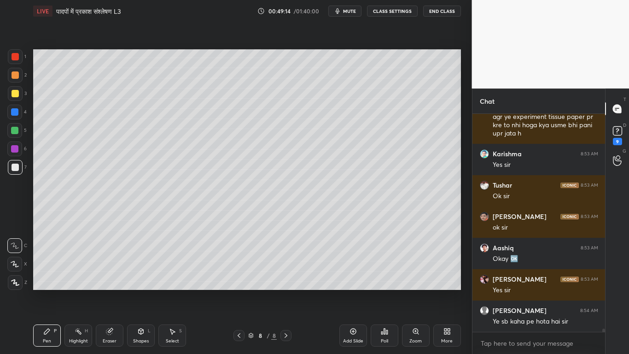
drag, startPoint x: 108, startPoint y: 337, endPoint x: 110, endPoint y: 325, distance: 12.6
click at [109, 267] on div "Eraser" at bounding box center [110, 340] width 14 height 5
click at [46, 267] on icon at bounding box center [47, 331] width 6 height 6
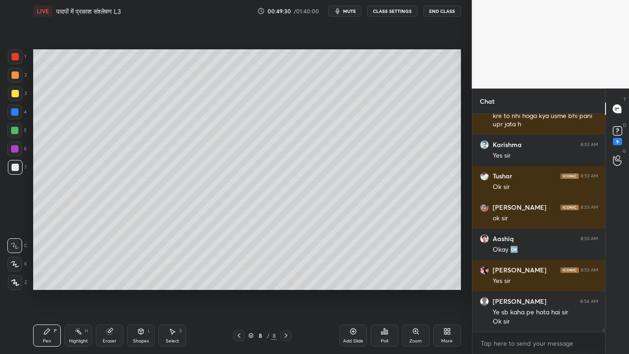
click at [12, 93] on div at bounding box center [15, 93] width 15 height 15
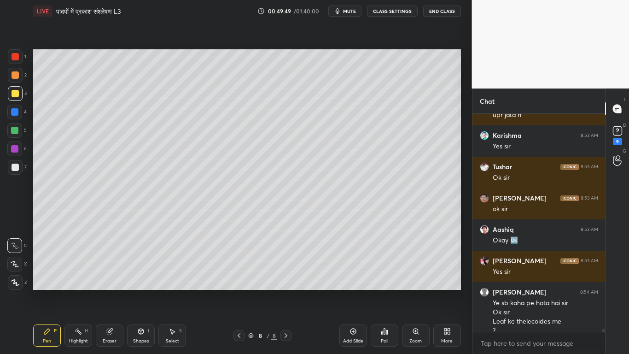
scroll to position [13792, 0]
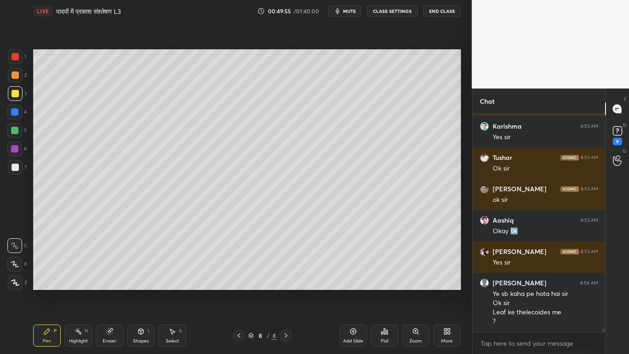
click at [100, 267] on div "Eraser" at bounding box center [110, 335] width 28 height 22
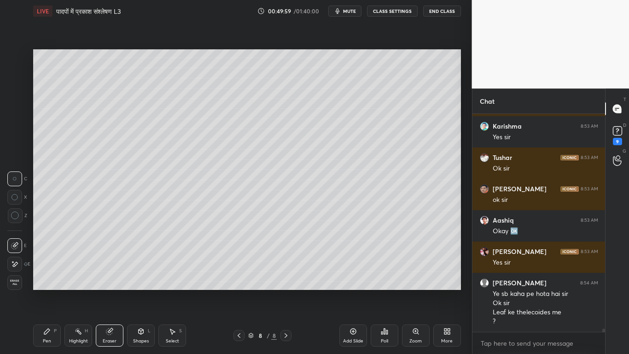
click at [48, 267] on div "Pen" at bounding box center [47, 340] width 8 height 5
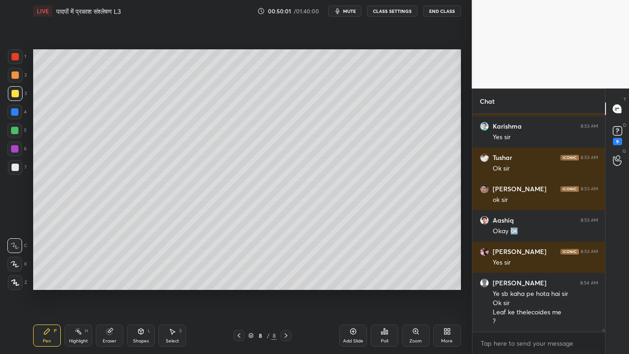
drag, startPoint x: 110, startPoint y: 338, endPoint x: 125, endPoint y: 315, distance: 27.5
click at [113, 267] on div "Eraser" at bounding box center [110, 335] width 28 height 22
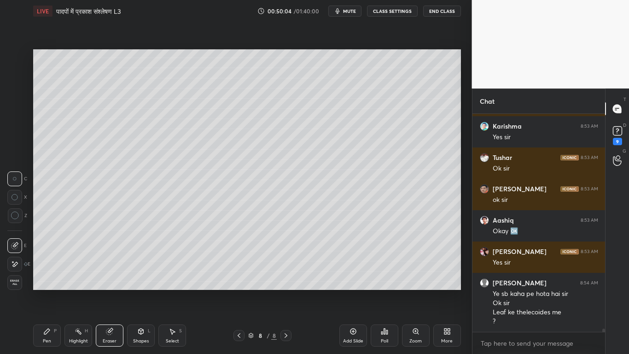
click at [41, 267] on div "Pen P" at bounding box center [47, 335] width 28 height 22
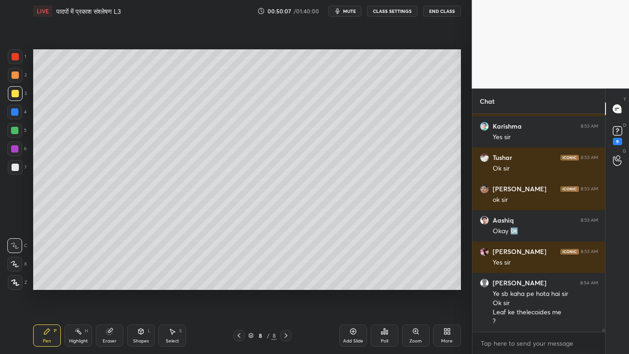
click at [11, 163] on div at bounding box center [15, 167] width 15 height 15
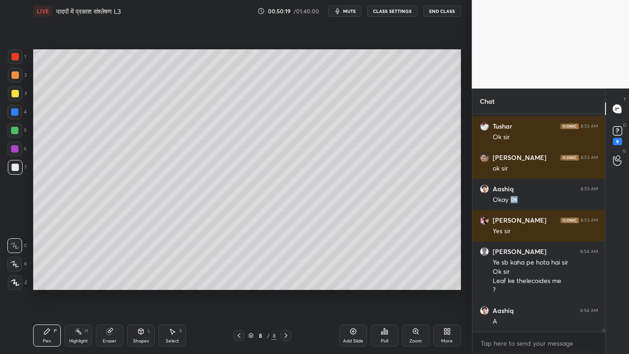
click at [110, 267] on div "Eraser" at bounding box center [110, 335] width 28 height 22
click at [55, 267] on div "Pen P" at bounding box center [47, 335] width 28 height 22
click at [15, 96] on div at bounding box center [15, 93] width 7 height 7
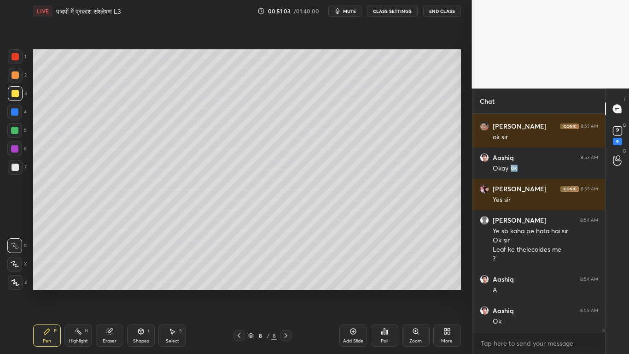
click at [15, 169] on div at bounding box center [15, 166] width 7 height 7
click at [15, 88] on div at bounding box center [15, 93] width 15 height 15
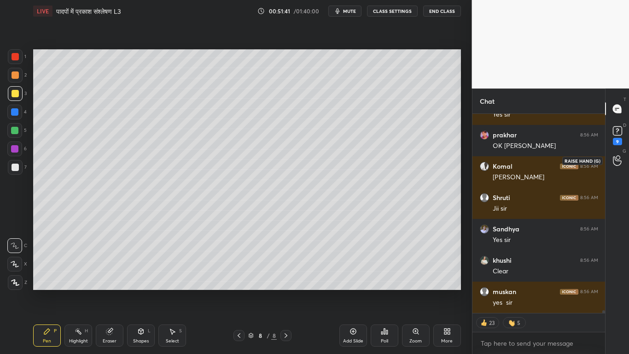
scroll to position [14124, 0]
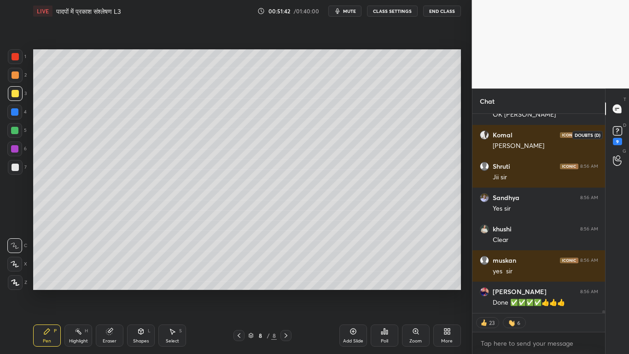
click at [616, 137] on icon at bounding box center [617, 131] width 14 height 14
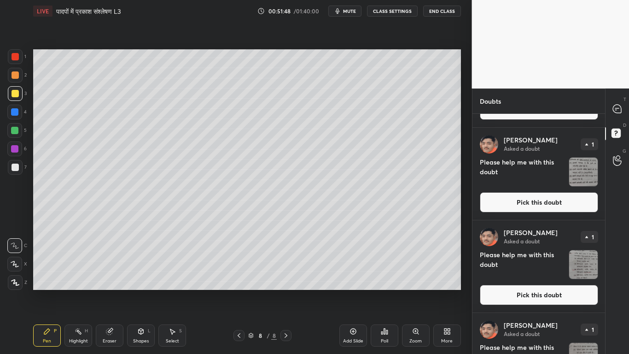
scroll to position [665, 0]
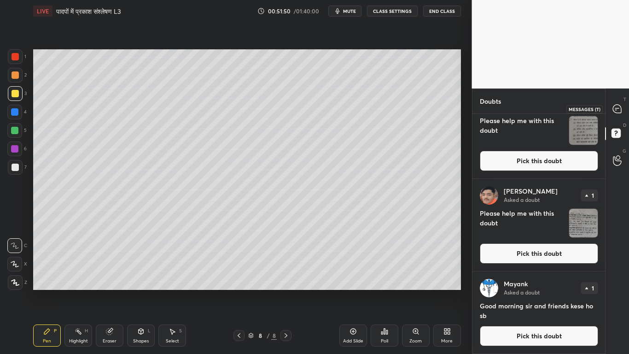
click at [621, 105] on icon at bounding box center [617, 109] width 10 height 10
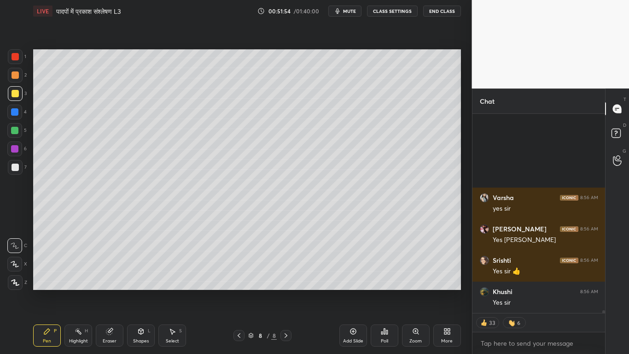
scroll to position [14683, 0]
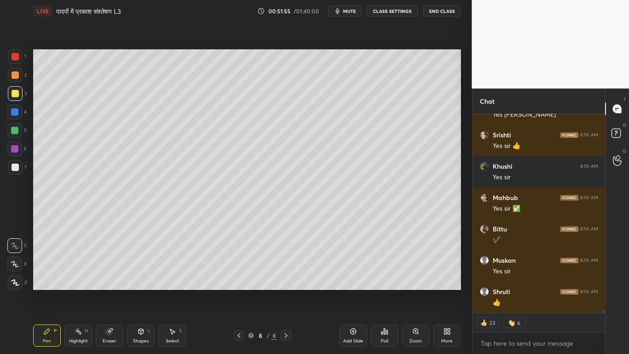
click at [10, 168] on div at bounding box center [15, 167] width 15 height 15
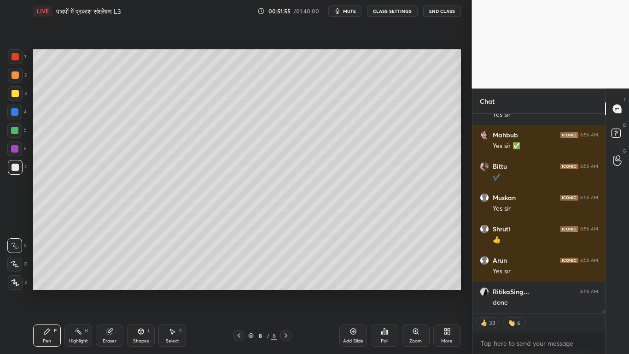
click at [13, 93] on div at bounding box center [15, 93] width 7 height 7
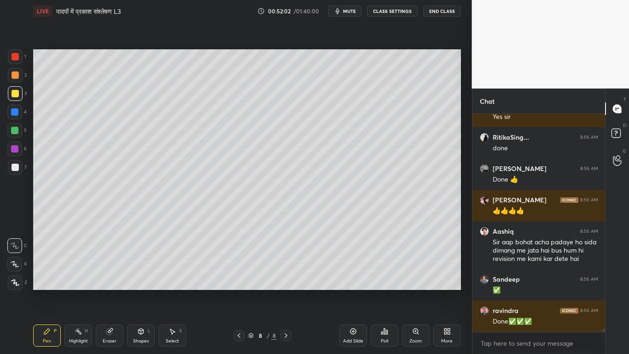
scroll to position [14931, 0]
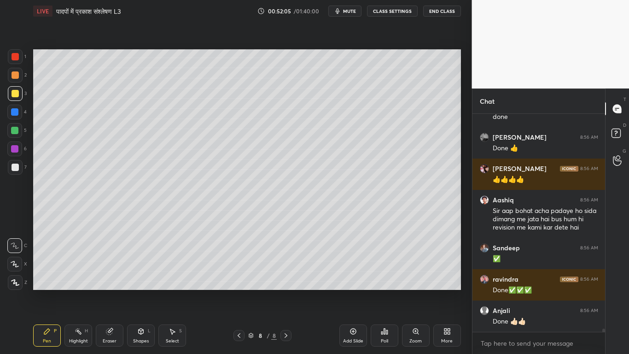
click at [14, 170] on div at bounding box center [15, 166] width 7 height 7
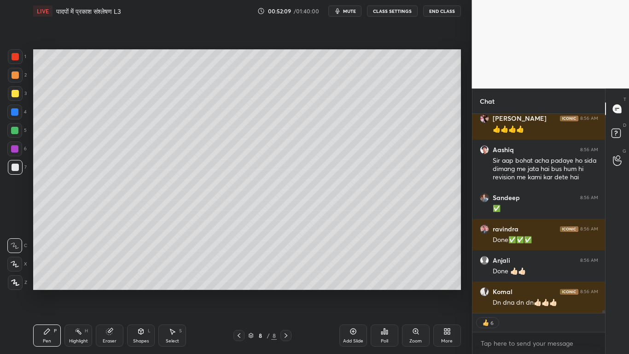
click at [13, 91] on div at bounding box center [15, 93] width 7 height 7
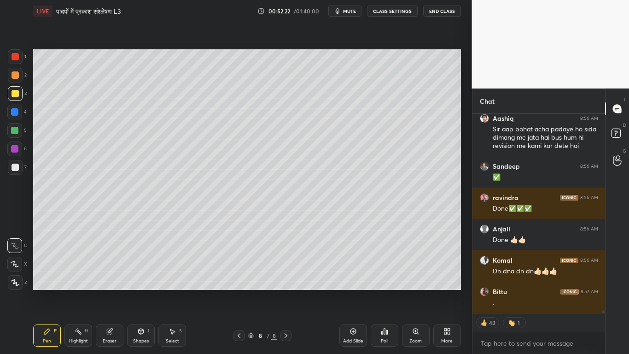
scroll to position [15052, 0]
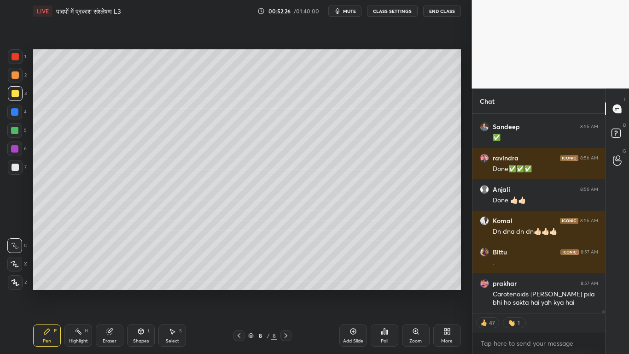
click at [348, 267] on div "Add Slide" at bounding box center [353, 335] width 28 height 22
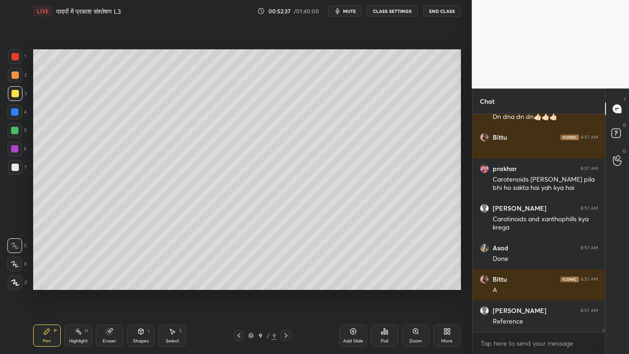
scroll to position [15166, 0]
click at [12, 168] on div at bounding box center [15, 166] width 7 height 7
click at [12, 93] on div at bounding box center [15, 93] width 7 height 7
click at [15, 167] on div at bounding box center [15, 166] width 7 height 7
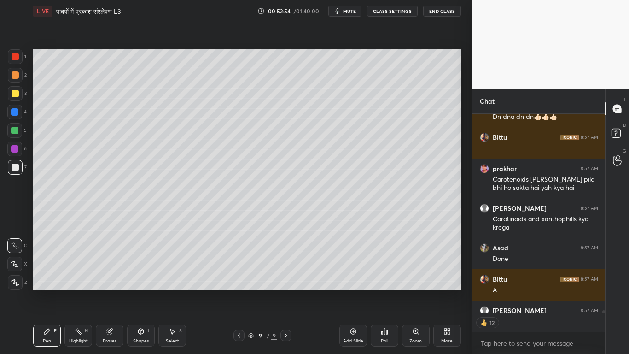
click at [108, 267] on div "Eraser" at bounding box center [110, 335] width 28 height 22
click at [48, 267] on div "Pen P" at bounding box center [47, 335] width 28 height 22
drag, startPoint x: 108, startPoint y: 337, endPoint x: 109, endPoint y: 326, distance: 11.1
click at [108, 267] on div "Eraser" at bounding box center [110, 335] width 28 height 22
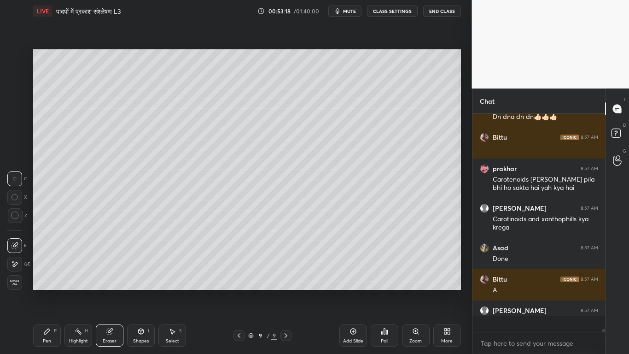
scroll to position [15166, 0]
drag, startPoint x: 48, startPoint y: 333, endPoint x: 54, endPoint y: 328, distance: 7.6
click at [51, 267] on div "Pen P" at bounding box center [47, 335] width 28 height 22
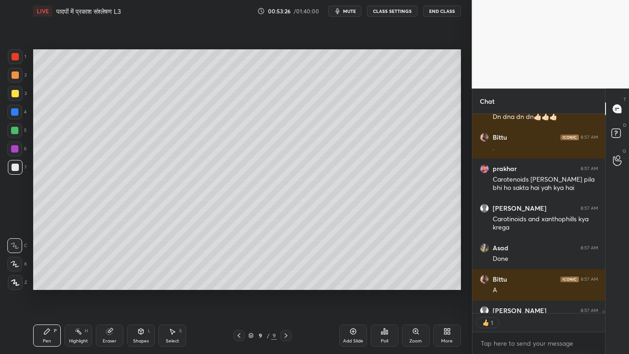
scroll to position [196, 130]
click at [12, 95] on div at bounding box center [15, 93] width 7 height 7
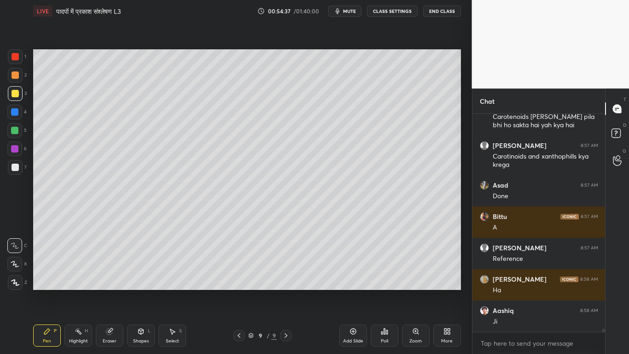
scroll to position [15269, 0]
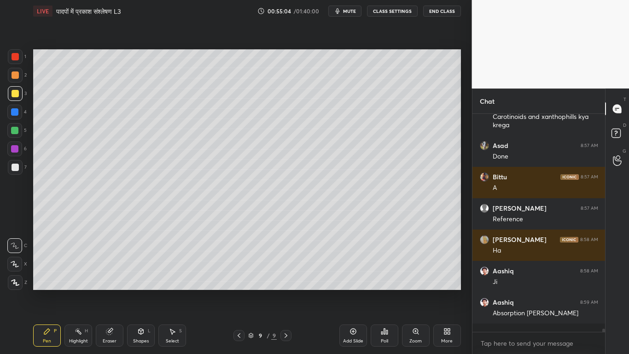
click at [116, 267] on div "Eraser" at bounding box center [110, 335] width 28 height 22
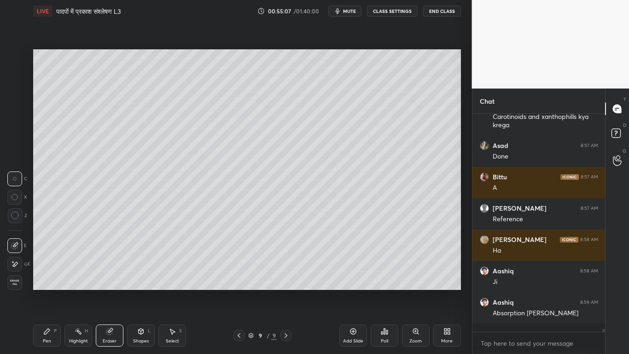
click at [46, 267] on div "Pen P" at bounding box center [47, 335] width 28 height 22
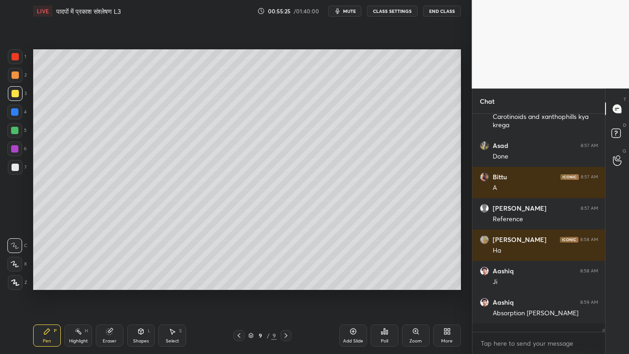
click at [14, 131] on div at bounding box center [14, 130] width 7 height 7
click at [15, 90] on div at bounding box center [15, 93] width 7 height 7
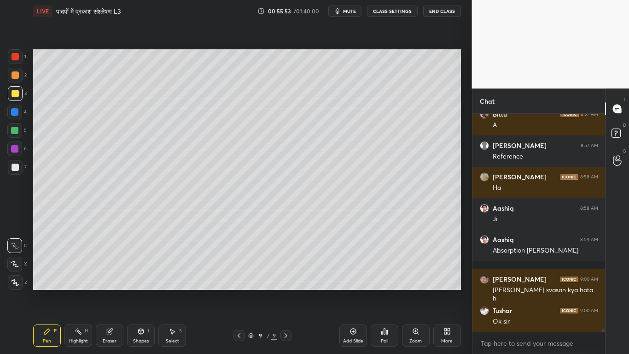
scroll to position [15363, 0]
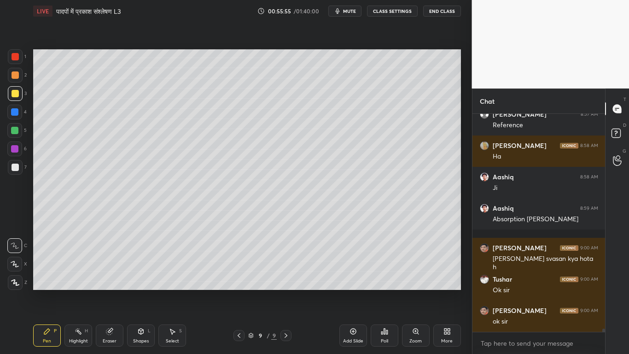
drag, startPoint x: 111, startPoint y: 336, endPoint x: 139, endPoint y: 292, distance: 51.8
click at [112, 267] on div "Eraser" at bounding box center [110, 335] width 28 height 22
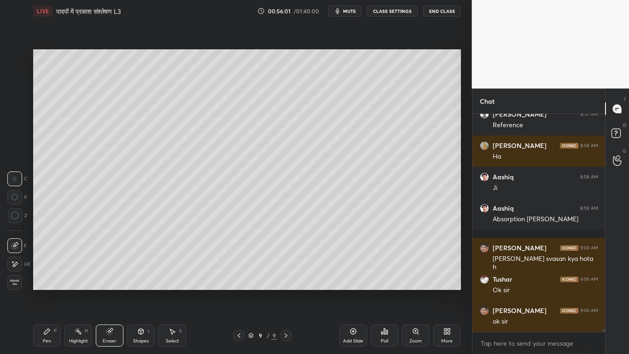
click at [114, 267] on div "Setting up your live class Poll for secs No correct answer Start poll" at bounding box center [246, 169] width 435 height 295
drag, startPoint x: 53, startPoint y: 328, endPoint x: 56, endPoint y: 325, distance: 4.9
click at [54, 267] on div "P" at bounding box center [55, 330] width 3 height 5
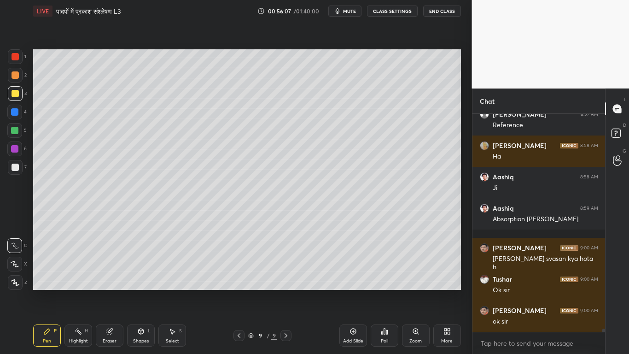
scroll to position [15394, 0]
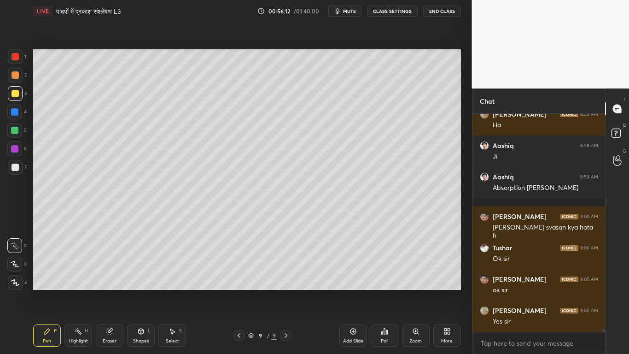
click at [8, 129] on div "1 2 3 4 5 6 7 C X Z C X Z E E Erase all H H" at bounding box center [14, 169] width 29 height 240
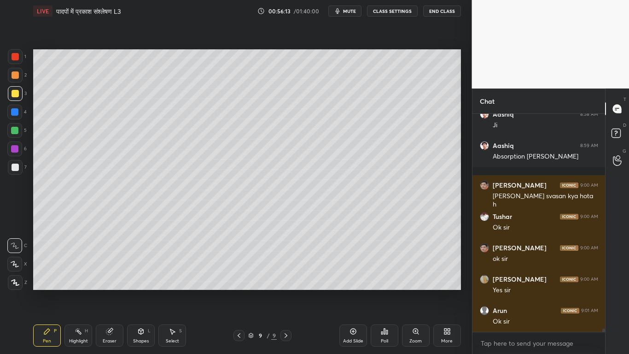
click at [18, 129] on div at bounding box center [14, 130] width 15 height 15
click at [13, 173] on div at bounding box center [15, 167] width 15 height 15
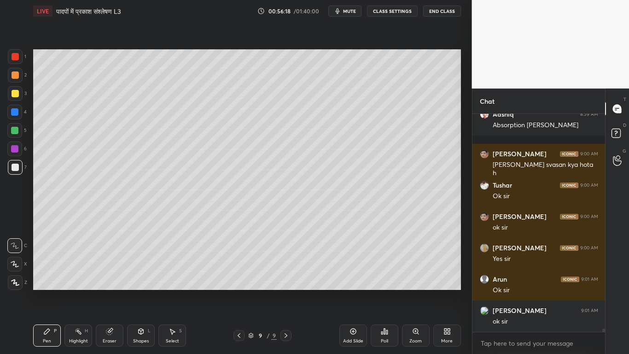
click at [12, 94] on div at bounding box center [15, 93] width 7 height 7
click at [12, 130] on div at bounding box center [14, 130] width 7 height 7
click at [16, 168] on div at bounding box center [15, 166] width 7 height 7
click at [15, 92] on div at bounding box center [15, 93] width 7 height 7
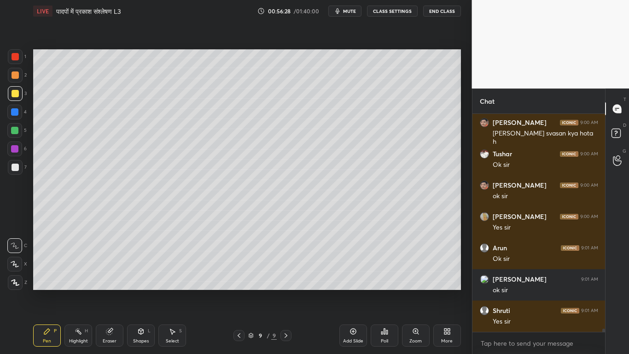
click at [15, 174] on div at bounding box center [15, 167] width 15 height 15
click at [14, 94] on div at bounding box center [15, 93] width 7 height 7
click at [15, 171] on div at bounding box center [15, 167] width 15 height 15
drag, startPoint x: 18, startPoint y: 98, endPoint x: 13, endPoint y: 101, distance: 5.8
click at [18, 99] on div at bounding box center [15, 93] width 15 height 15
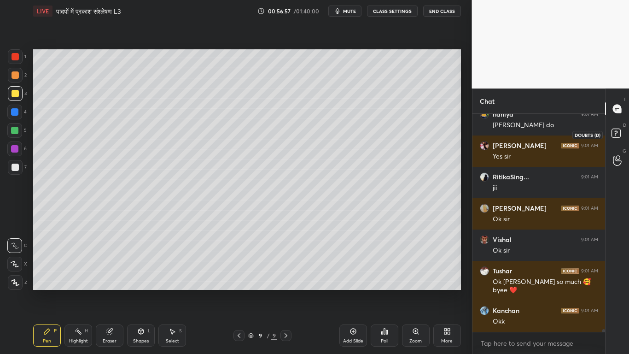
scroll to position [16046, 0]
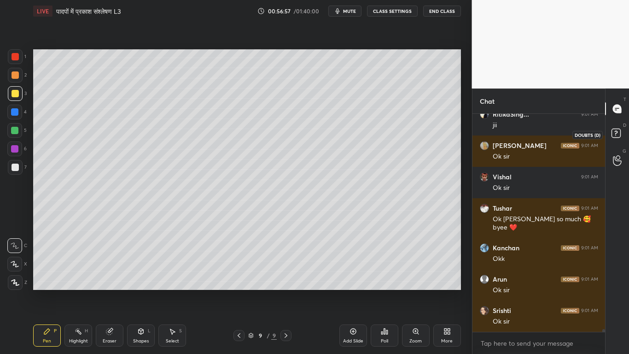
click at [612, 135] on rect at bounding box center [615, 133] width 9 height 9
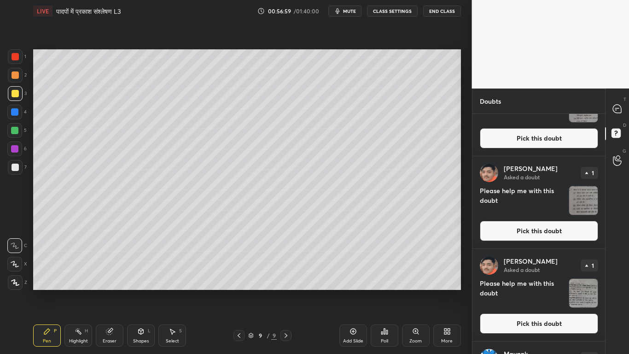
scroll to position [665, 0]
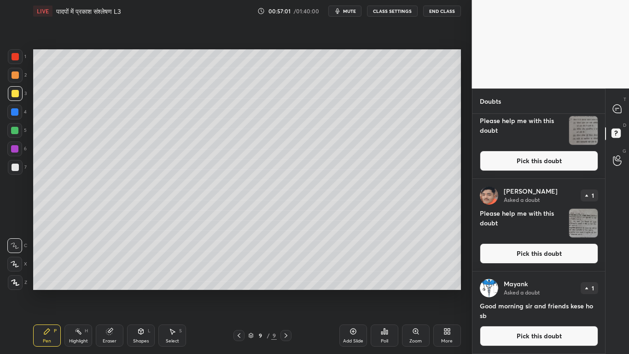
click at [525, 251] on button "Pick this doubt" at bounding box center [539, 253] width 118 height 20
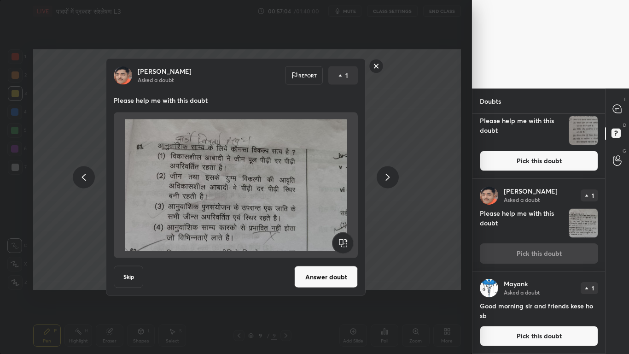
click at [374, 62] on rect at bounding box center [376, 66] width 14 height 14
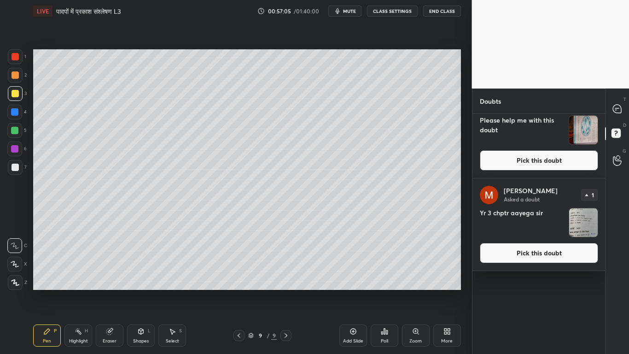
scroll to position [0, 0]
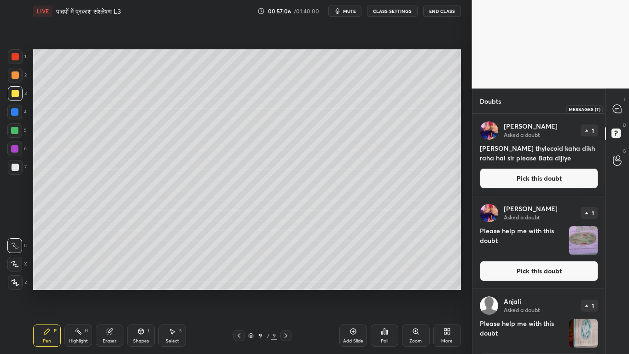
click at [616, 110] on icon at bounding box center [615, 110] width 1 height 0
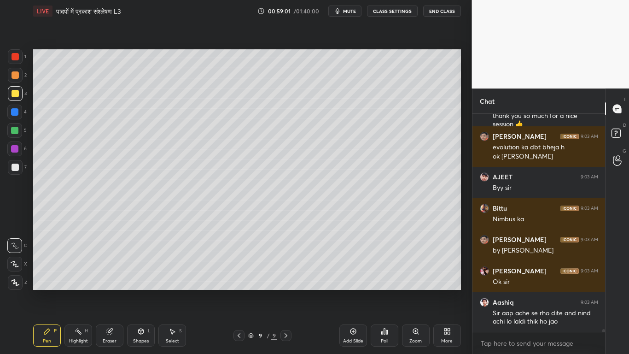
scroll to position [18252, 0]
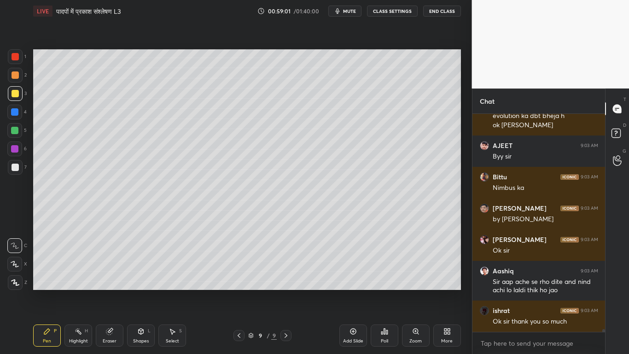
click at [435, 8] on button "End Class" at bounding box center [442, 11] width 38 height 11
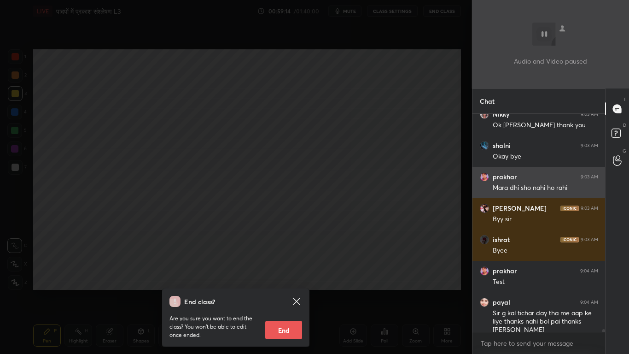
scroll to position [18510, 0]
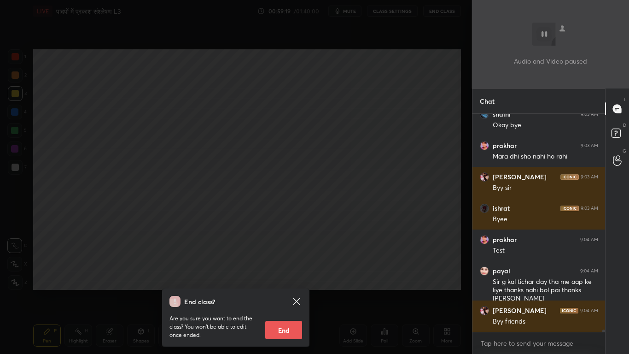
click at [293, 267] on button "End" at bounding box center [283, 329] width 37 height 18
type textarea "x"
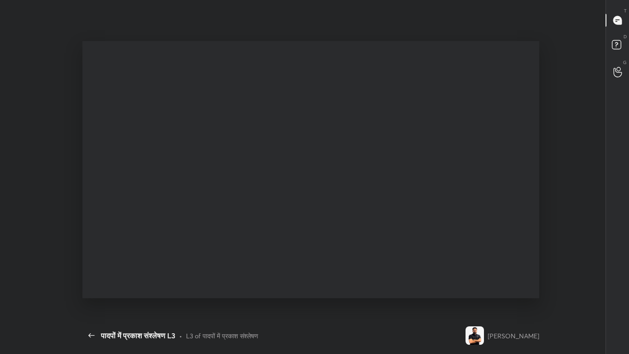
scroll to position [325, 121]
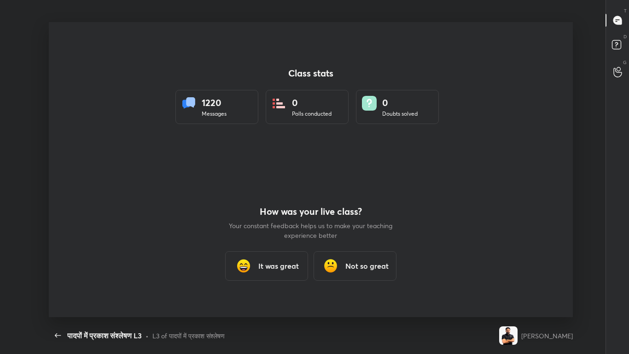
click at [280, 259] on div "It was great" at bounding box center [266, 265] width 83 height 29
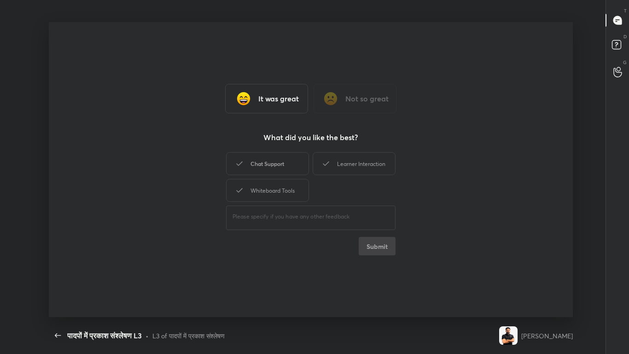
click at [290, 173] on div "Chat Support" at bounding box center [267, 163] width 83 height 23
click at [382, 246] on button "Submit" at bounding box center [377, 246] width 37 height 18
